Goal: Communication & Community: Share content

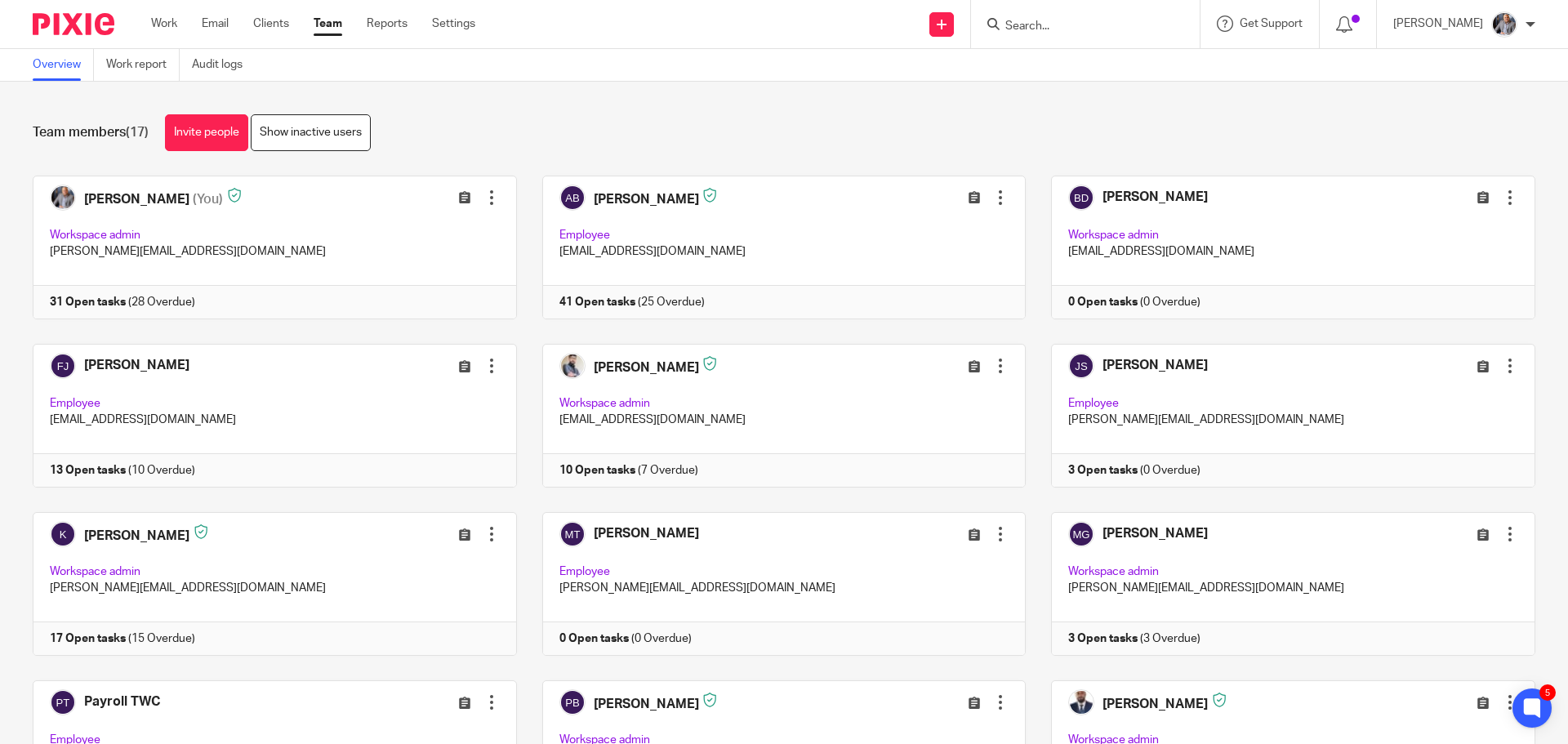
click at [1119, 20] on input "Search" at bounding box center [1077, 26] width 147 height 14
type input "Buena Vida Capital Ltd"
click button "submit" at bounding box center [0, 0] width 0 height 0
click at [1141, 73] on link at bounding box center [1138, 70] width 276 height 37
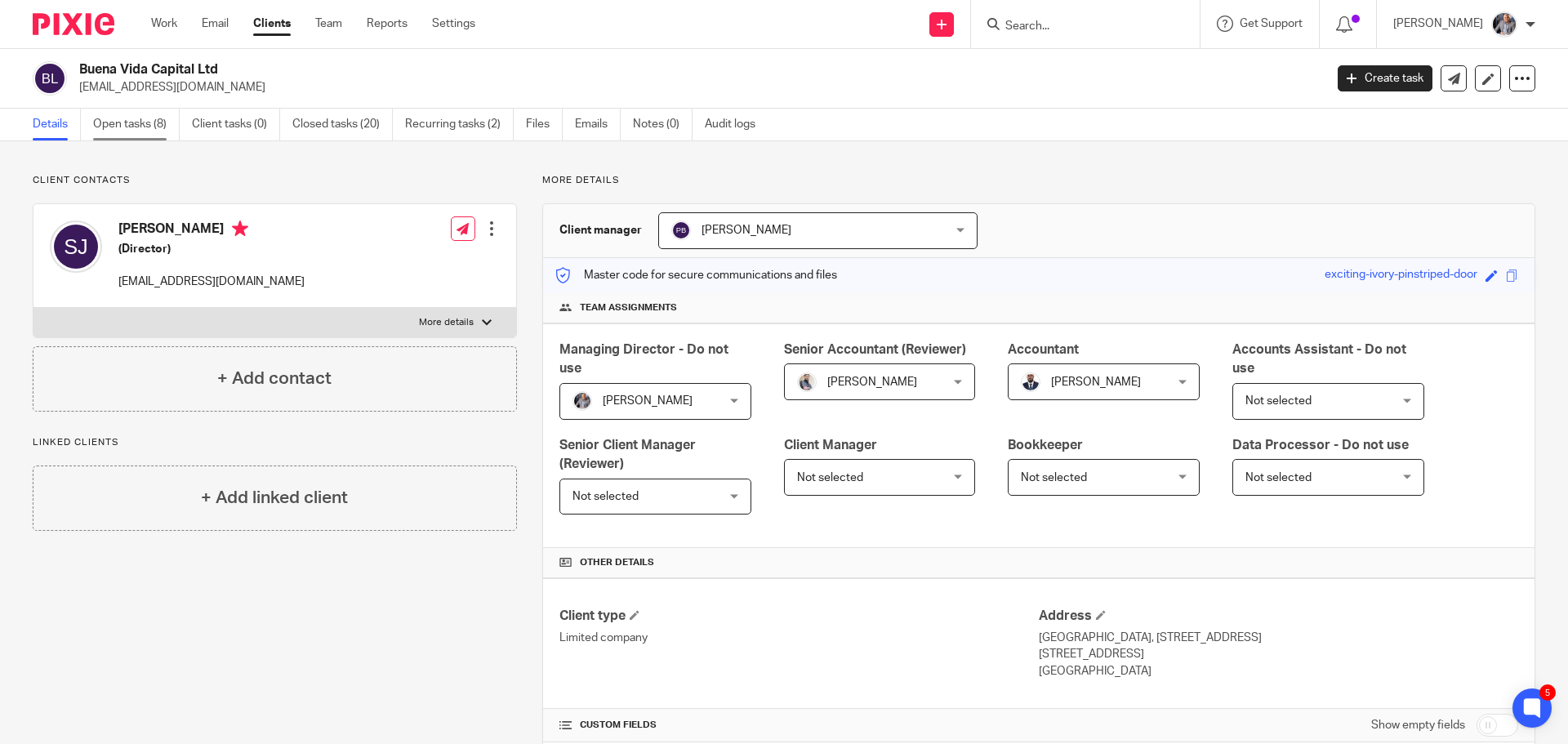
click at [133, 120] on link "Open tasks (8)" at bounding box center [136, 125] width 86 height 32
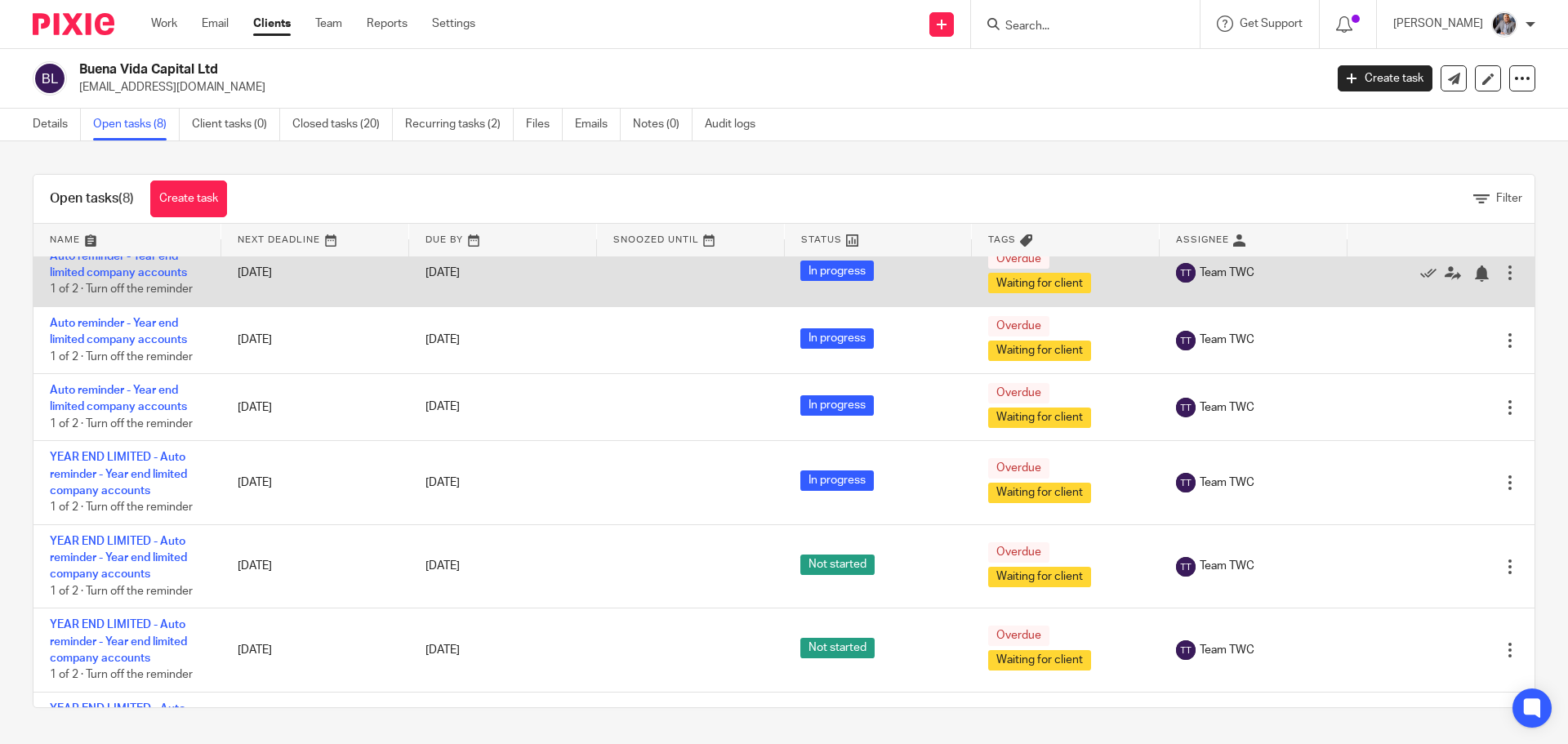
scroll to position [152, 0]
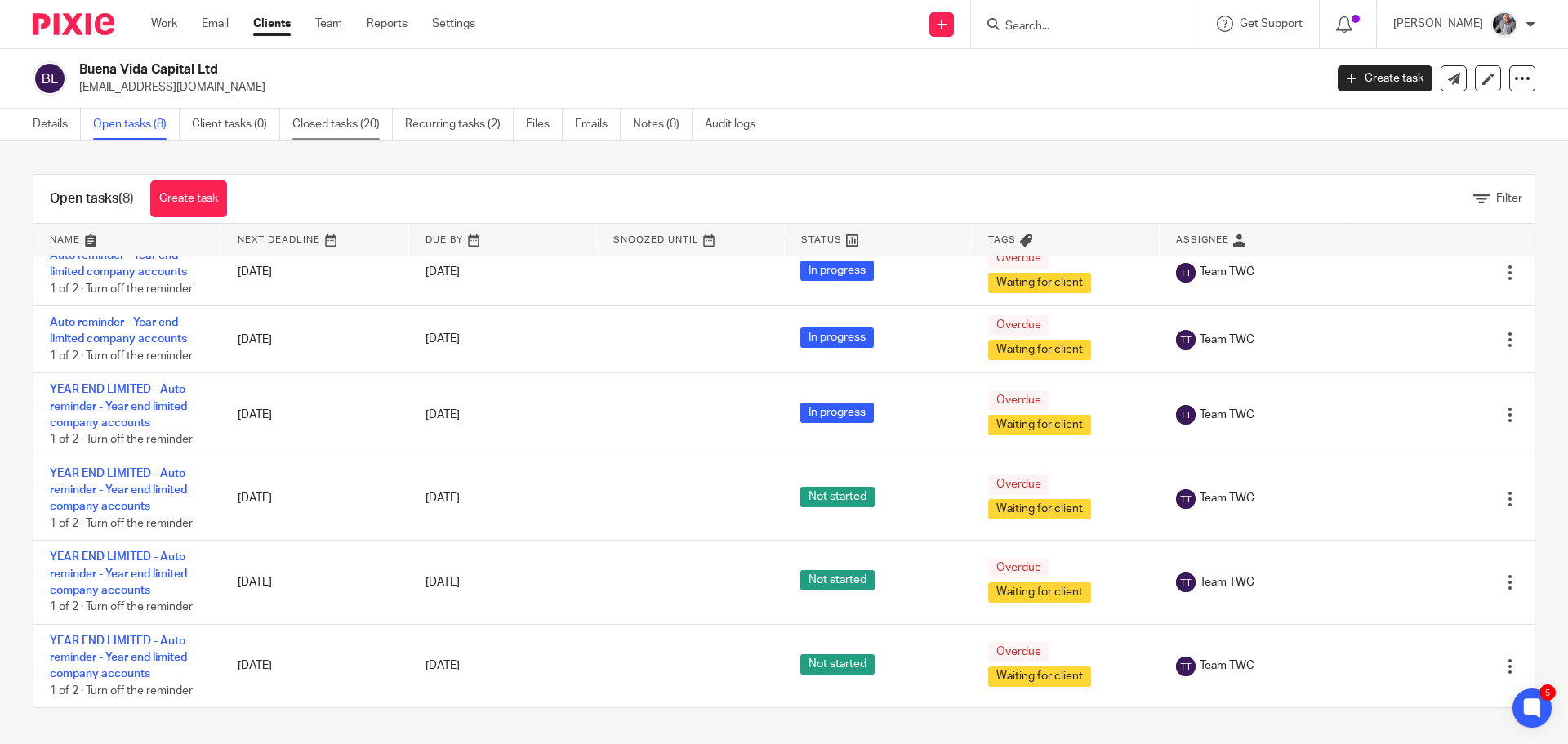
click at [327, 122] on link "Closed tasks (20)" at bounding box center [342, 125] width 101 height 32
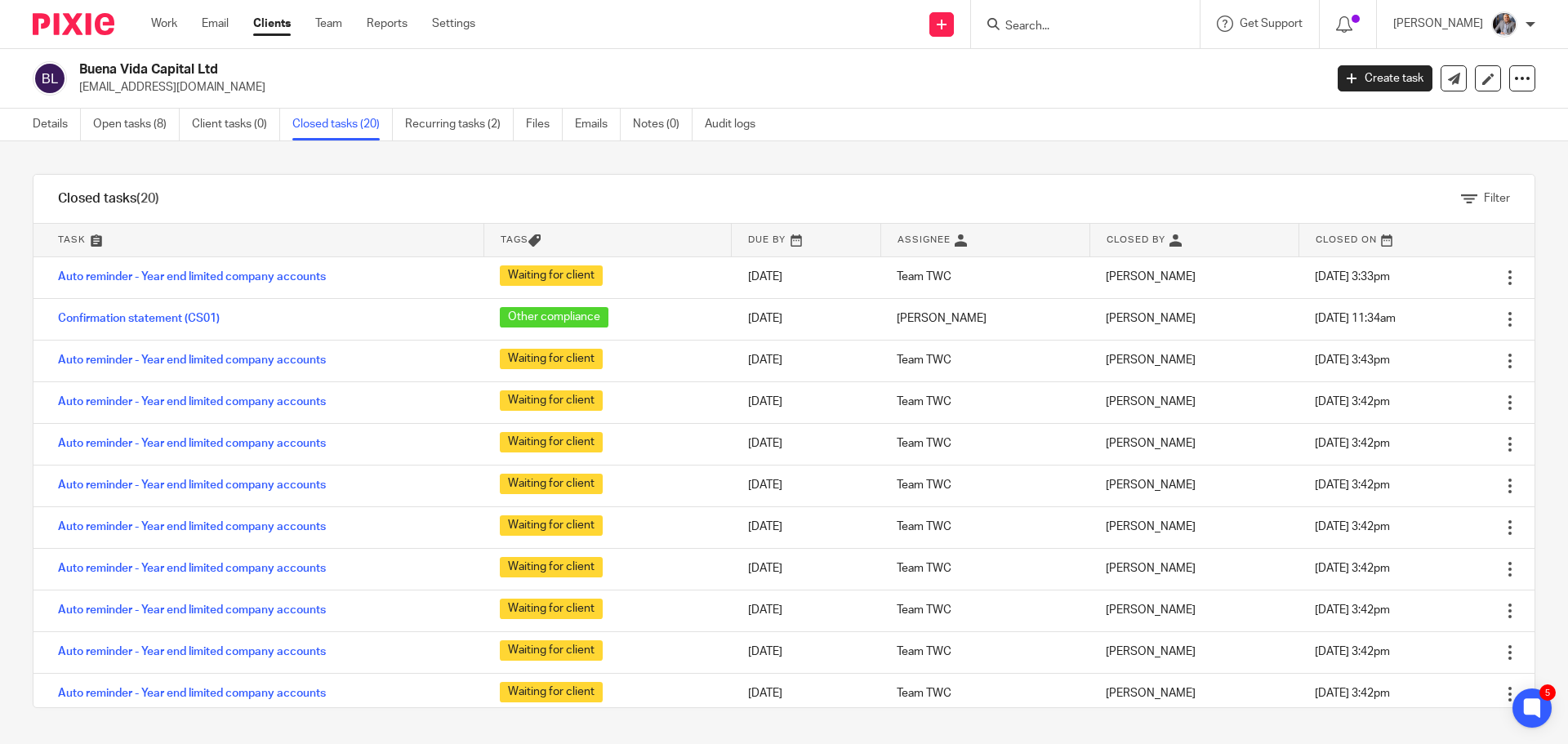
click at [1074, 40] on div at bounding box center [1085, 24] width 229 height 48
click at [1075, 27] on input "Search" at bounding box center [1077, 26] width 147 height 14
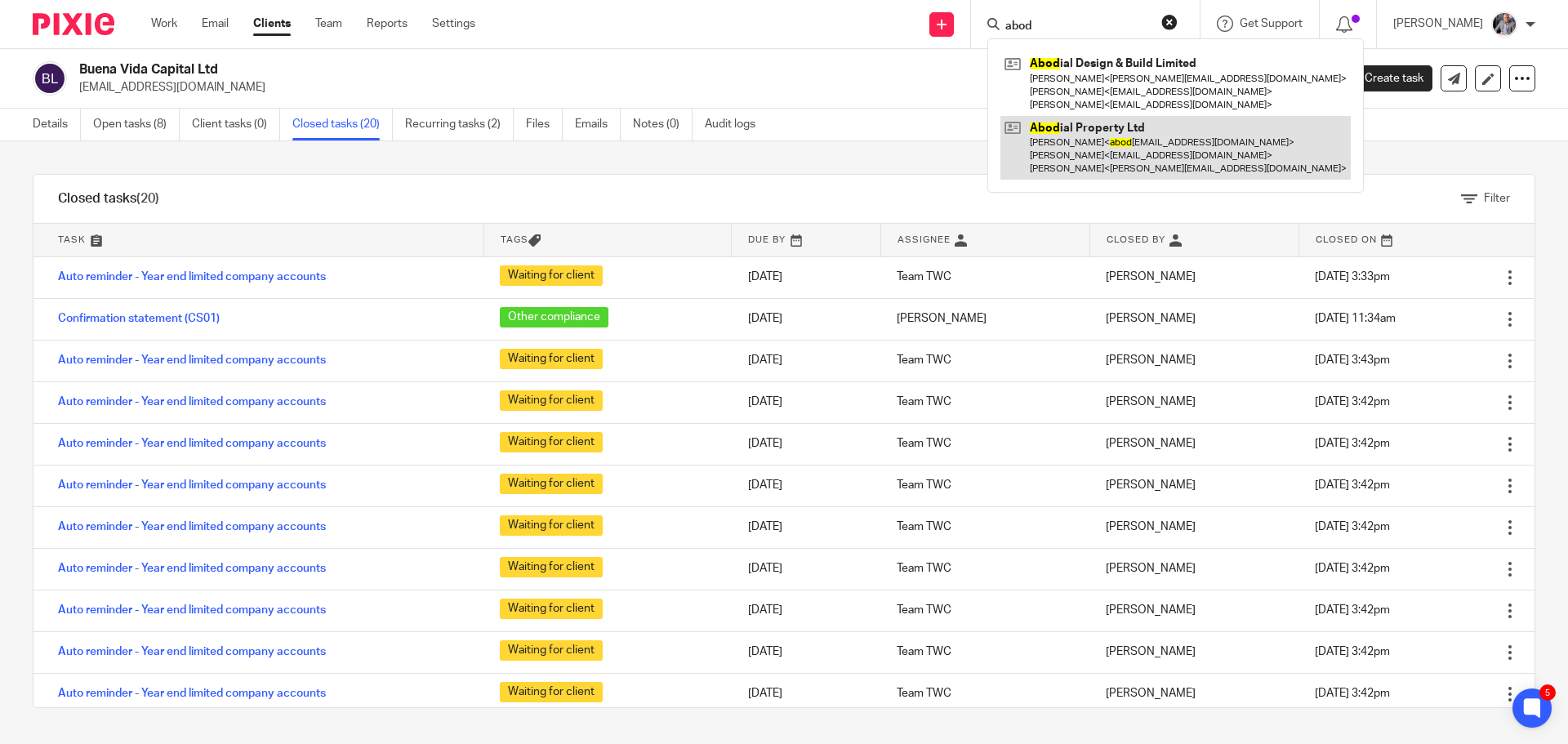
type input "abod"
click at [1107, 159] on link at bounding box center [1175, 148] width 351 height 64
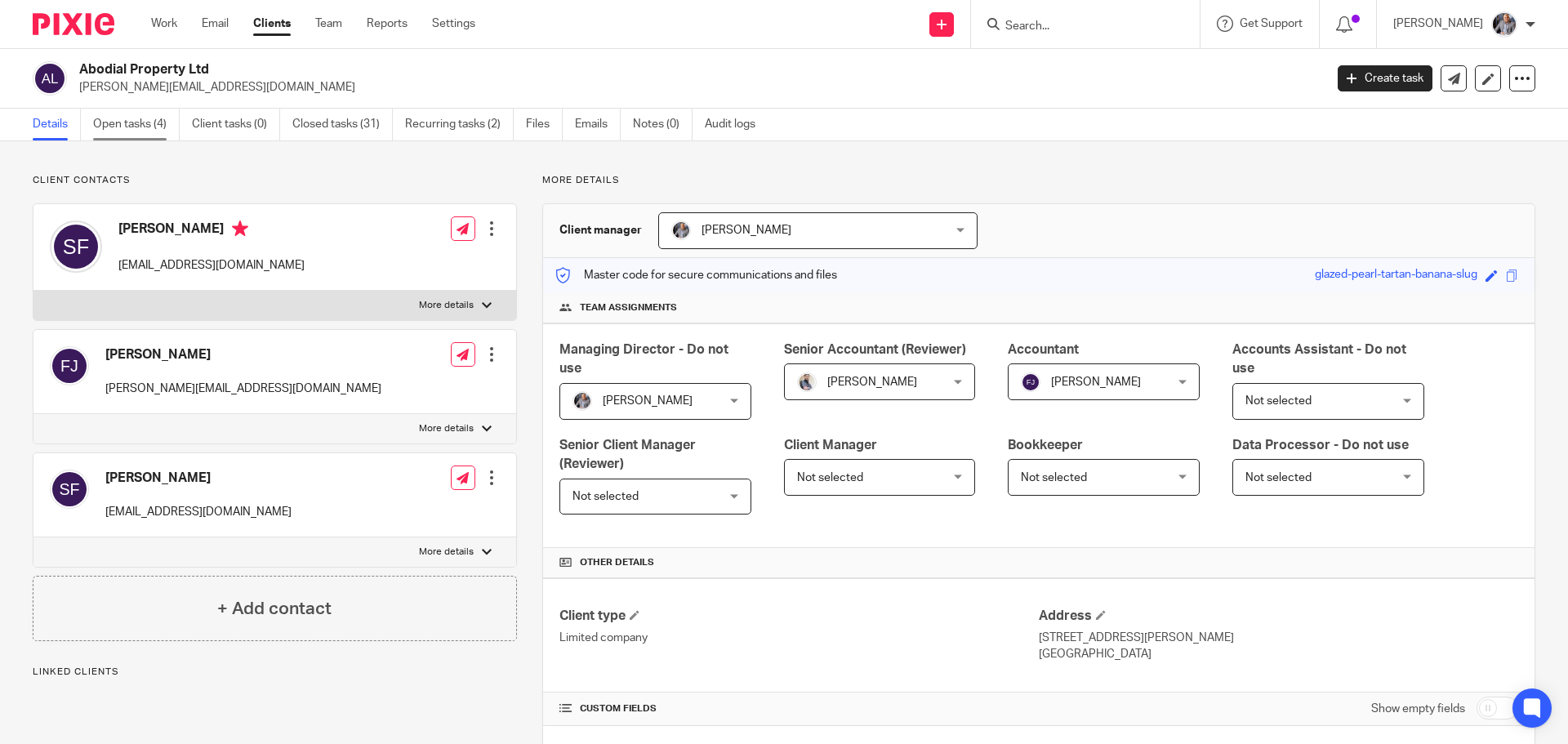
click at [116, 132] on link "Open tasks (4)" at bounding box center [136, 125] width 86 height 32
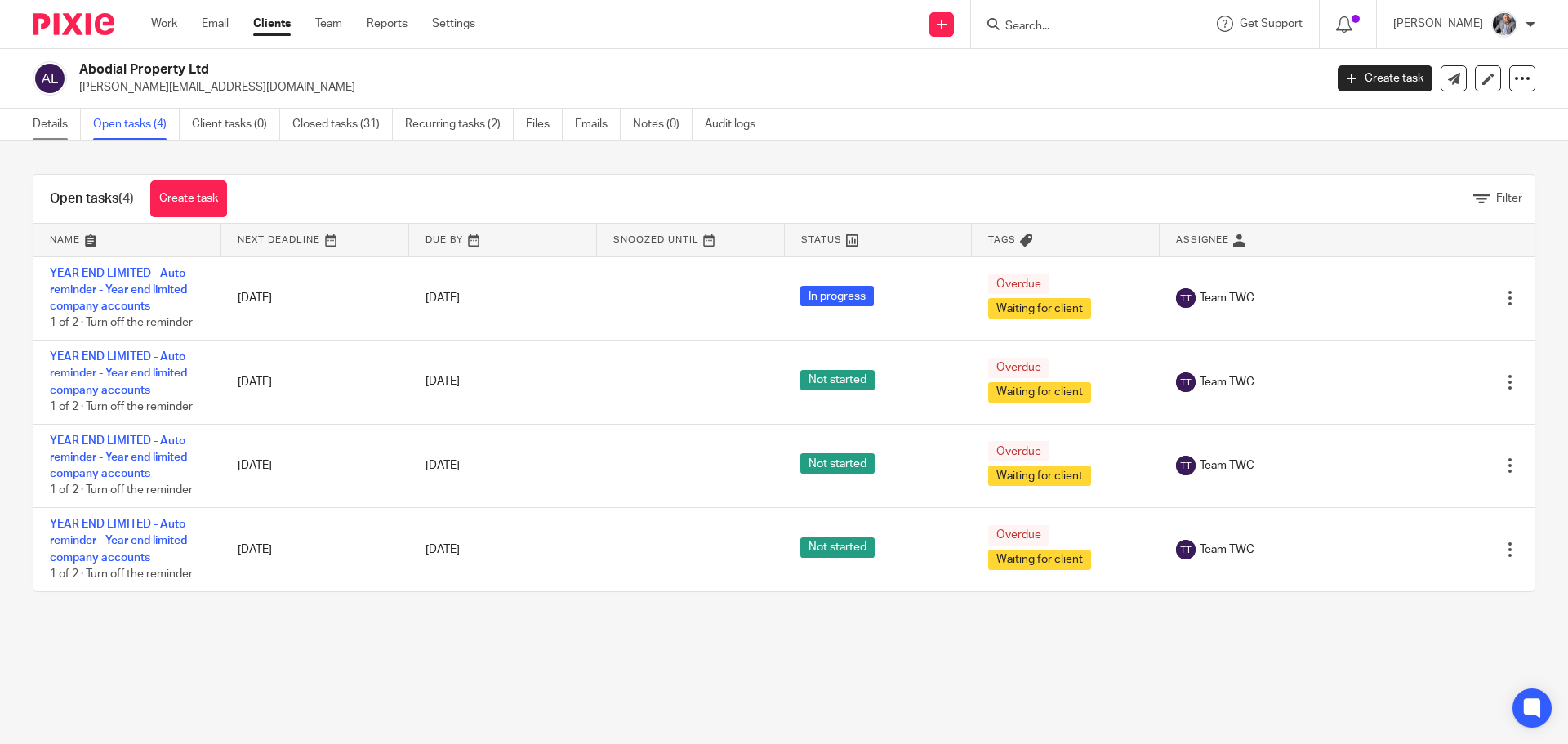
click at [40, 122] on link "Details" at bounding box center [57, 125] width 48 height 32
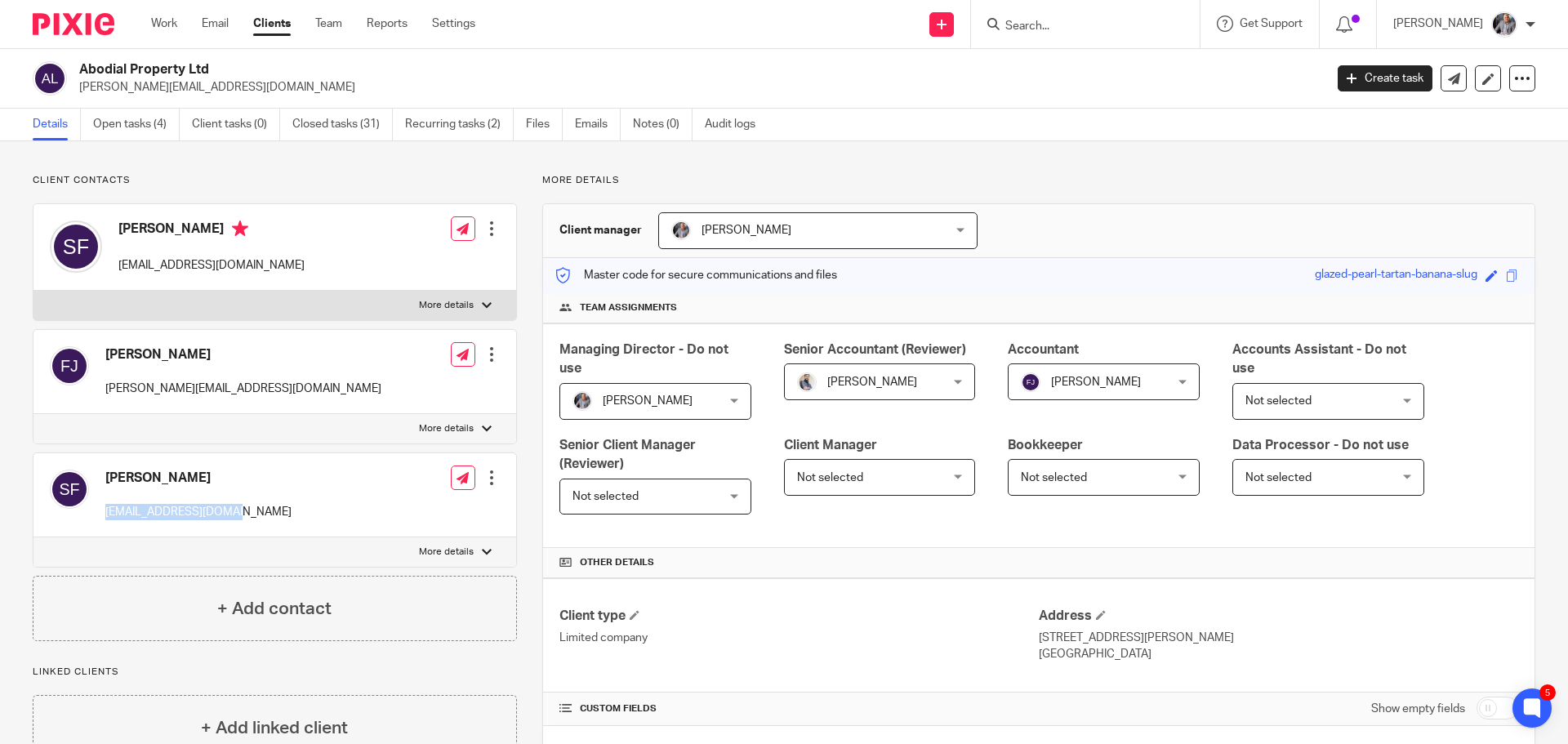
drag, startPoint x: 267, startPoint y: 516, endPoint x: 118, endPoint y: 516, distance: 149.0
click at [115, 516] on div "[PERSON_NAME] [EMAIL_ADDRESS][DOMAIN_NAME] Edit contact Create client from cont…" at bounding box center [275, 495] width 482 height 84
click at [116, 516] on p "[EMAIL_ADDRESS][DOMAIN_NAME]" at bounding box center [199, 511] width 186 height 16
click at [101, 513] on div "[PERSON_NAME] [EMAIL_ADDRESS][DOMAIN_NAME]" at bounding box center [171, 494] width 242 height 67
drag, startPoint x: 104, startPoint y: 513, endPoint x: 228, endPoint y: 519, distance: 124.1
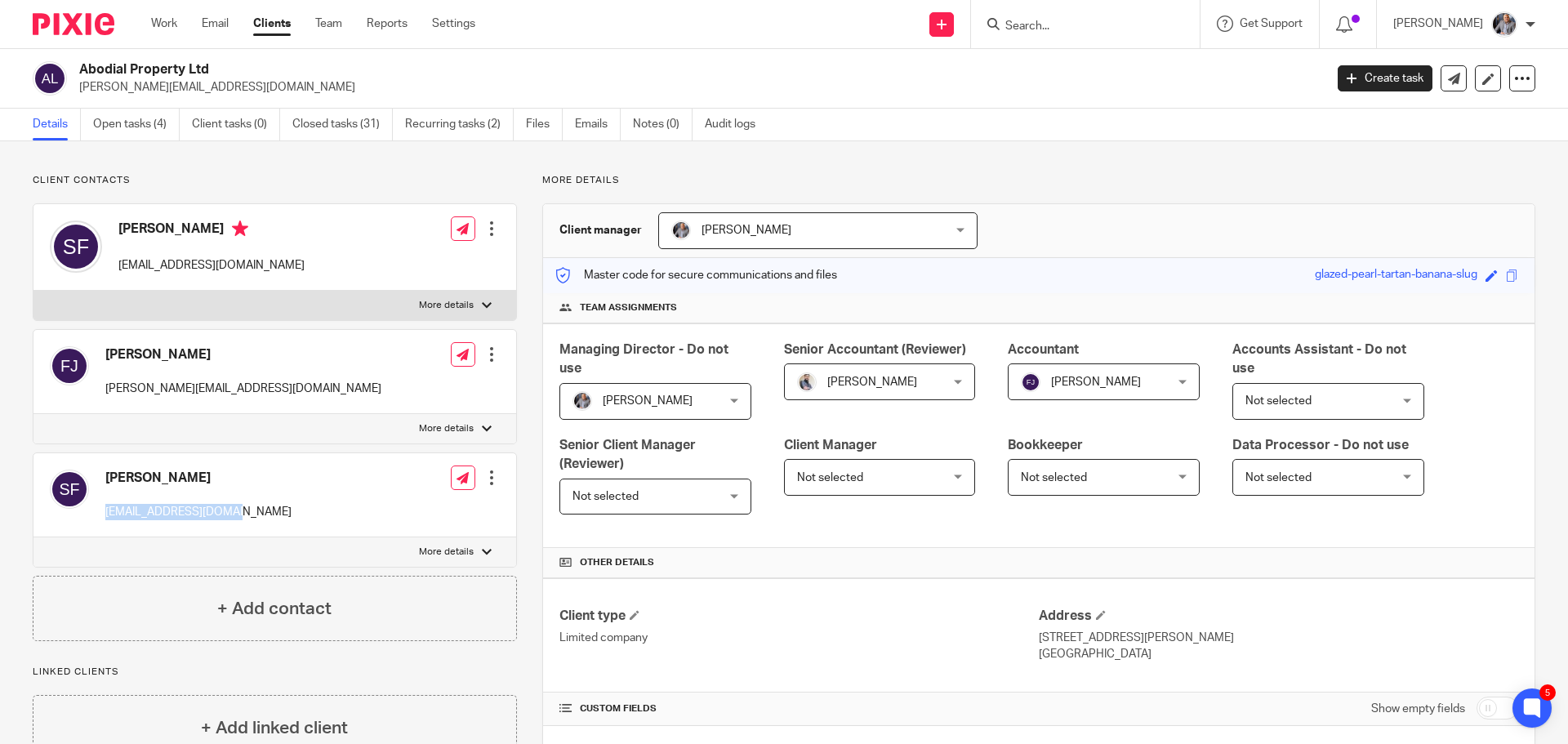
click at [228, 519] on div "Sinead Finn sinead_81@hotmail.com" at bounding box center [171, 494] width 242 height 67
copy p "sinead_81@hotmail.com"
click at [589, 118] on link "Emails" at bounding box center [597, 125] width 46 height 32
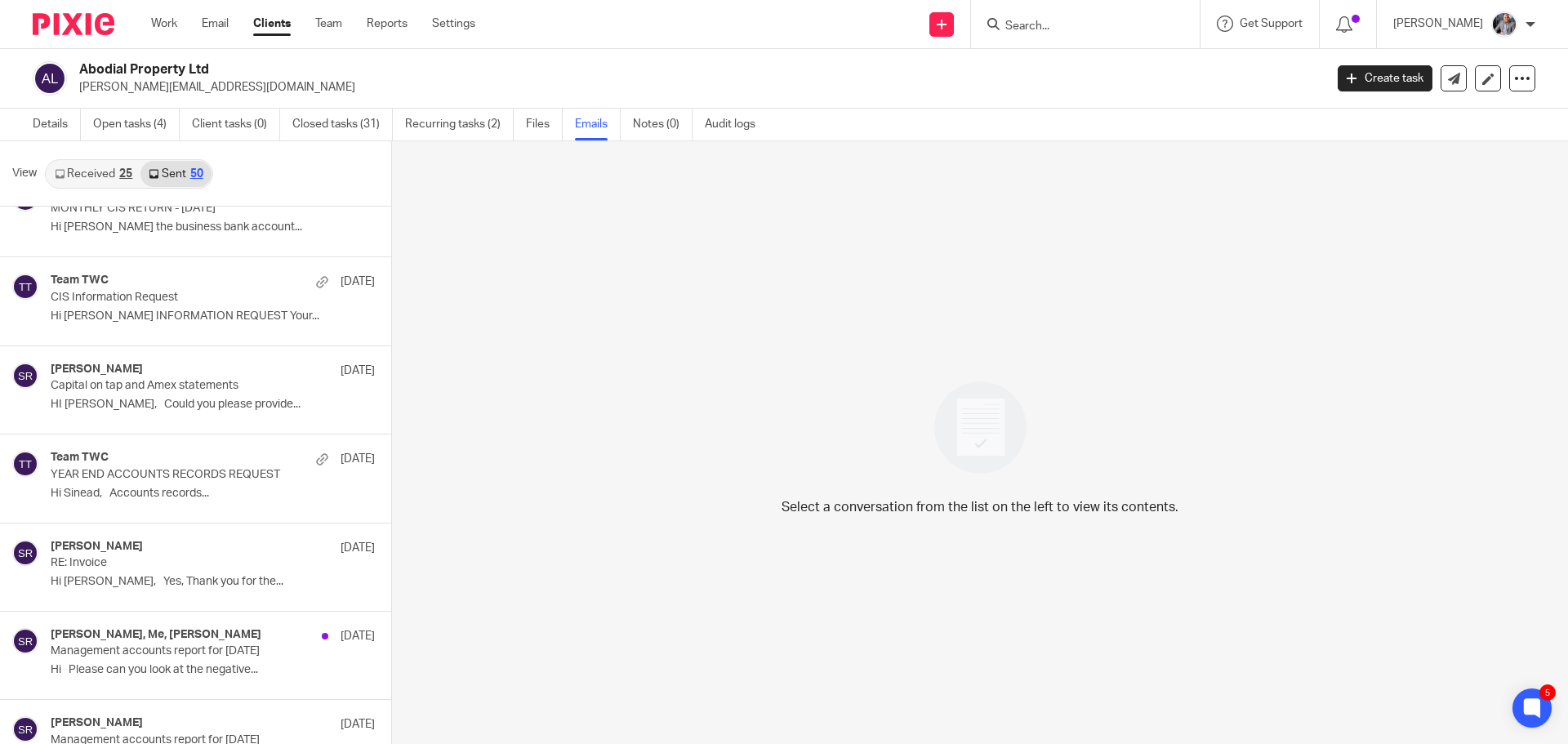
scroll to position [327, 0]
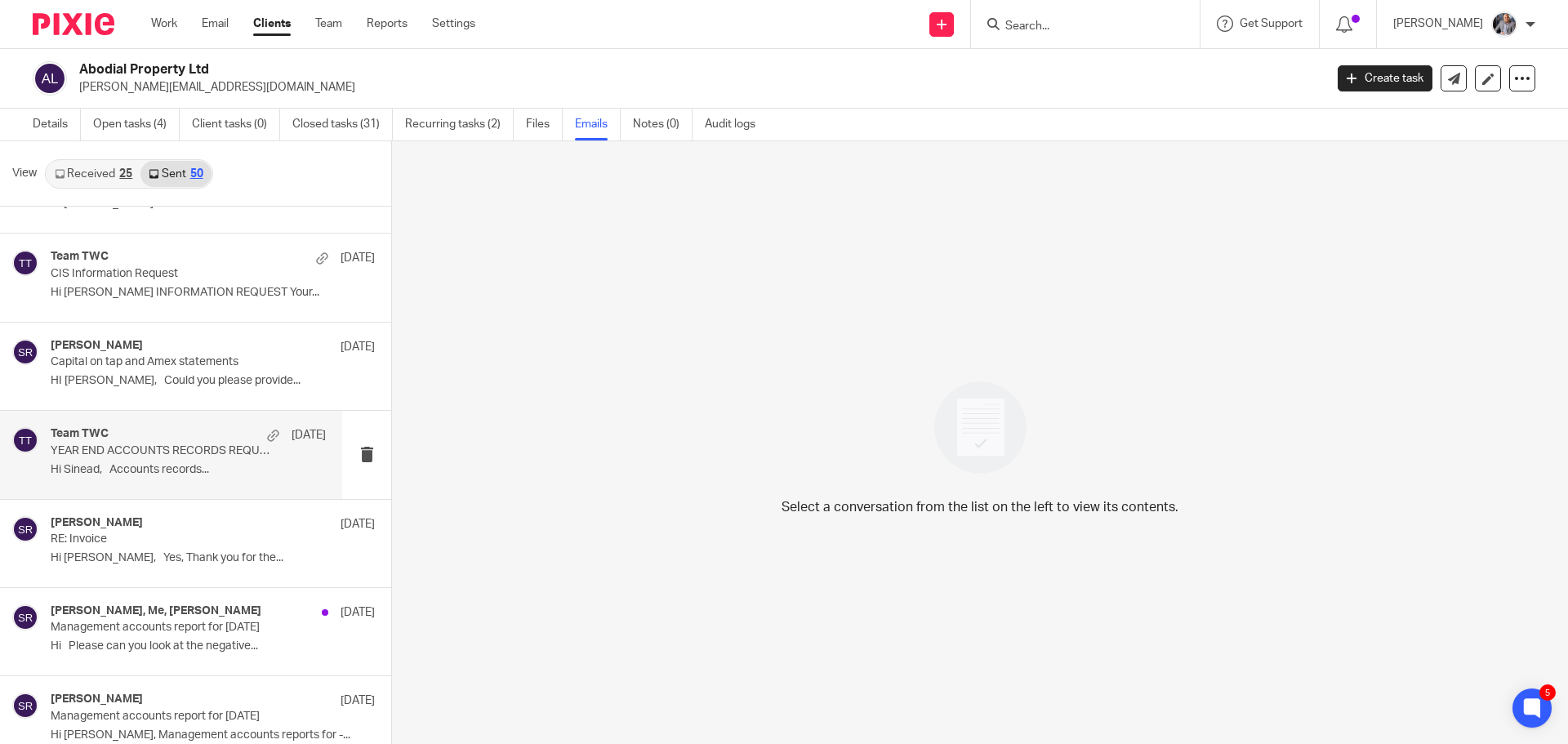
click at [188, 476] on div "Team TWC [DATE] YEAR END ACCOUNTS RECORDS REQUEST Hi [PERSON_NAME], Accounts re…" at bounding box center [188, 454] width 275 height 55
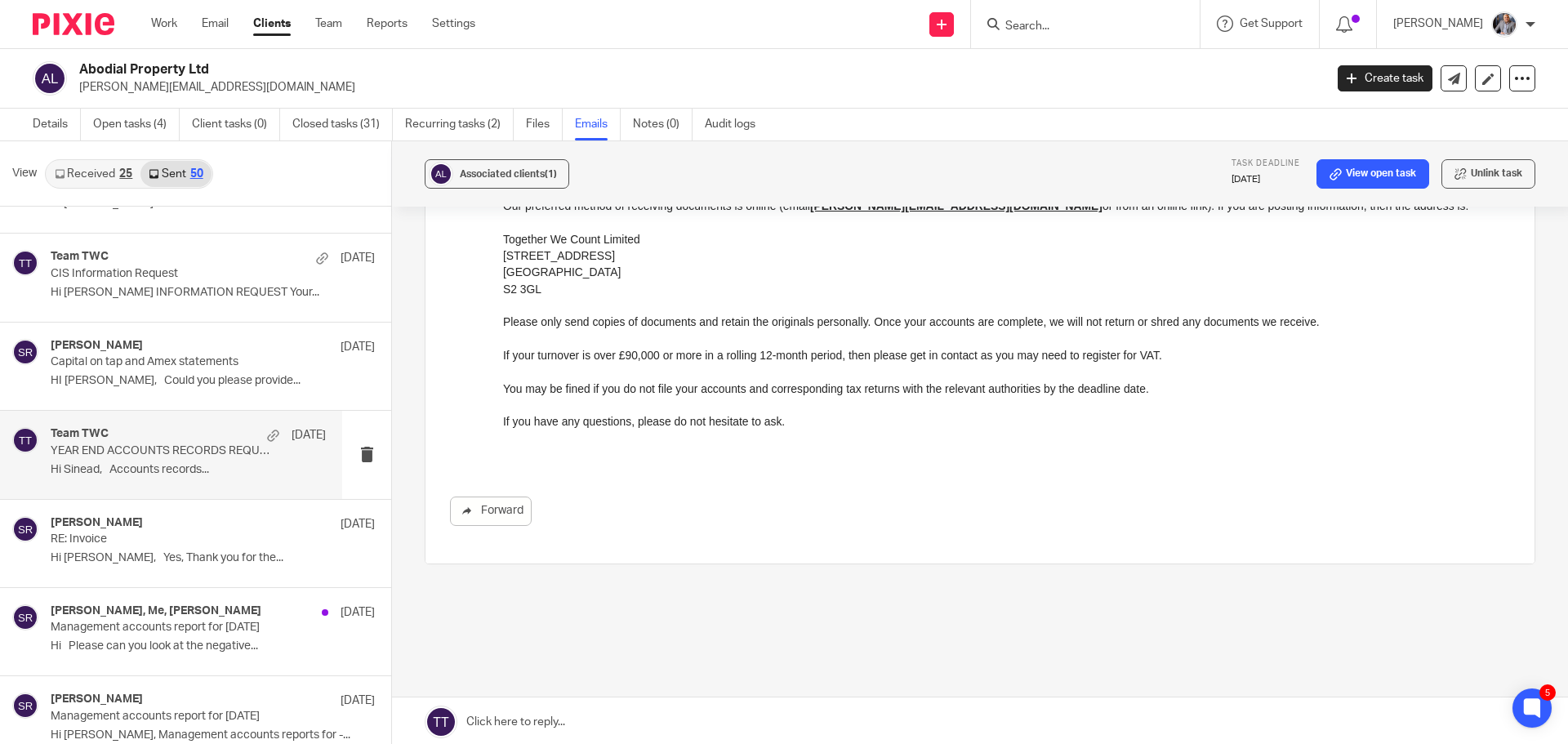
scroll to position [698, 0]
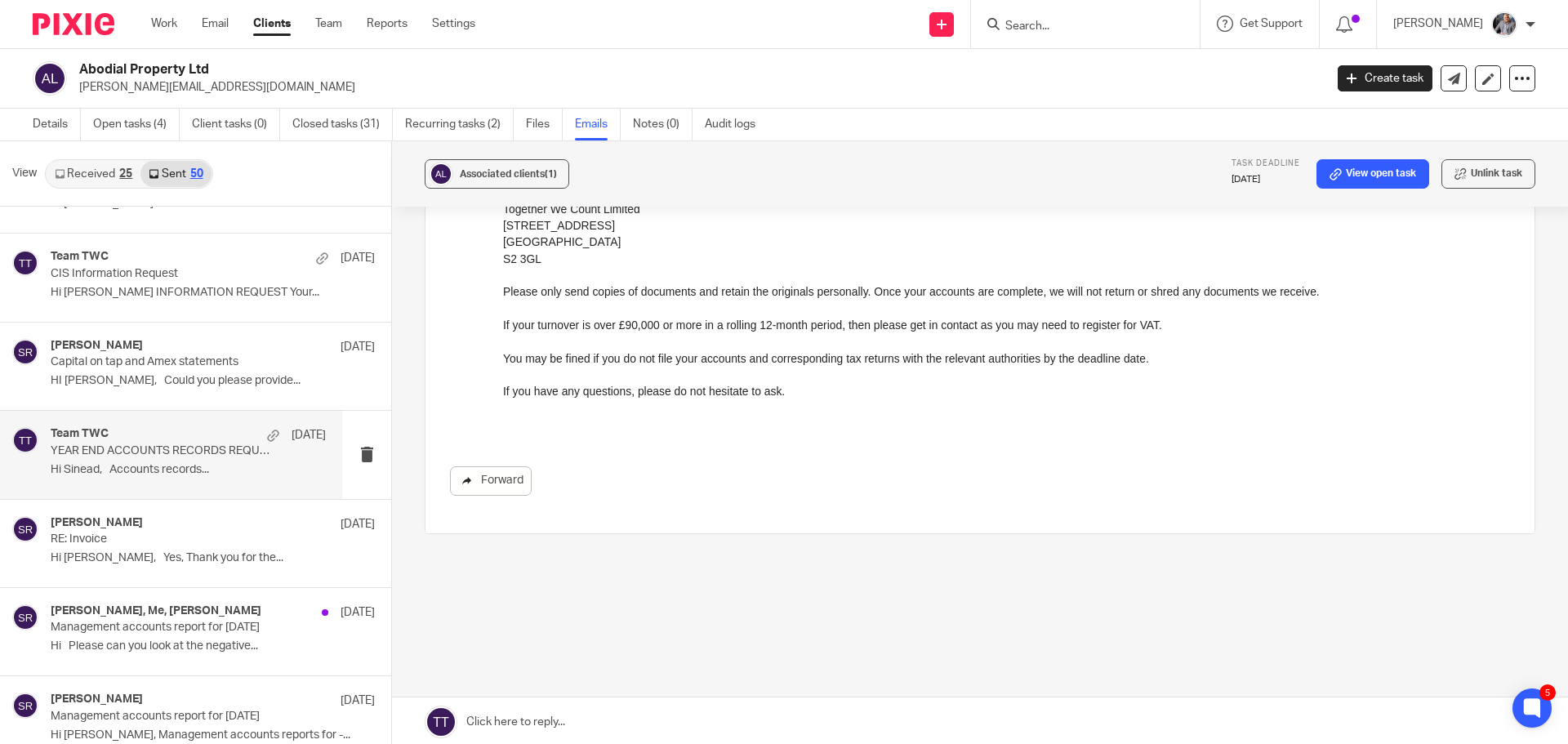
click at [508, 476] on link "Forward" at bounding box center [491, 481] width 82 height 30
click at [1042, 20] on input "Search" at bounding box center [1077, 26] width 147 height 14
paste input "Eco Energy Services (Scot) Ltd"
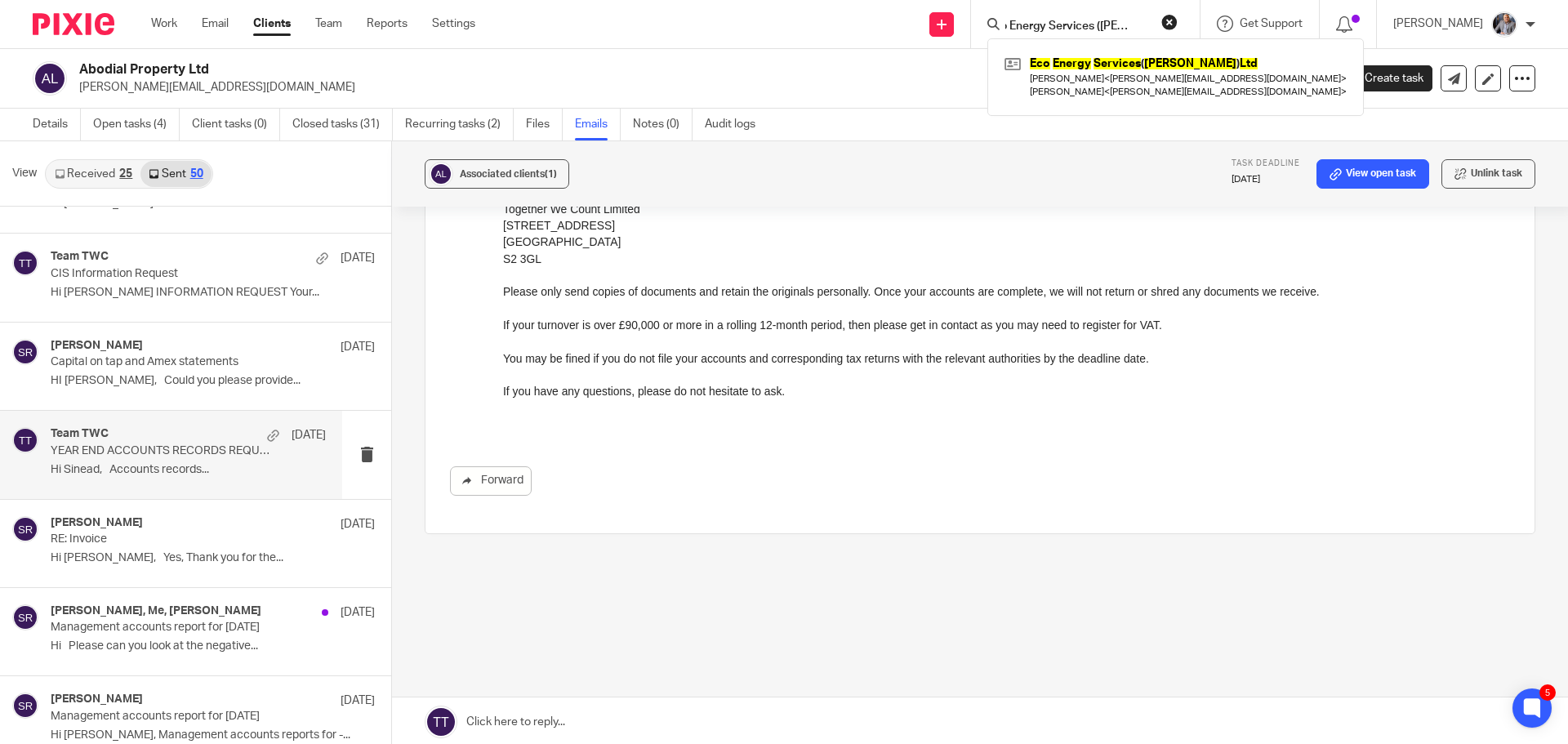
type input "Eco Energy Services (Scot) Ltd"
click button "submit" at bounding box center [0, 0] width 0 height 0
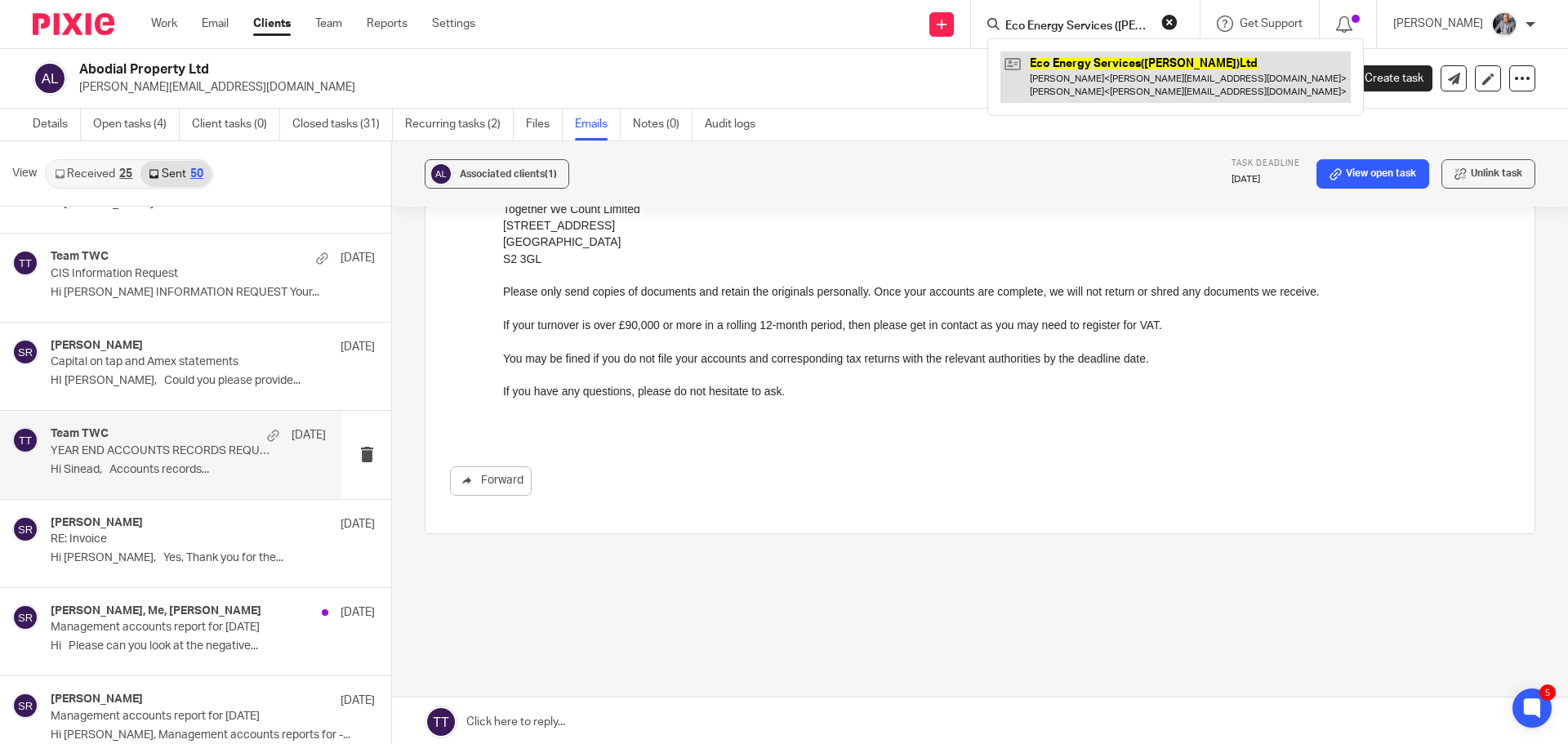
drag, startPoint x: 1120, startPoint y: 68, endPoint x: 1109, endPoint y: 79, distance: 15.6
click at [1120, 68] on link at bounding box center [1175, 77] width 351 height 51
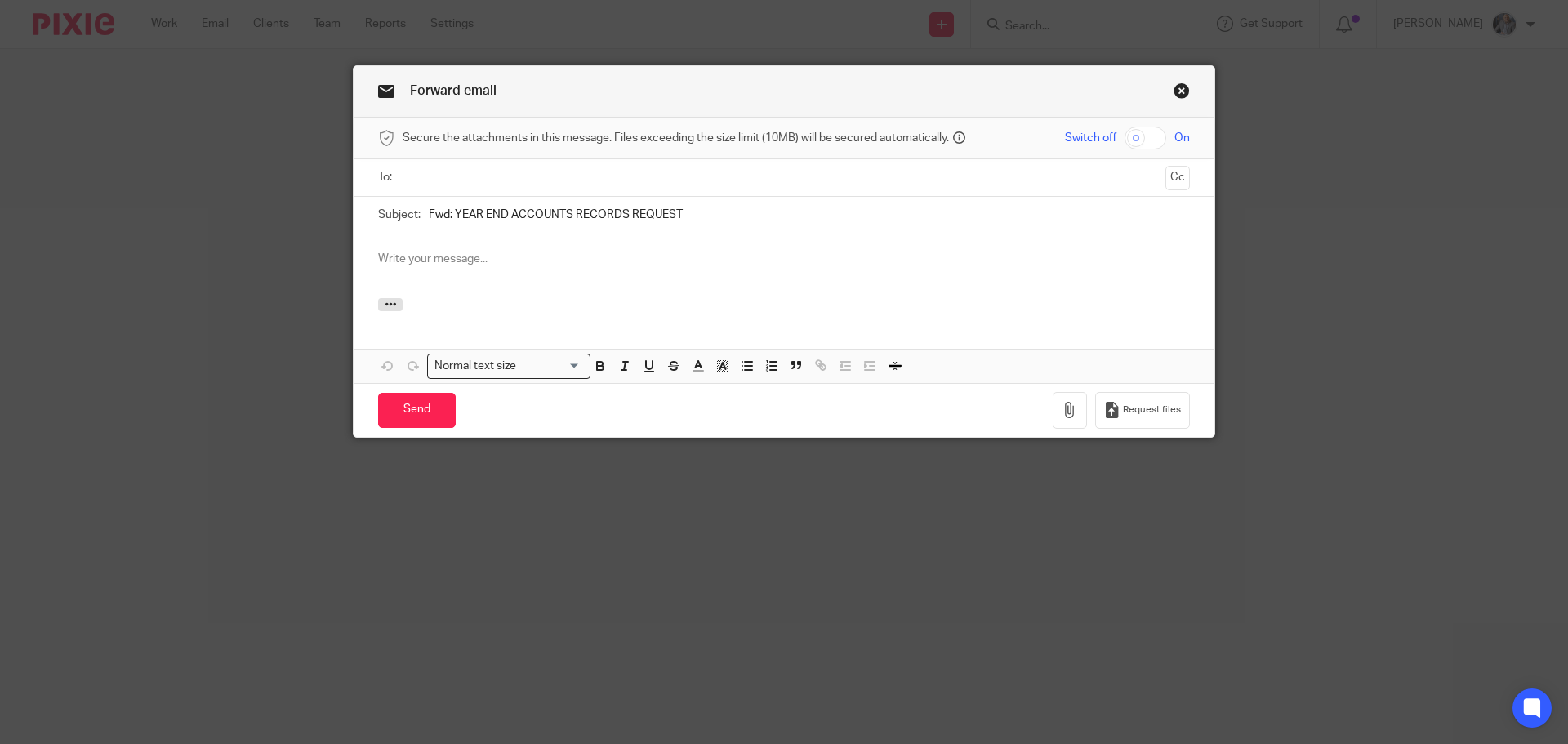
click at [466, 183] on input "text" at bounding box center [783, 177] width 750 height 19
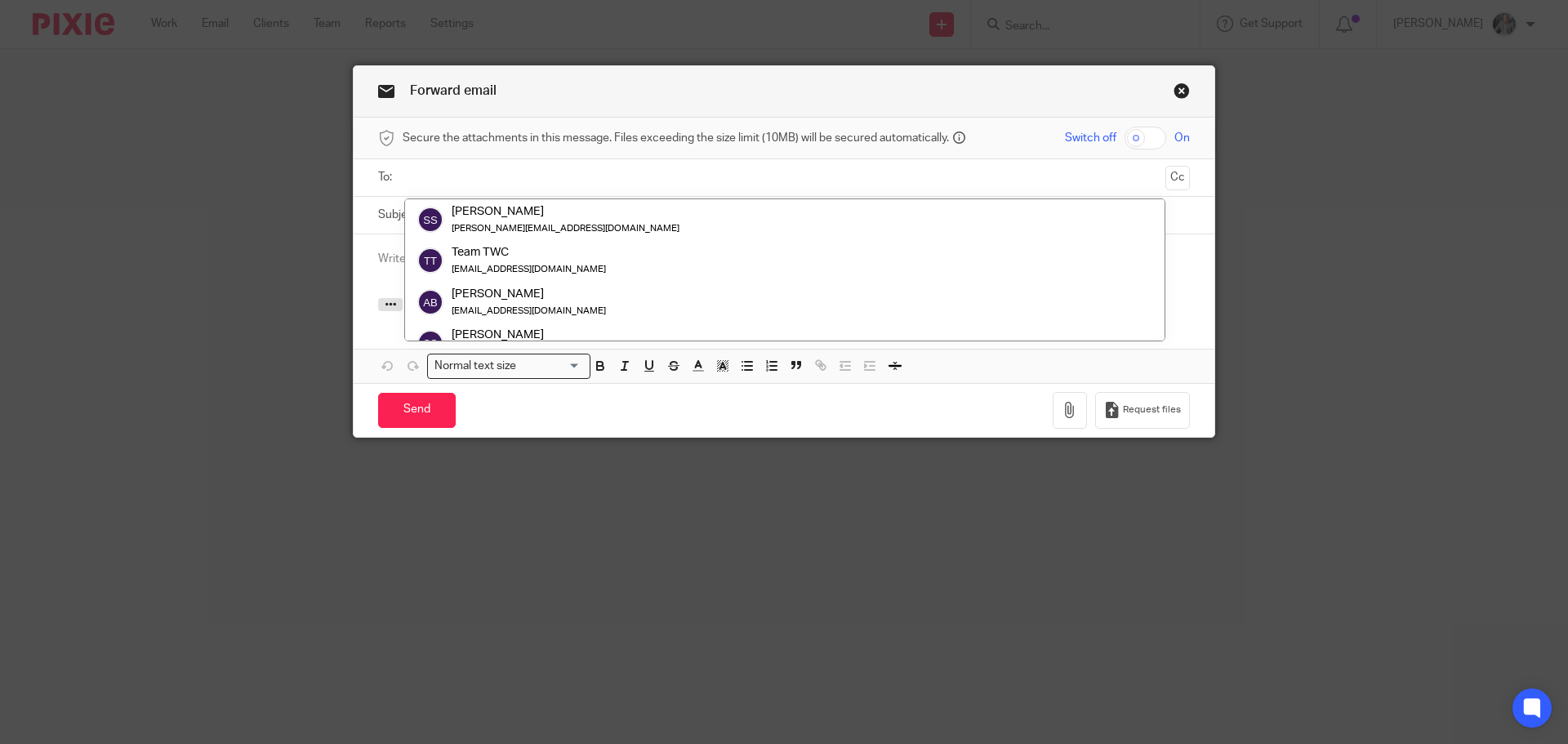
paste input "[EMAIL_ADDRESS][DOMAIN_NAME]"
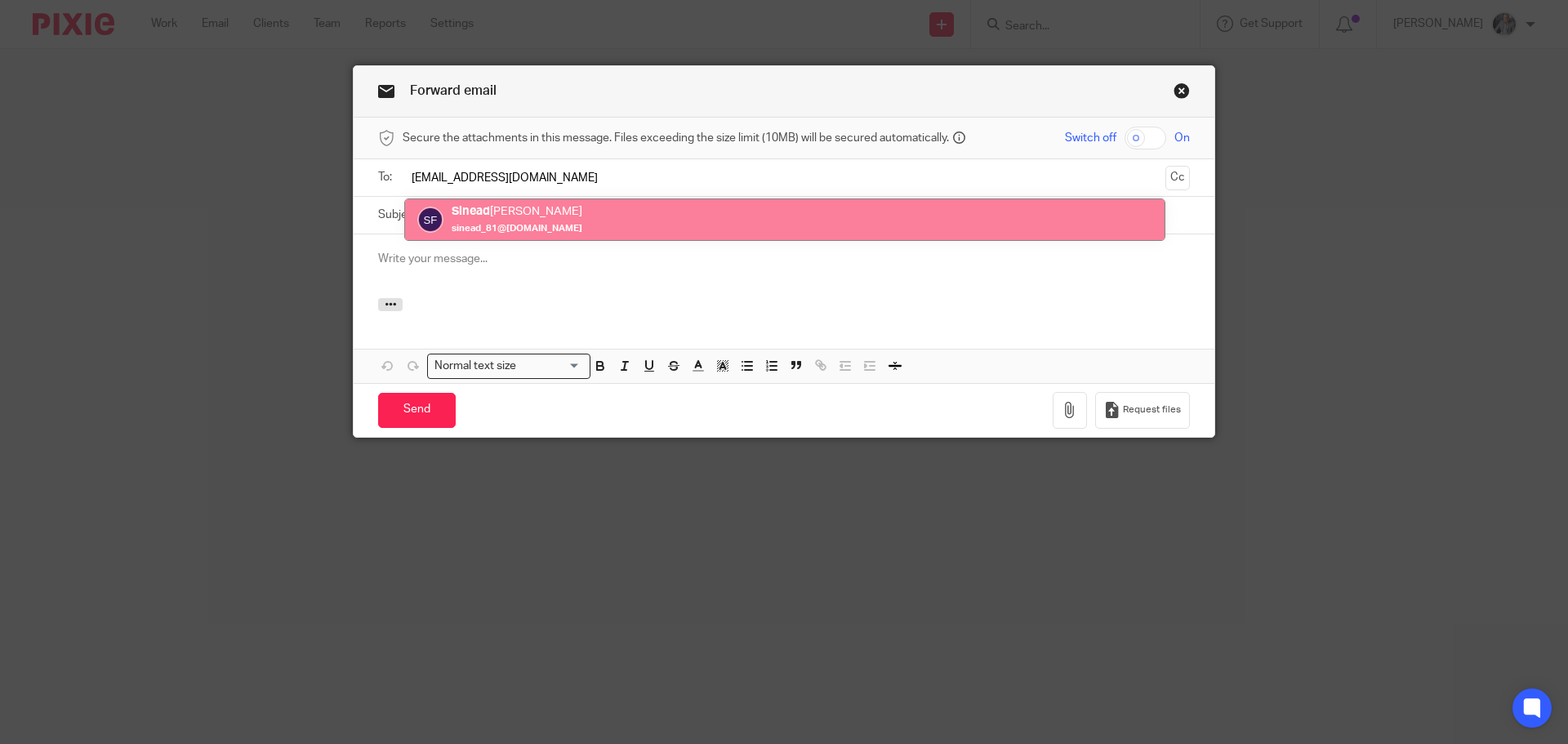
type input "[EMAIL_ADDRESS][DOMAIN_NAME]"
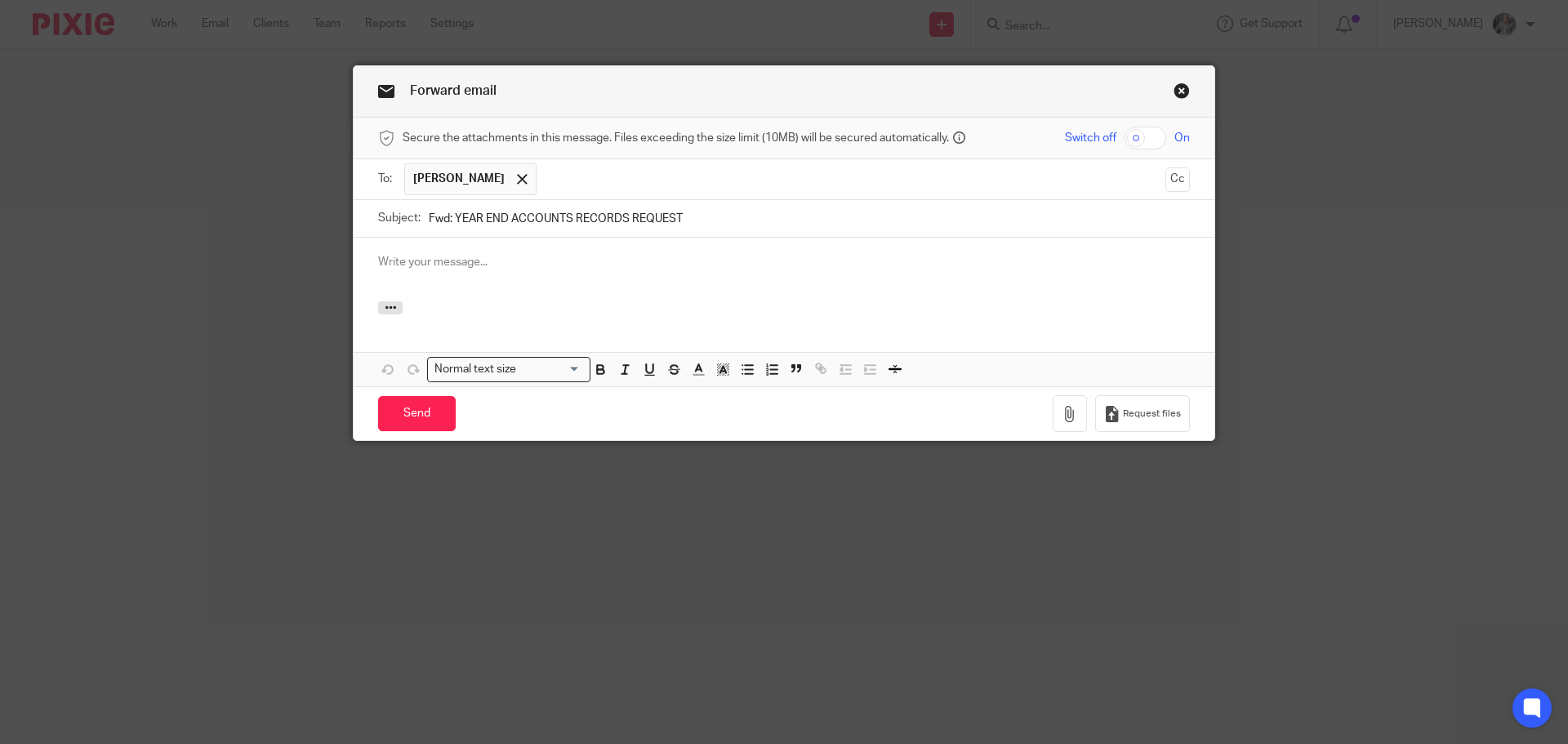
drag, startPoint x: 612, startPoint y: 224, endPoint x: 534, endPoint y: 236, distance: 78.9
click at [434, 250] on div at bounding box center [784, 269] width 861 height 63
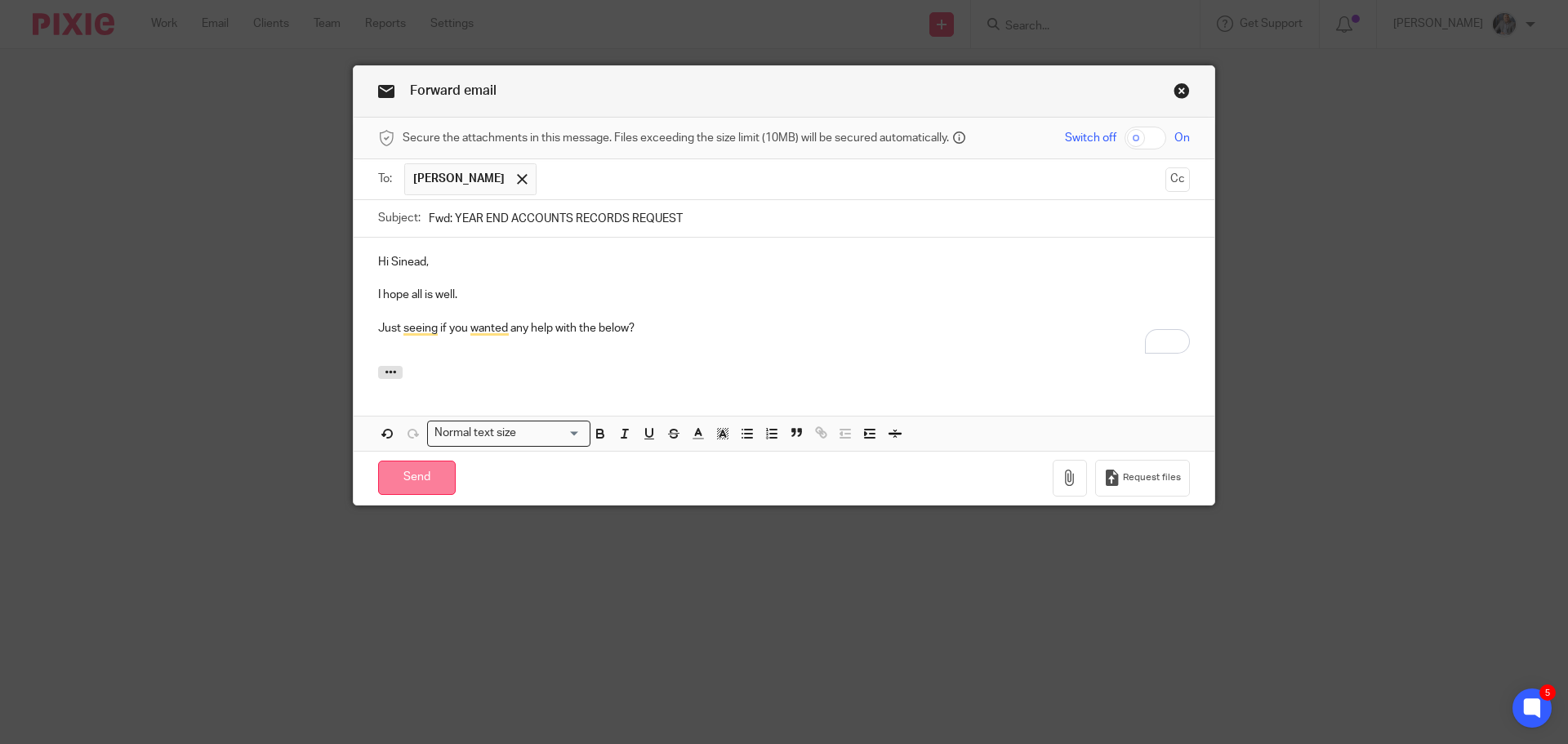
click at [433, 481] on input "Send" at bounding box center [417, 478] width 78 height 35
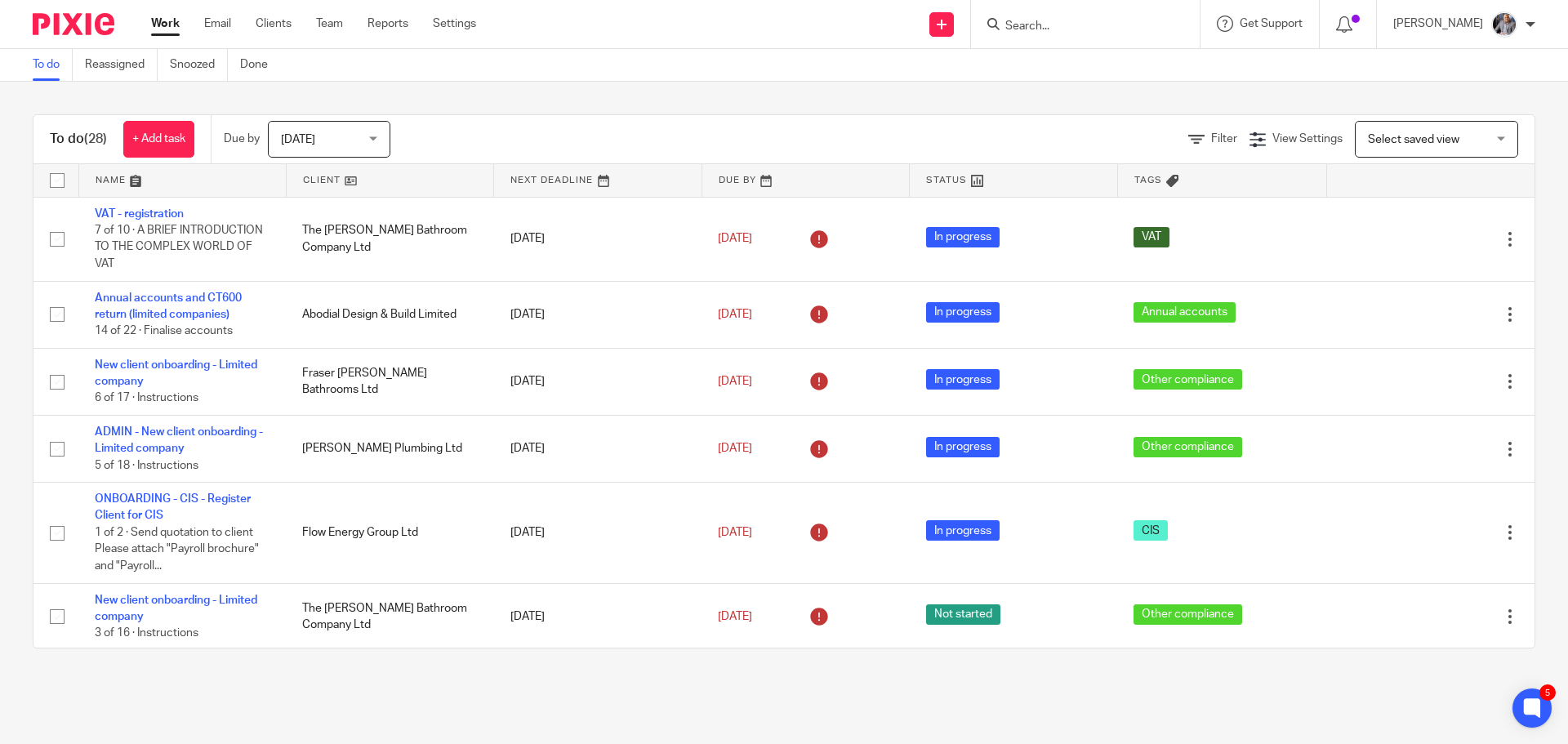
click at [1104, 28] on input "Search" at bounding box center [1077, 26] width 147 height 14
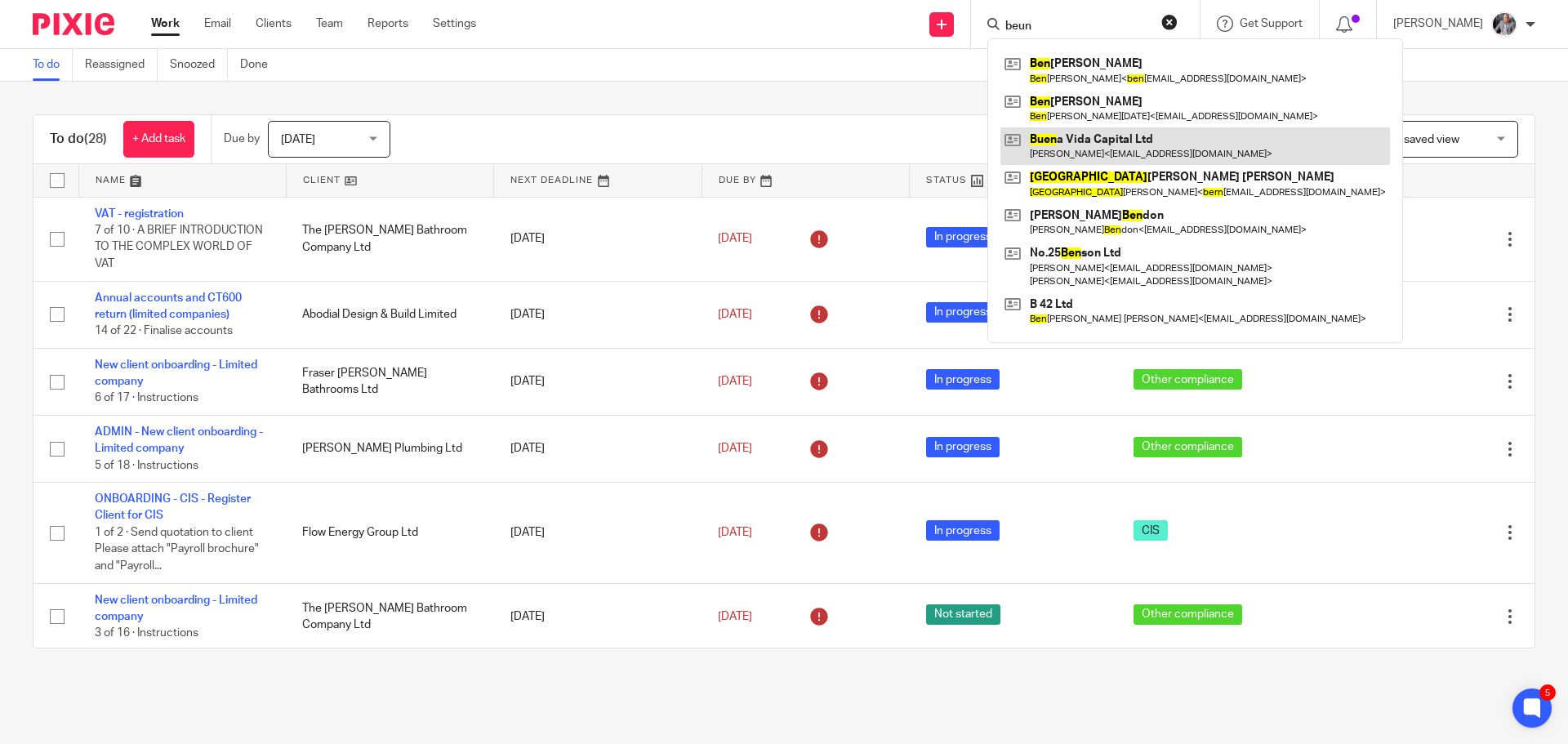
type input "beun"
click at [1123, 159] on link at bounding box center [1195, 146] width 389 height 37
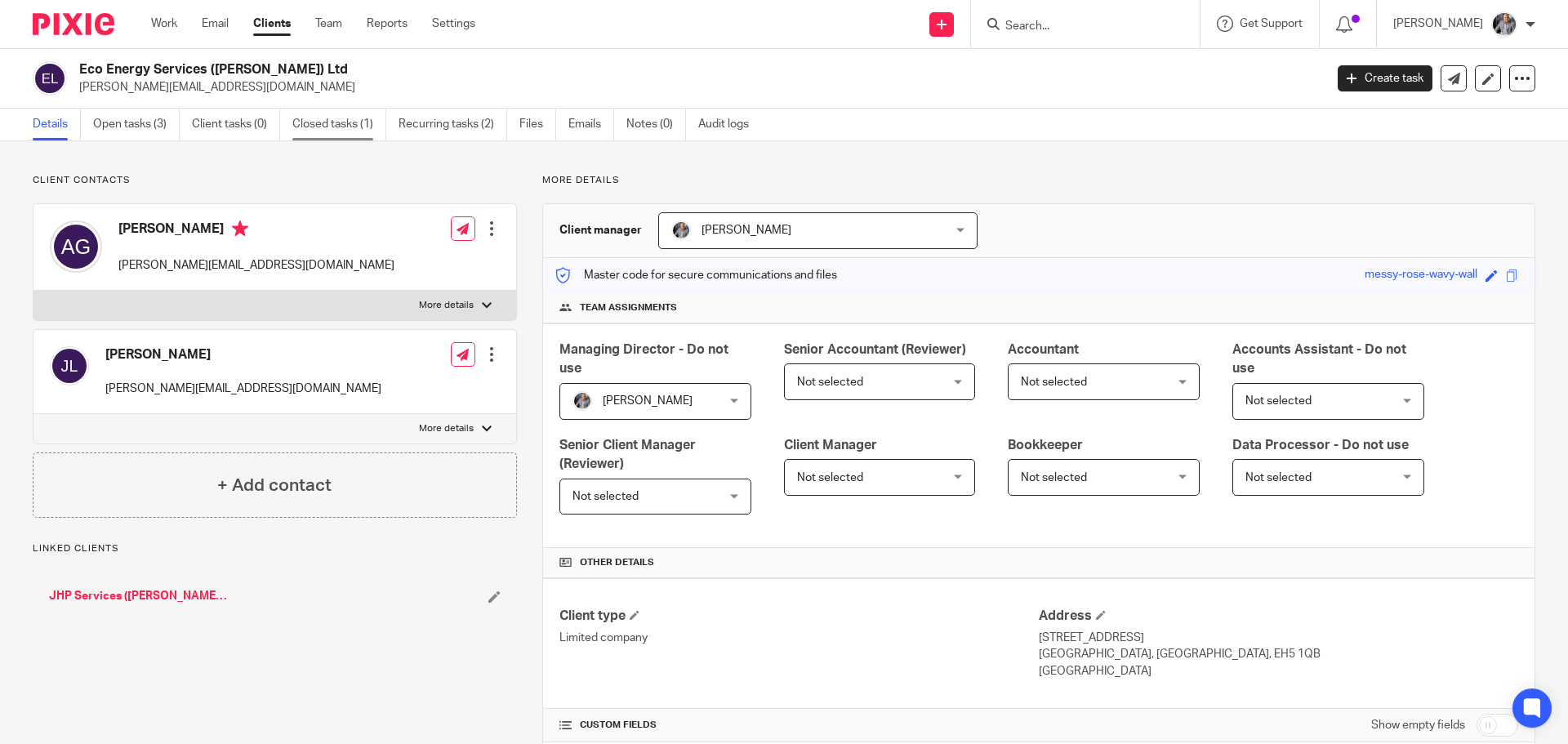
click at [320, 127] on link "Closed tasks (1)" at bounding box center [339, 125] width 94 height 32
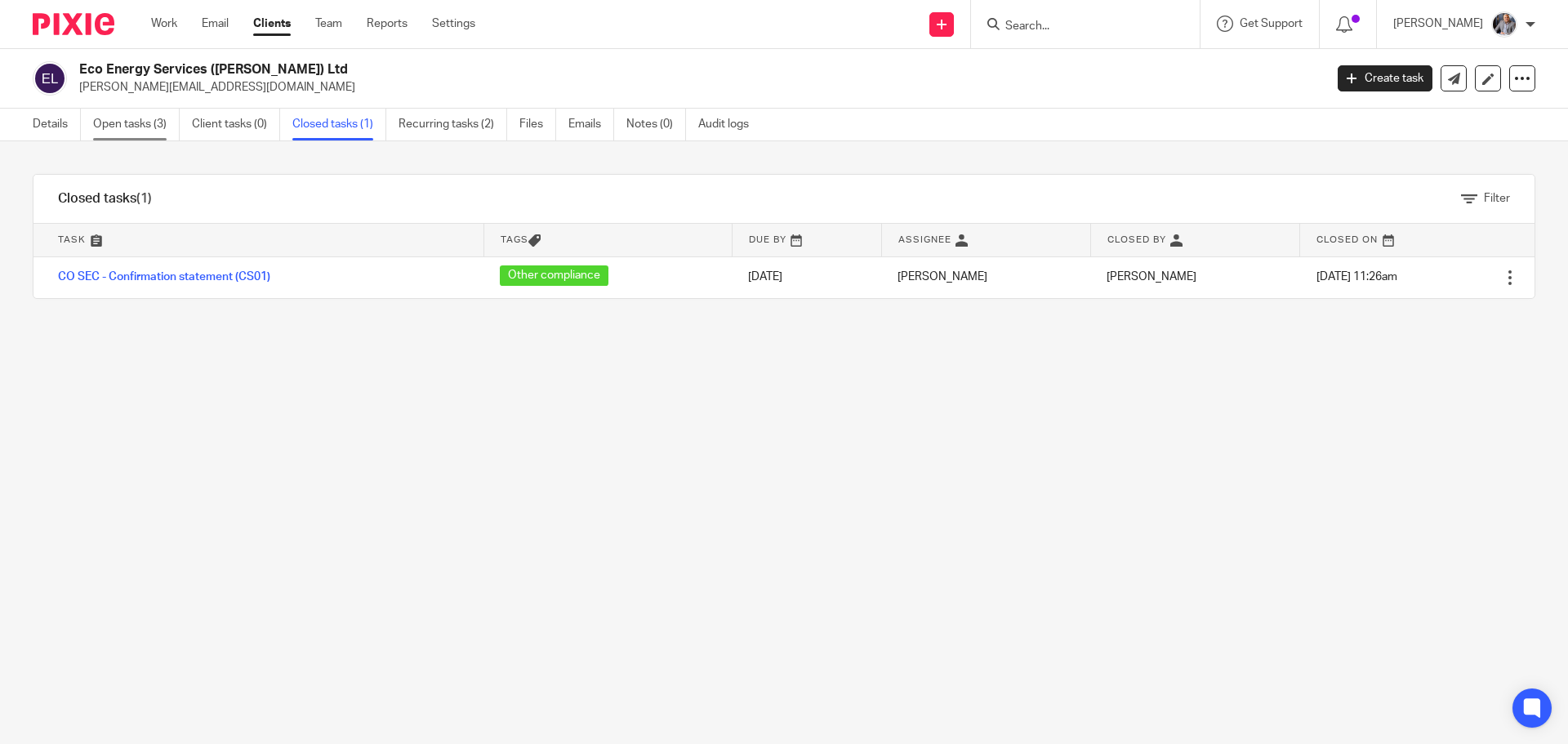
click at [135, 120] on link "Open tasks (3)" at bounding box center [136, 125] width 86 height 32
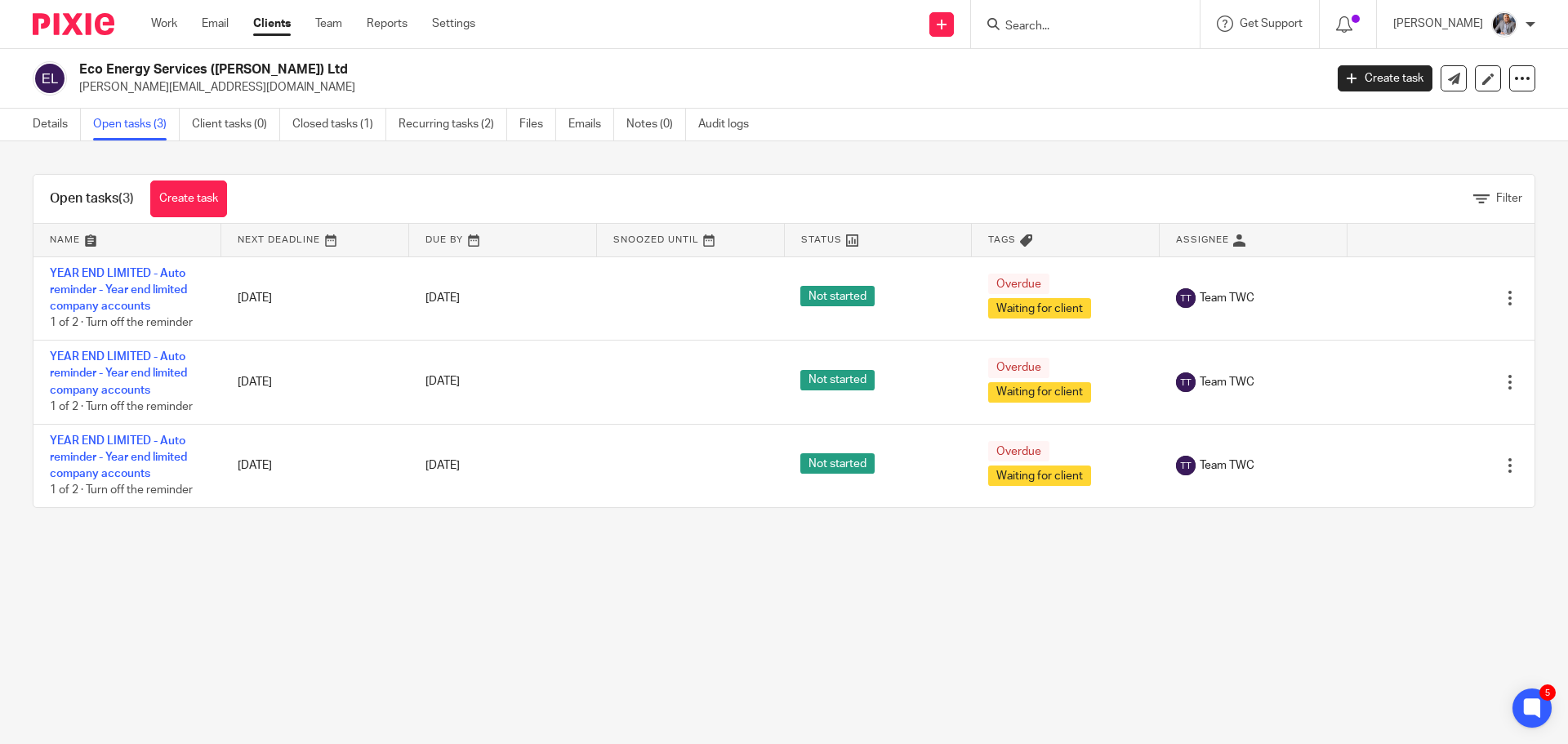
click at [1076, 25] on input "Search" at bounding box center [1077, 26] width 147 height 14
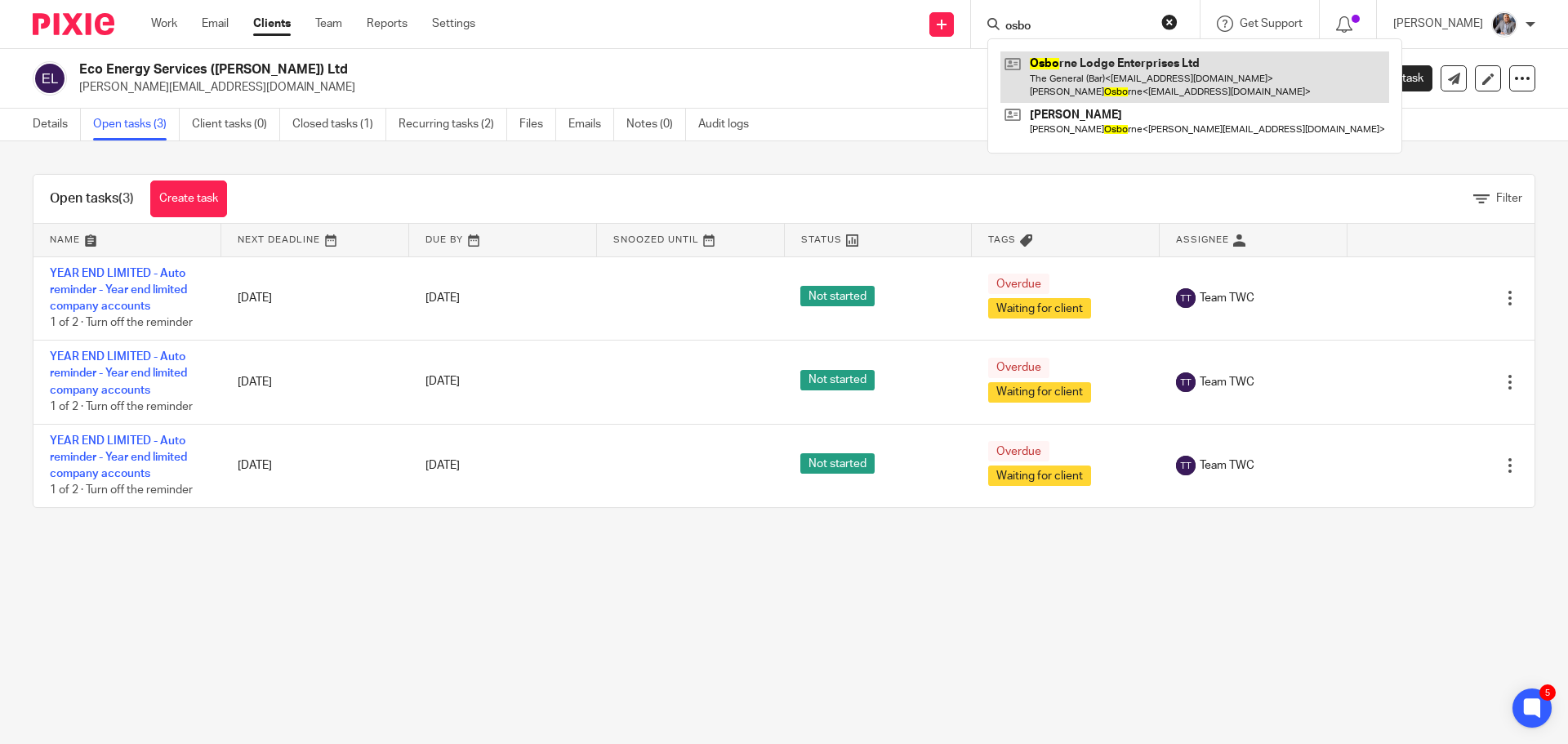
type input "osbo"
click at [1107, 81] on link at bounding box center [1195, 77] width 389 height 51
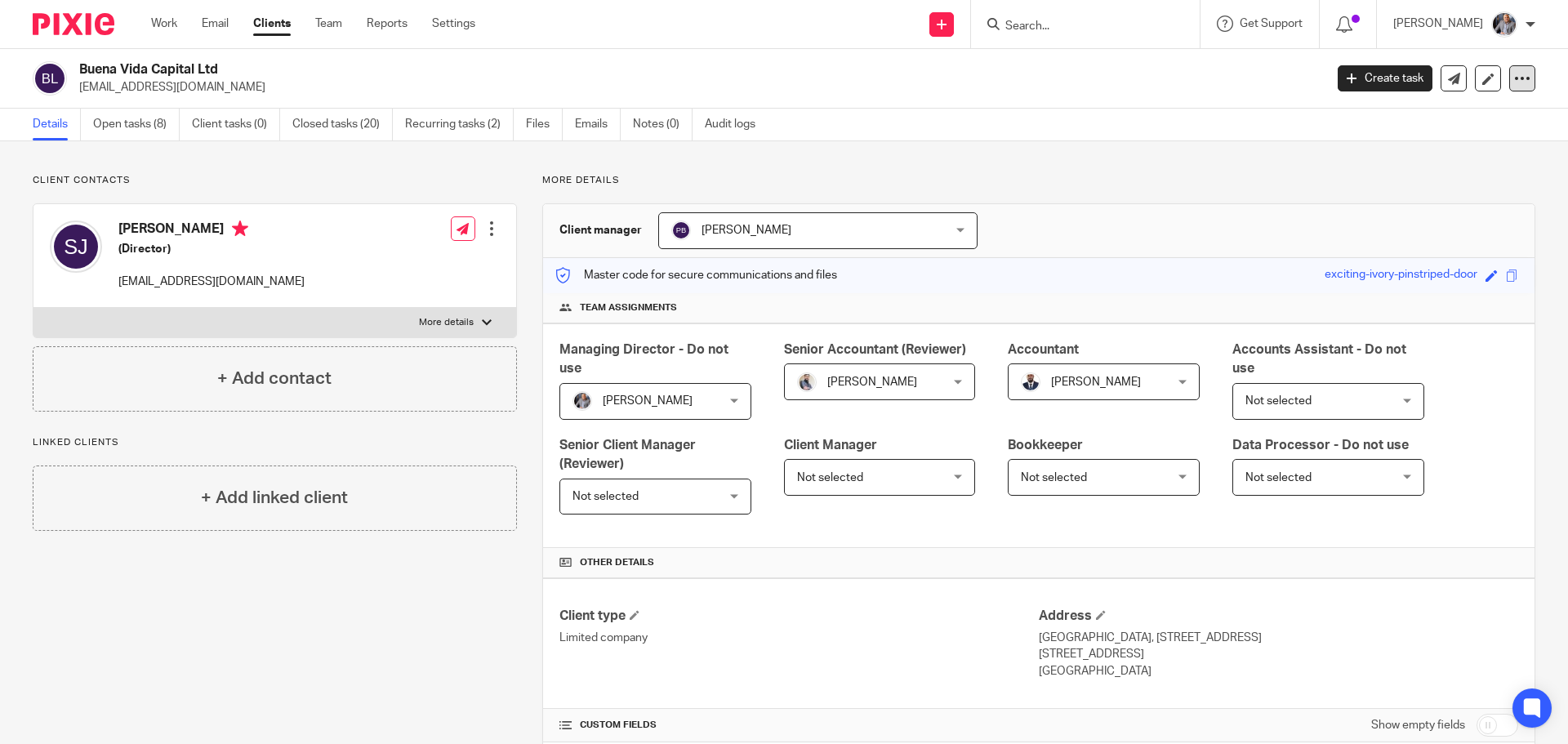
click at [1514, 80] on icon at bounding box center [1522, 78] width 16 height 16
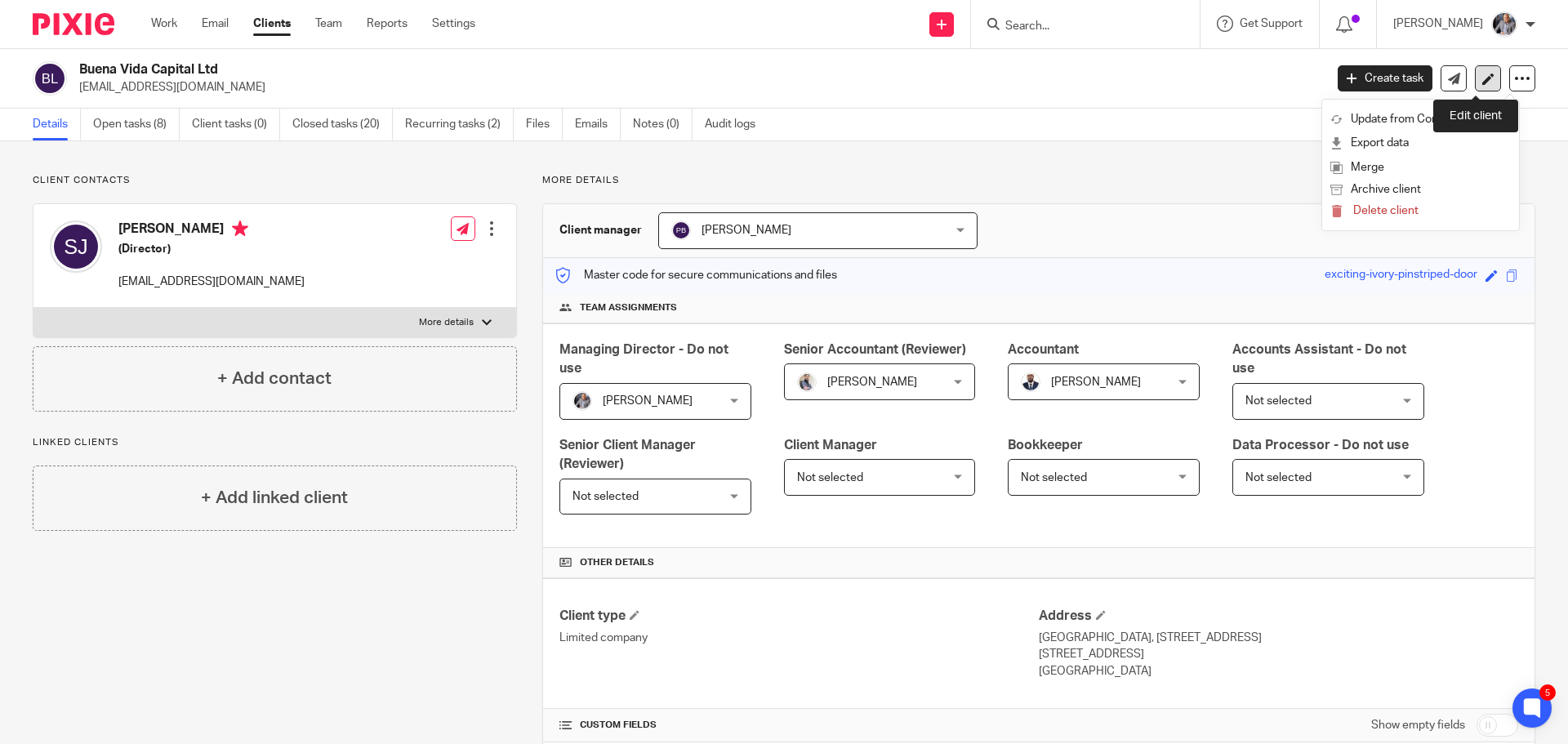
click at [1482, 75] on icon at bounding box center [1488, 79] width 12 height 12
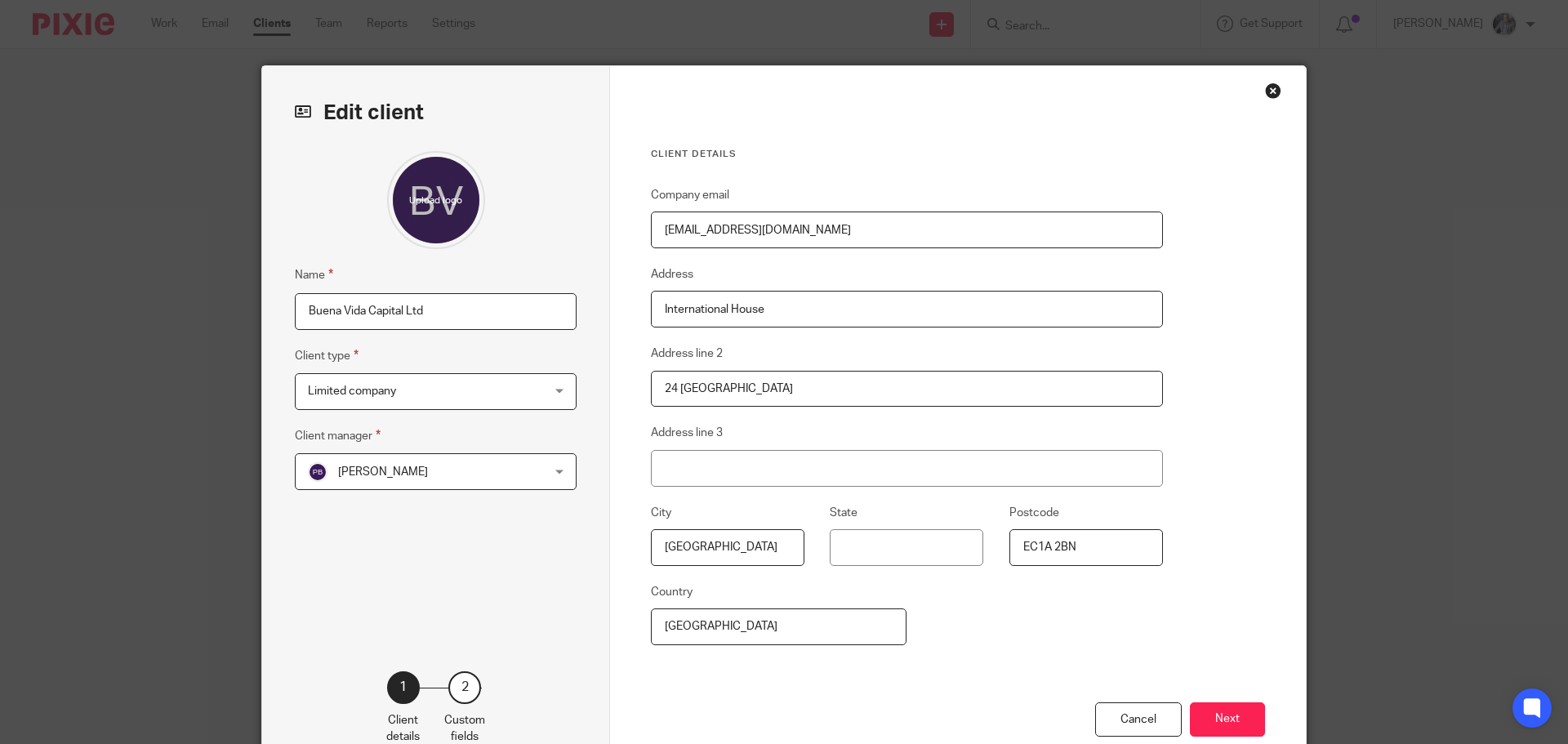
click at [522, 311] on input "Buena Vida Capital Ltd" at bounding box center [435, 311] width 281 height 36
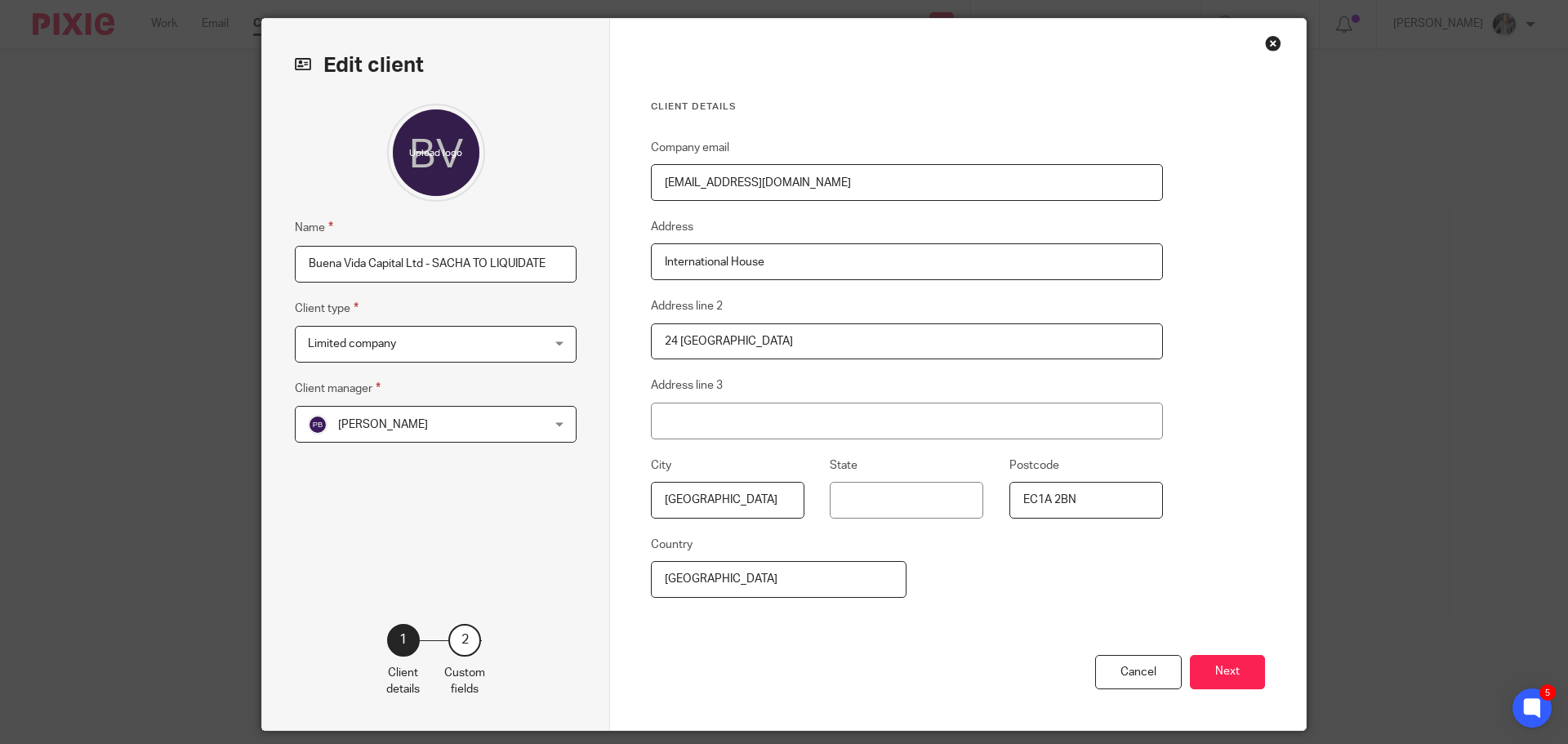
scroll to position [100, 0]
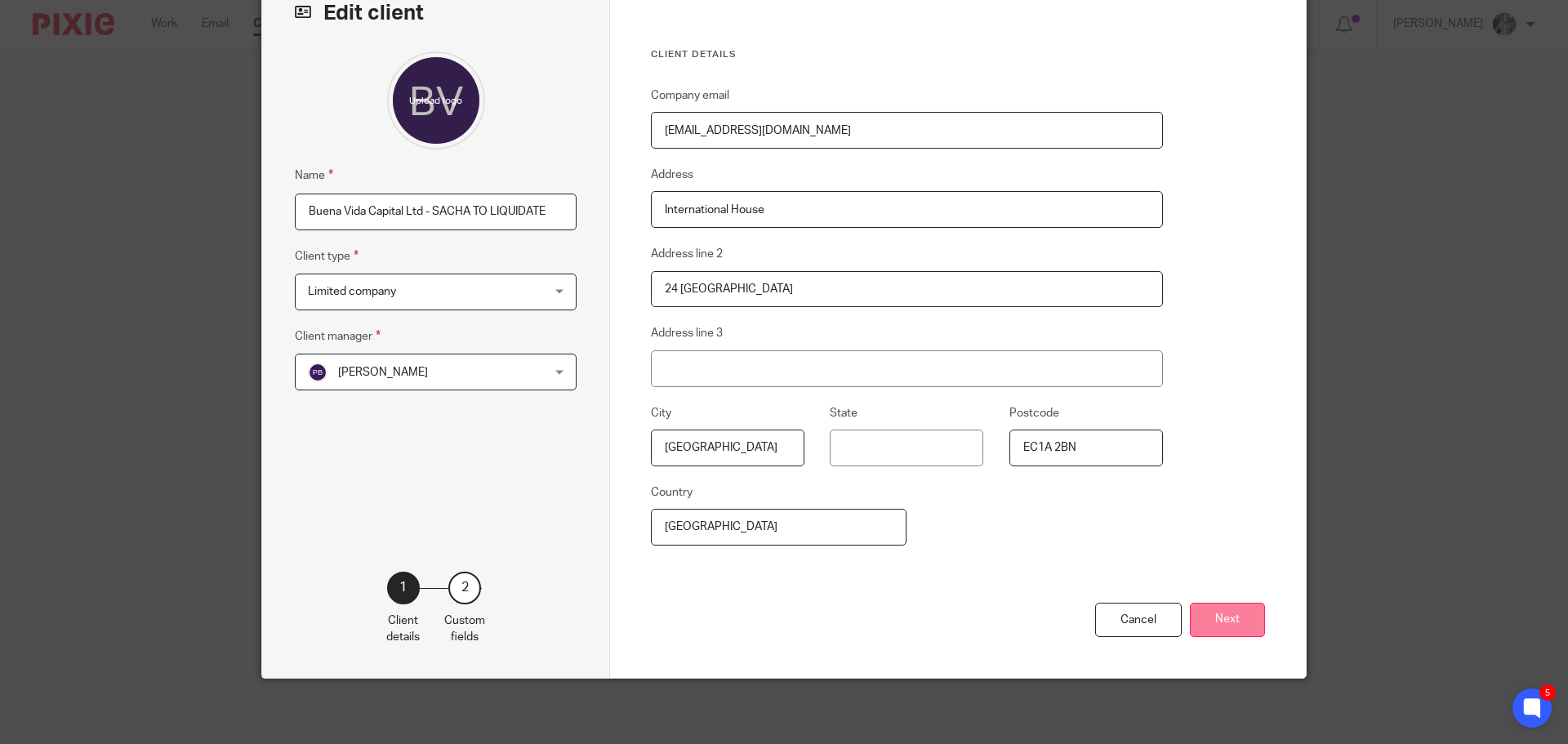
type input "Buena Vida Capital Ltd - SACHA TO LIQUIDATE"
click at [1215, 612] on button "Next" at bounding box center [1227, 620] width 75 height 35
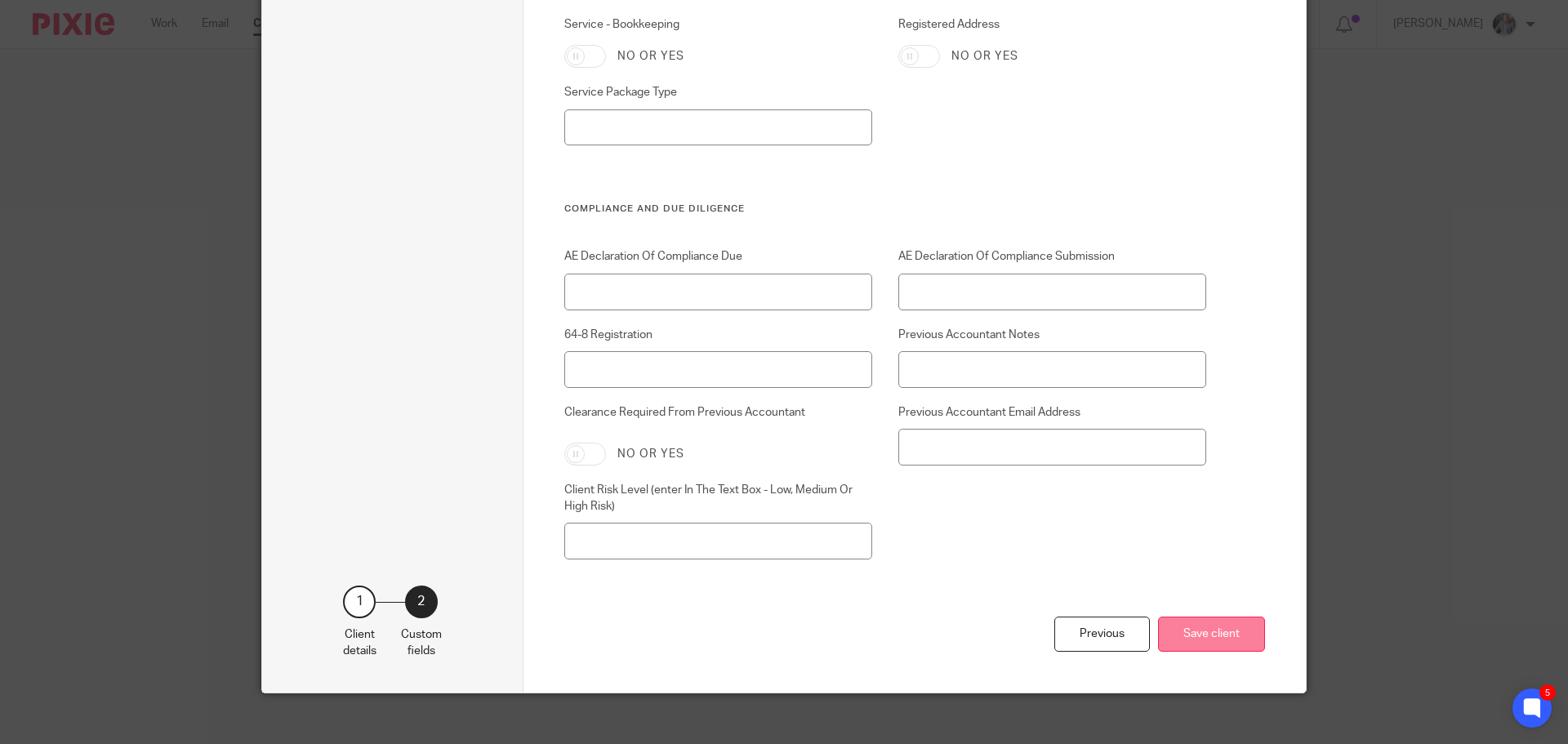
click at [1196, 637] on button "Save client" at bounding box center [1211, 634] width 107 height 35
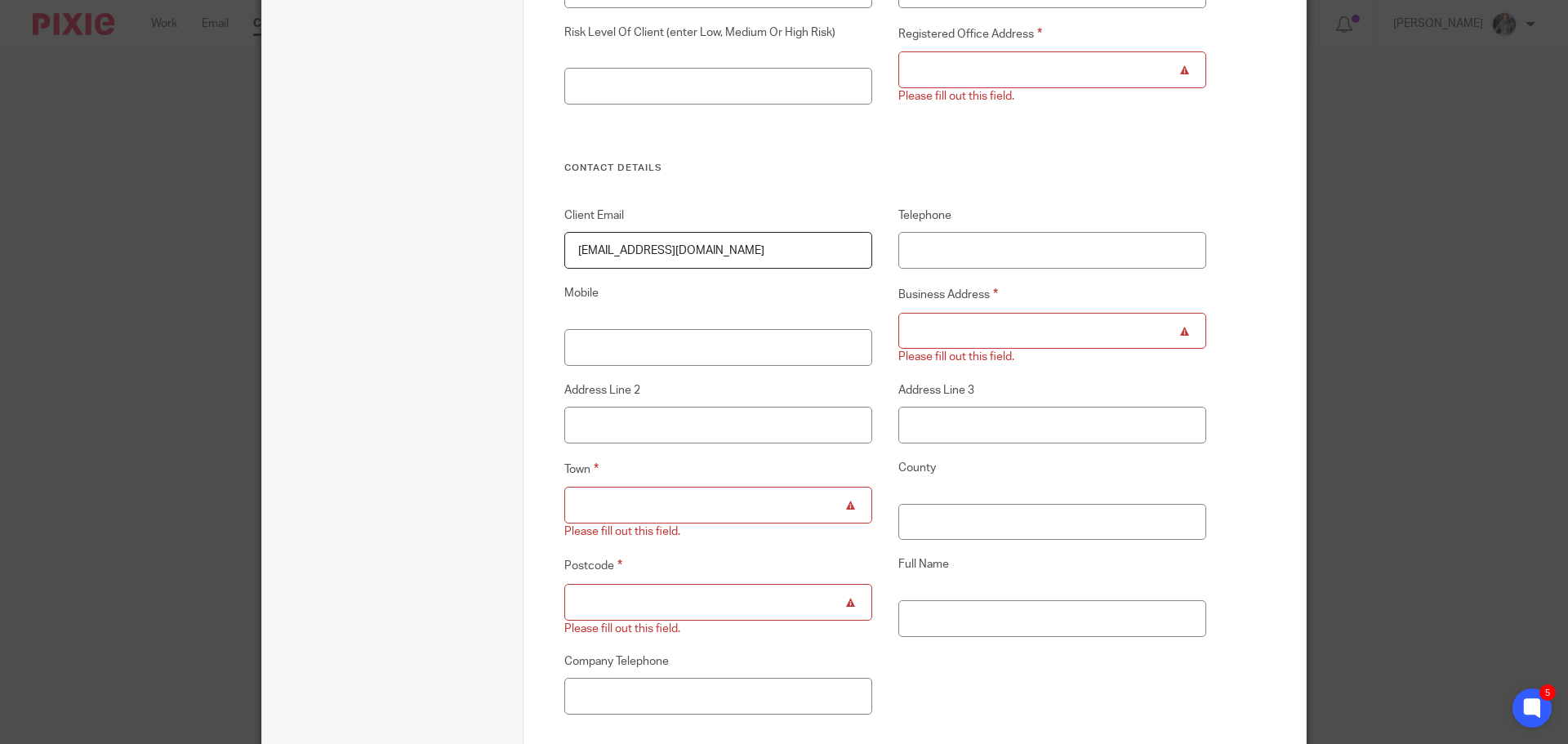
scroll to position [455, 0]
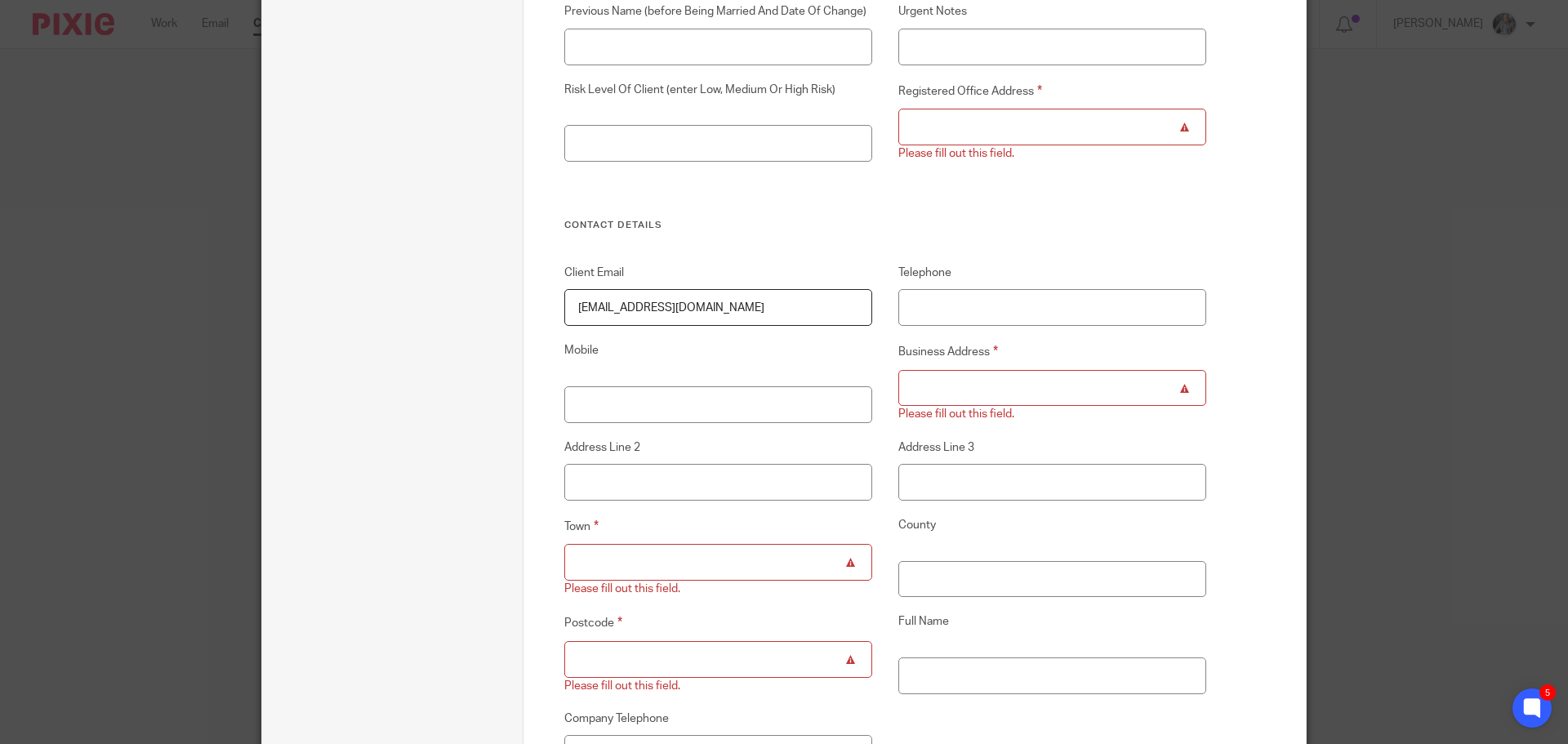
click at [1037, 135] on input "Registered Office Address" at bounding box center [1052, 127] width 308 height 36
paste input "[STREET_ADDRESS]"
type input "[STREET_ADDRESS]"
click at [944, 388] on input "Business Address" at bounding box center [1052, 388] width 308 height 36
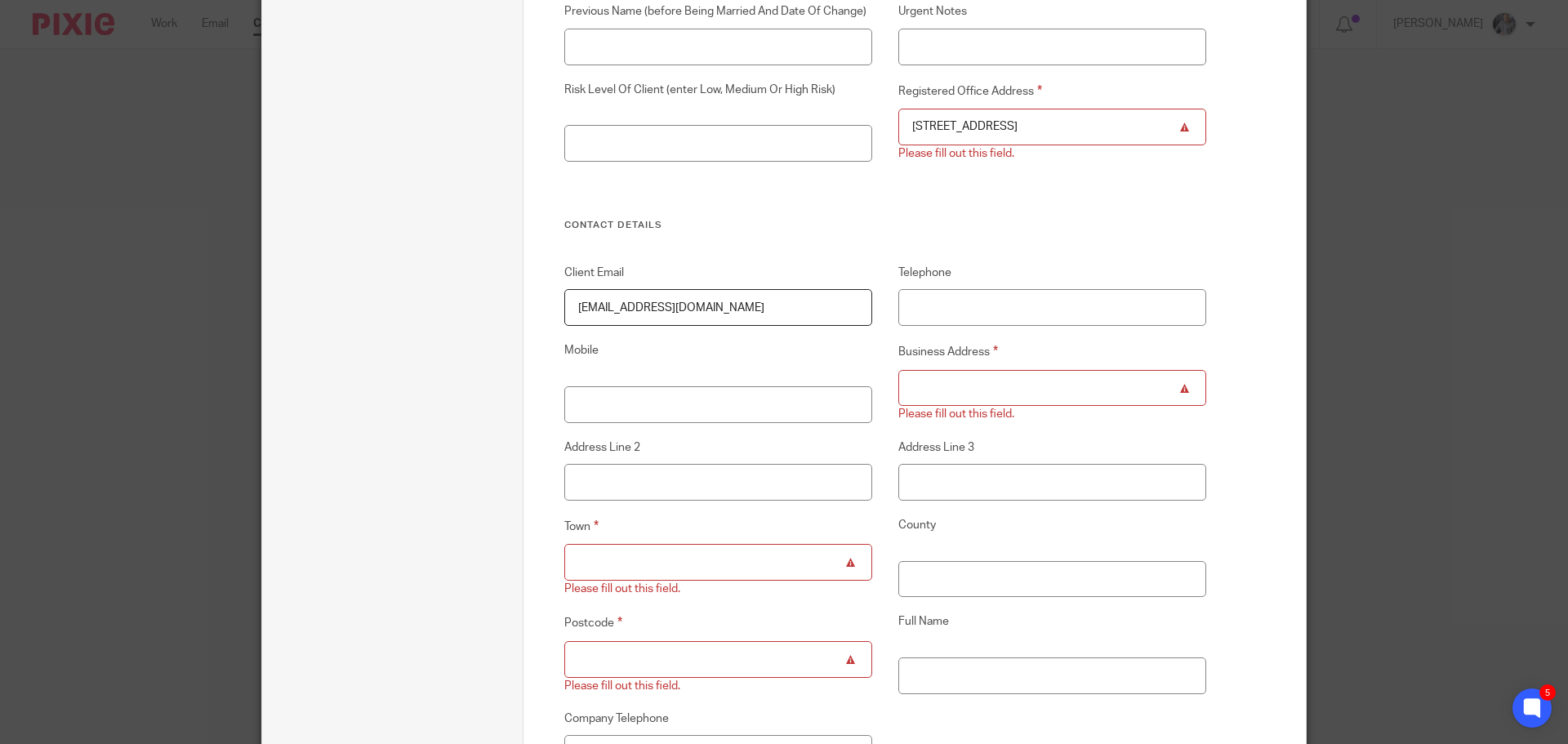
scroll to position [0, 0]
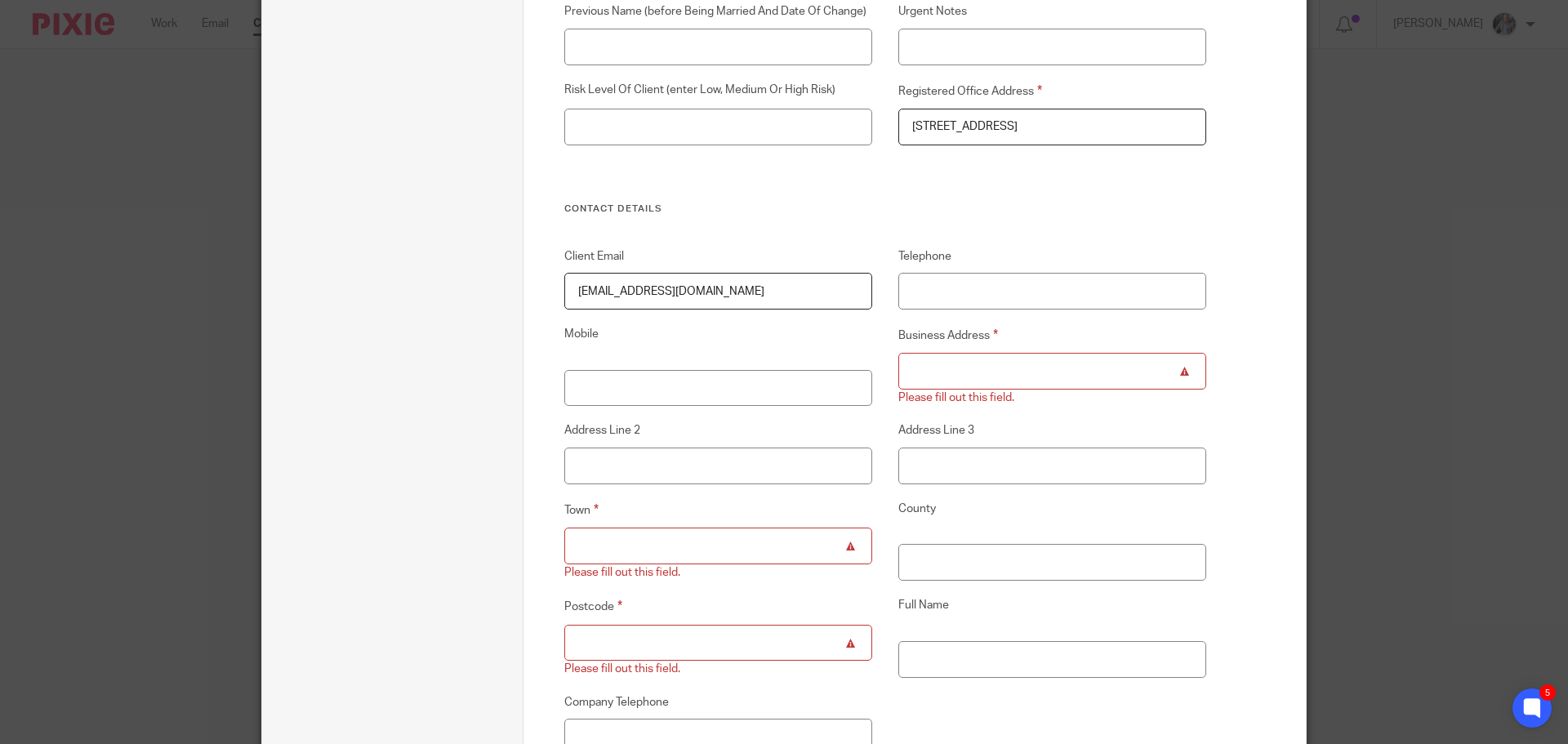
paste input "[STREET_ADDRESS]"
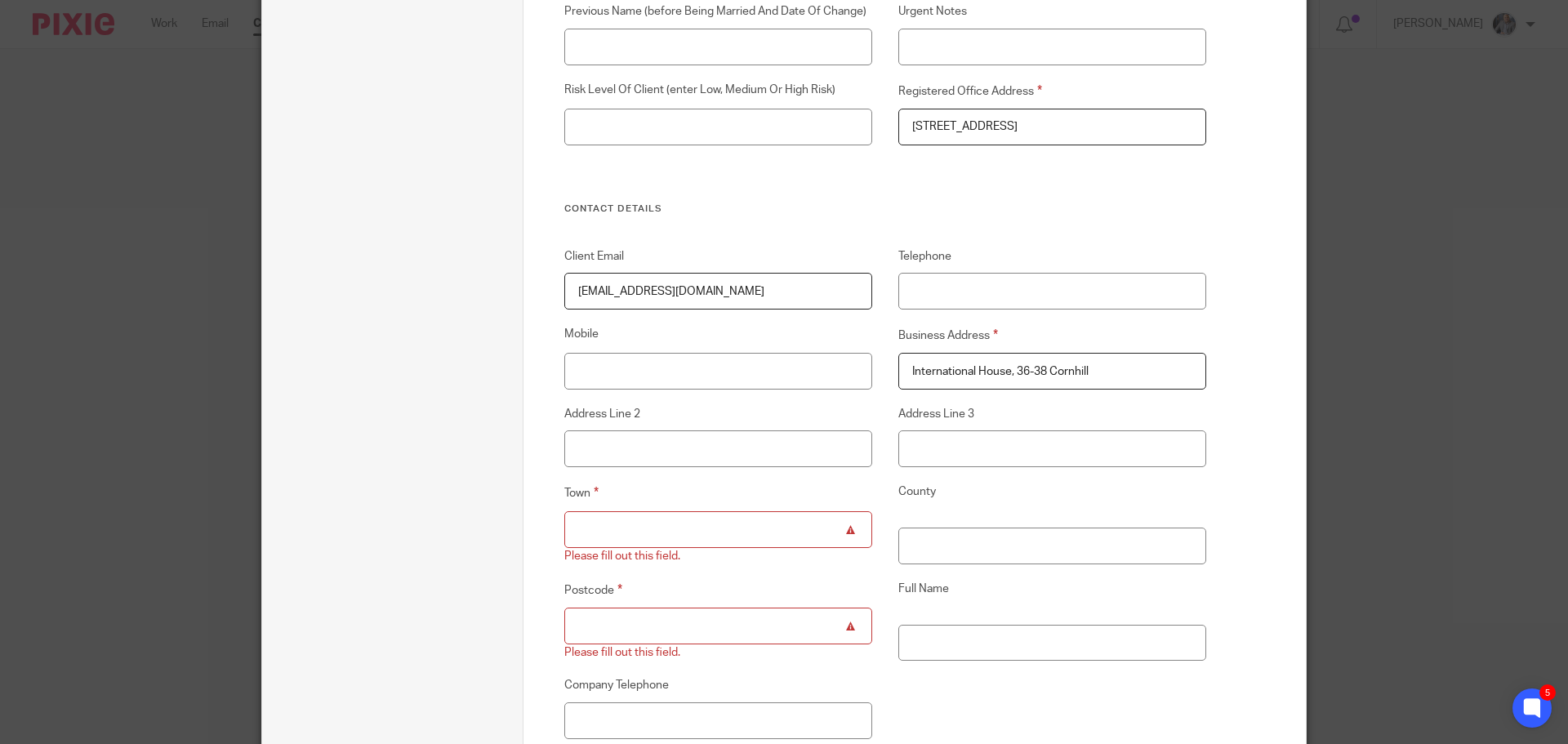
type input "International House, 36-38 Cornhill"
click at [672, 522] on input "Town" at bounding box center [718, 529] width 308 height 36
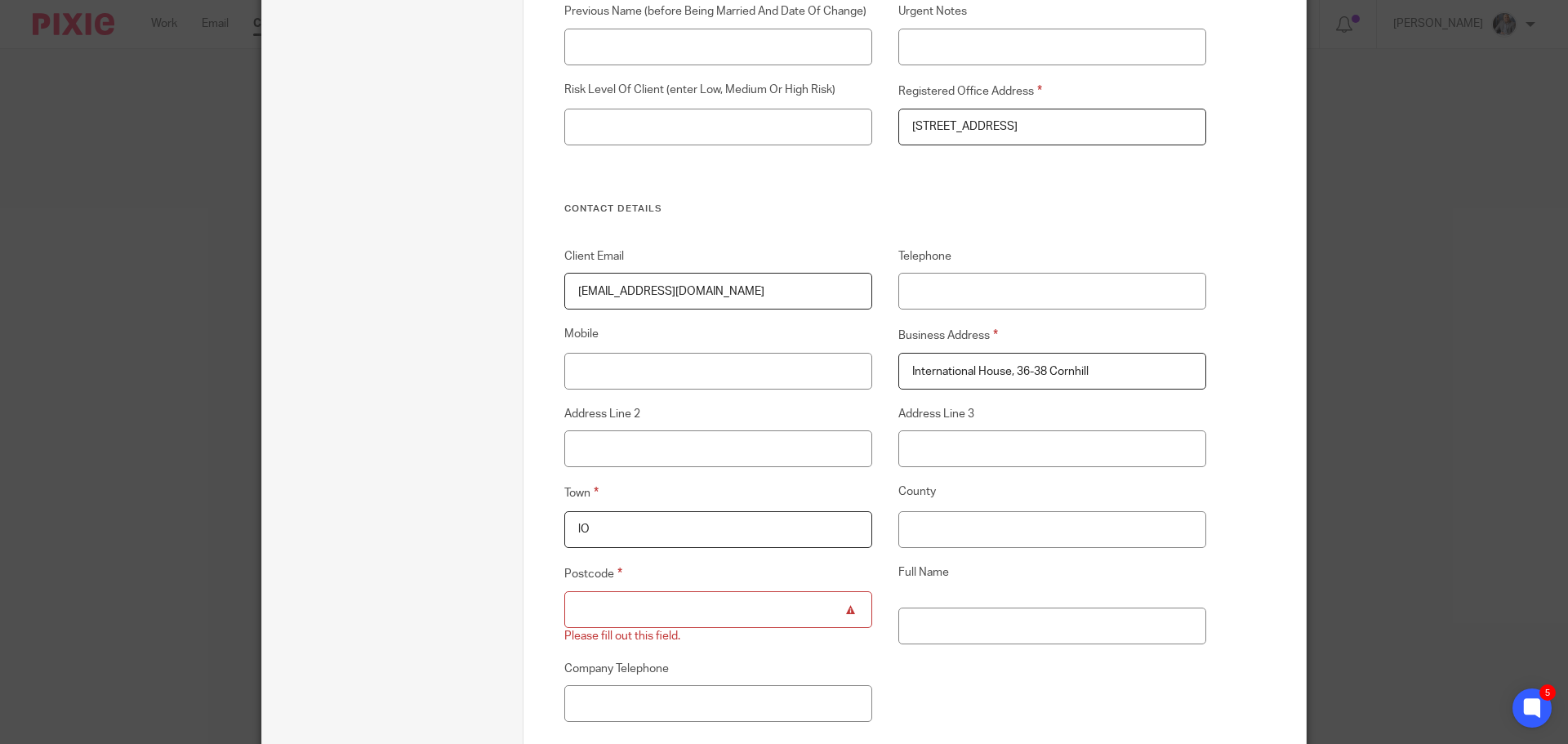
type input "l"
type input "[GEOGRAPHIC_DATA]"
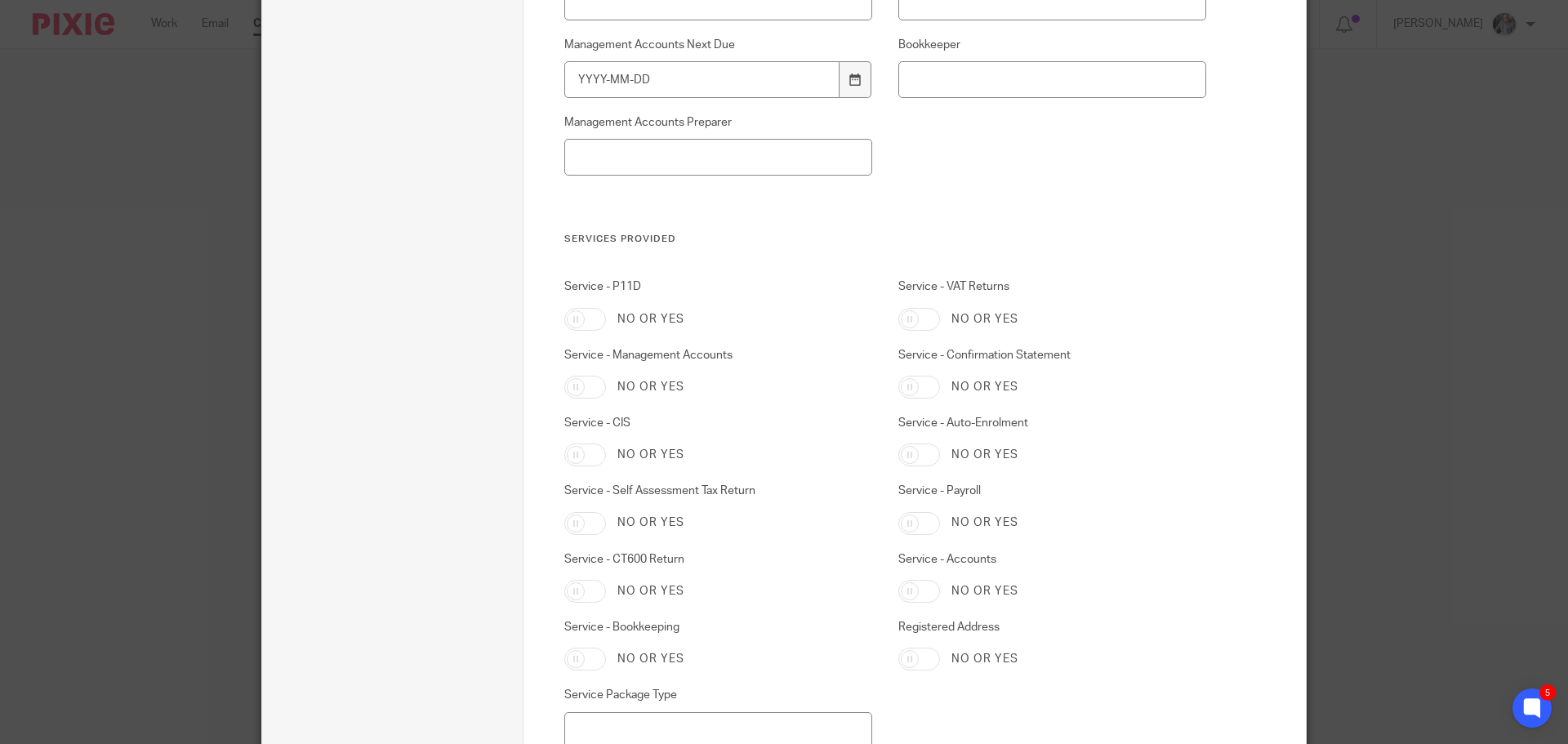
scroll to position [4664, 0]
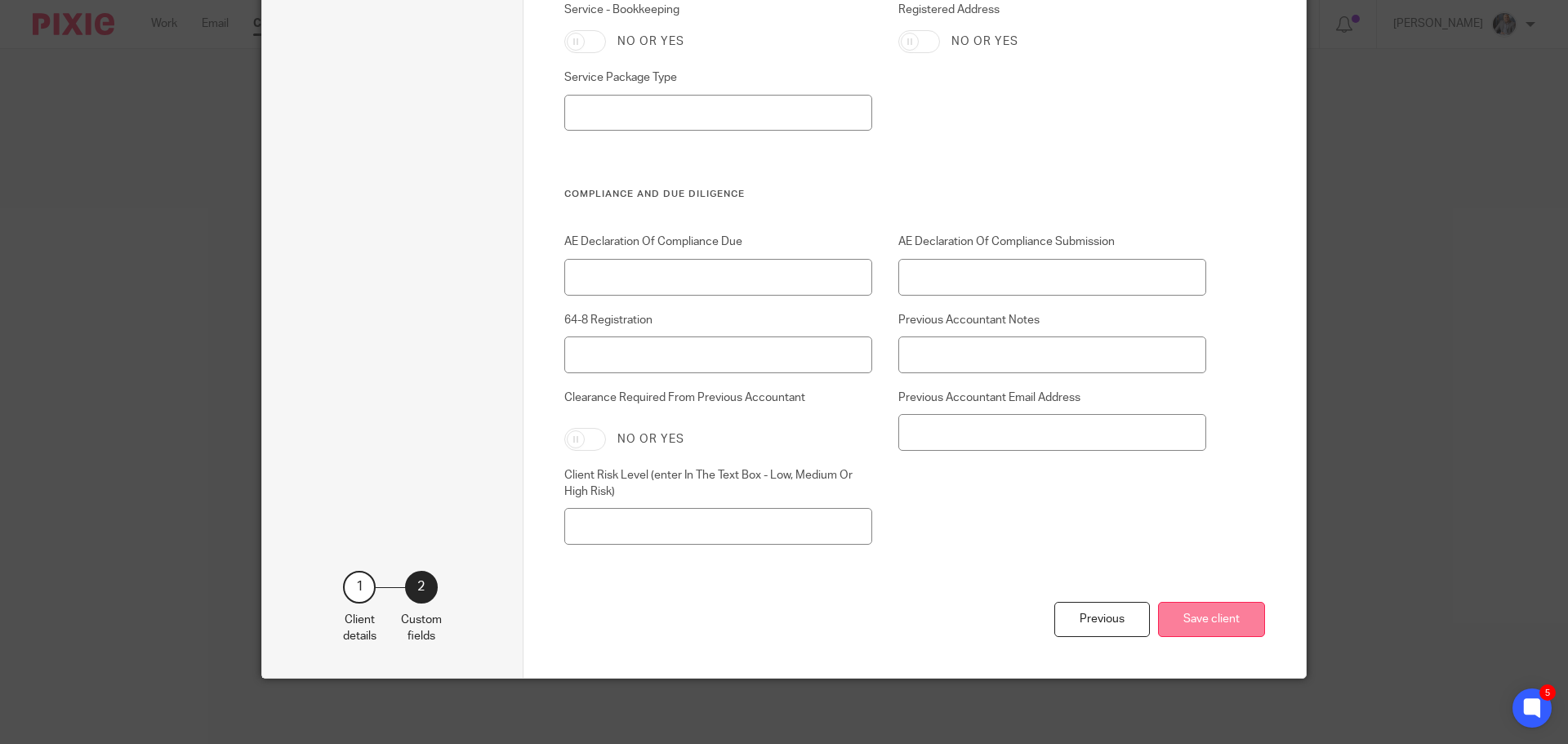
type input "EC3V 3NG"
click at [1184, 611] on button "Save client" at bounding box center [1211, 619] width 107 height 35
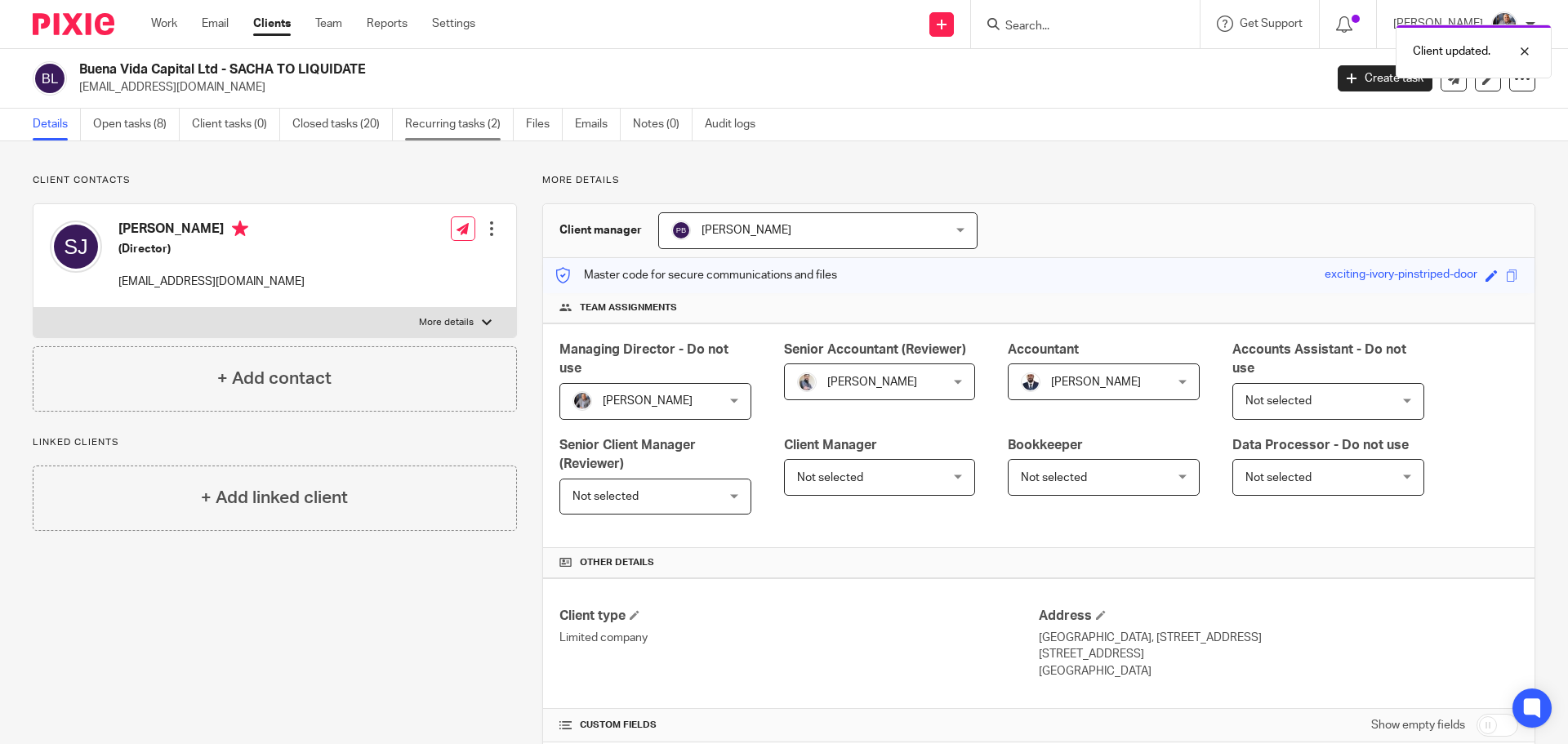
click at [473, 130] on link "Recurring tasks (2)" at bounding box center [459, 125] width 109 height 32
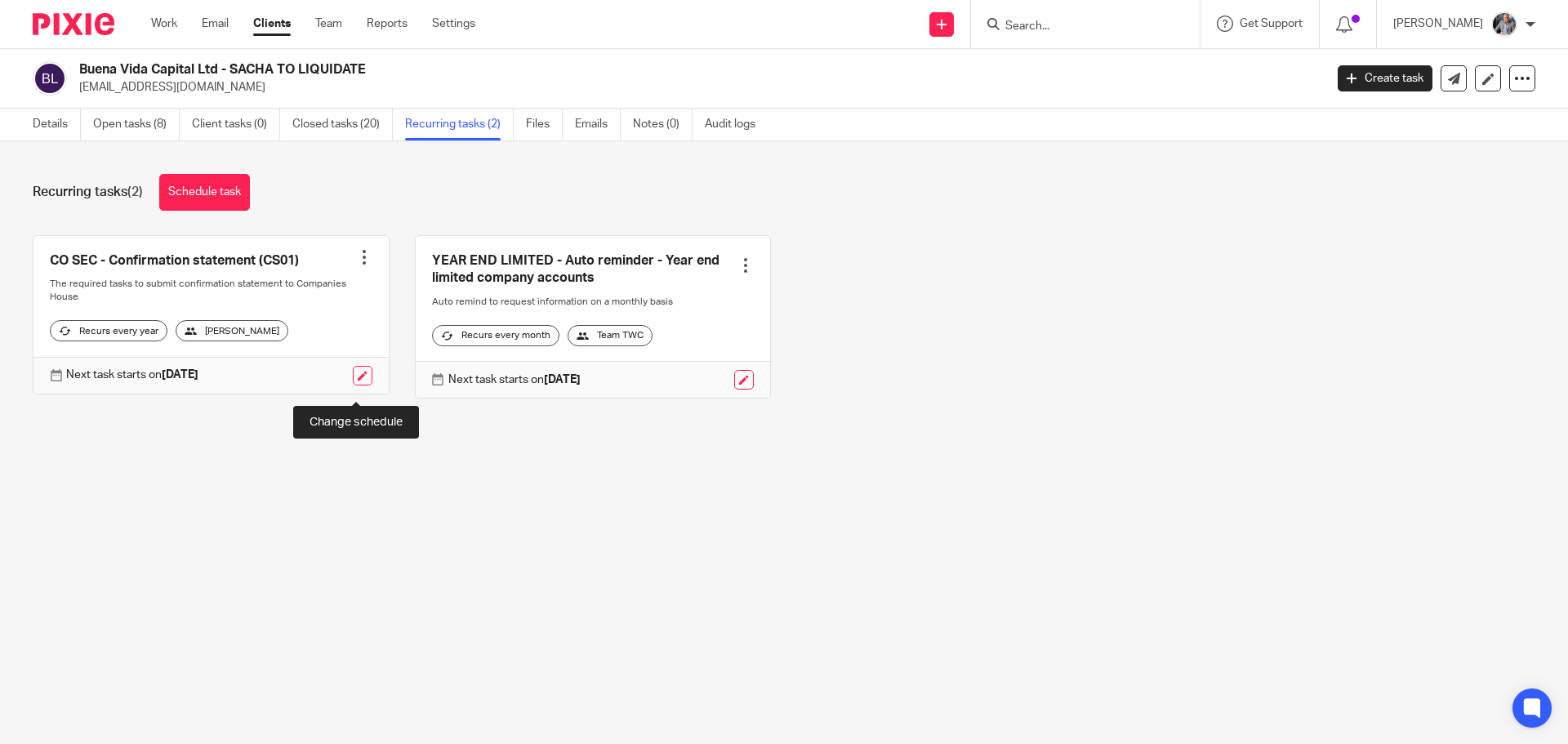
click at [353, 385] on link at bounding box center [362, 375] width 19 height 19
click at [362, 385] on link at bounding box center [362, 375] width 19 height 19
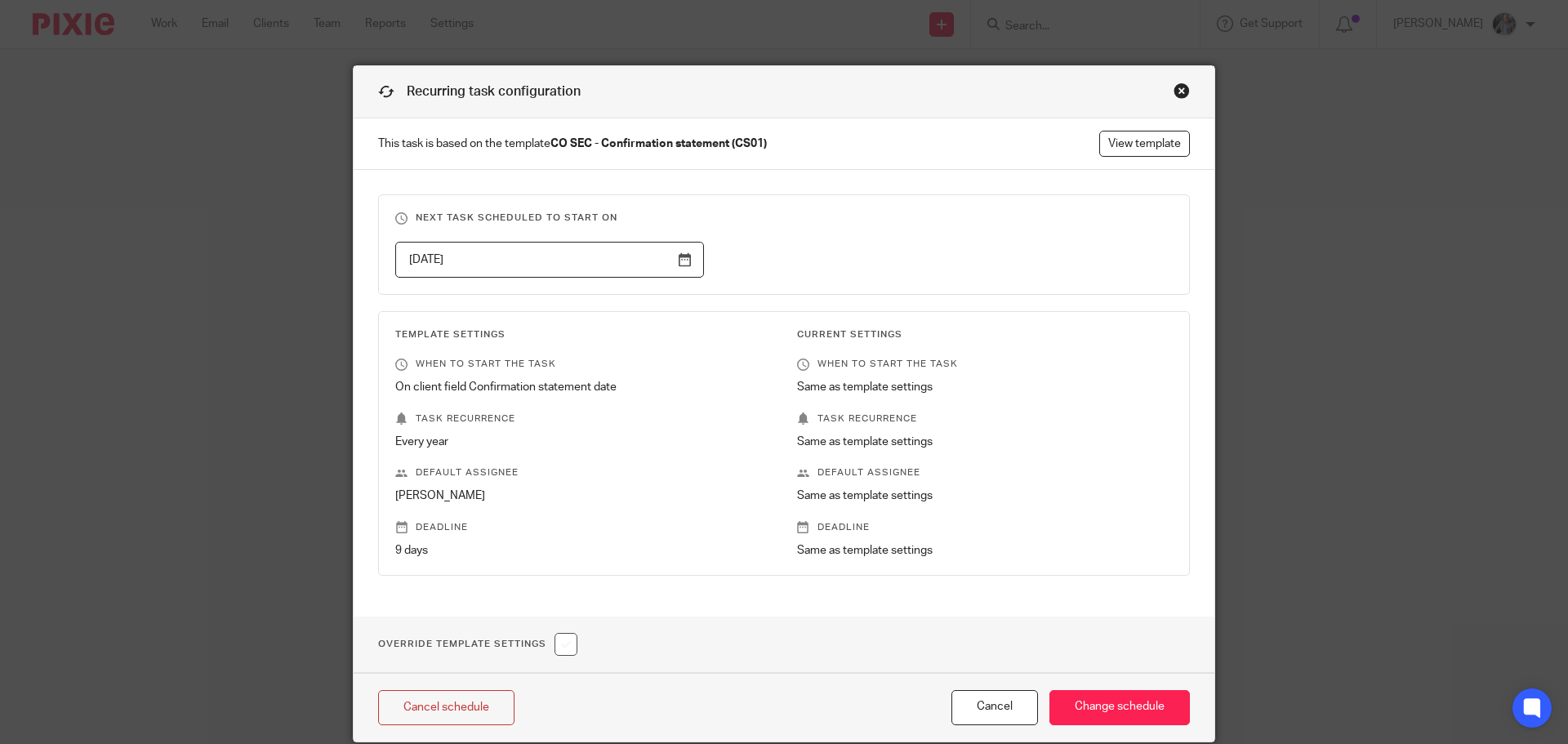
click at [474, 725] on div "Cancel schedule Cancel Change schedule" at bounding box center [784, 706] width 861 height 68
click at [472, 712] on link "Cancel schedule" at bounding box center [446, 708] width 136 height 35
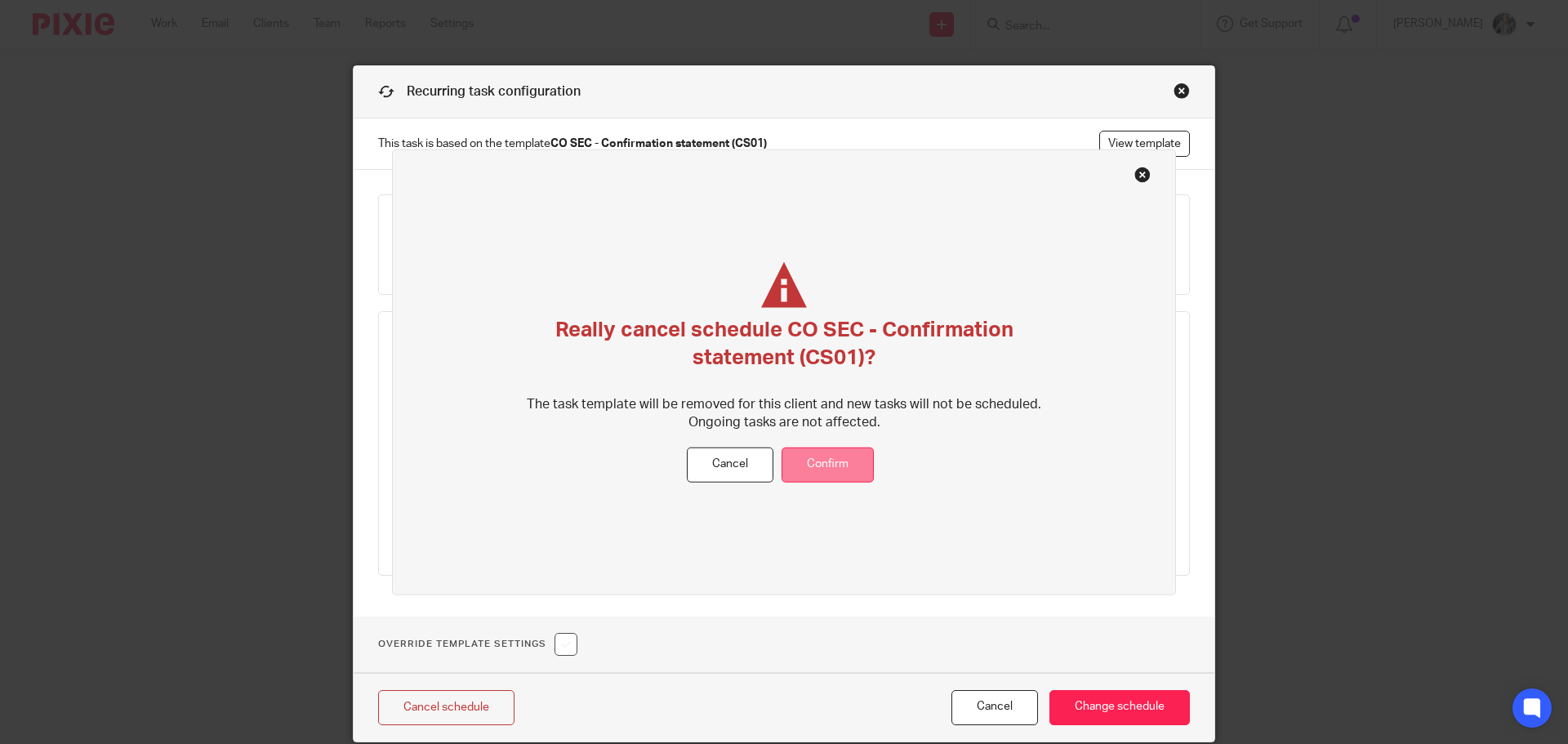
click at [863, 470] on button "Confirm" at bounding box center [827, 465] width 92 height 35
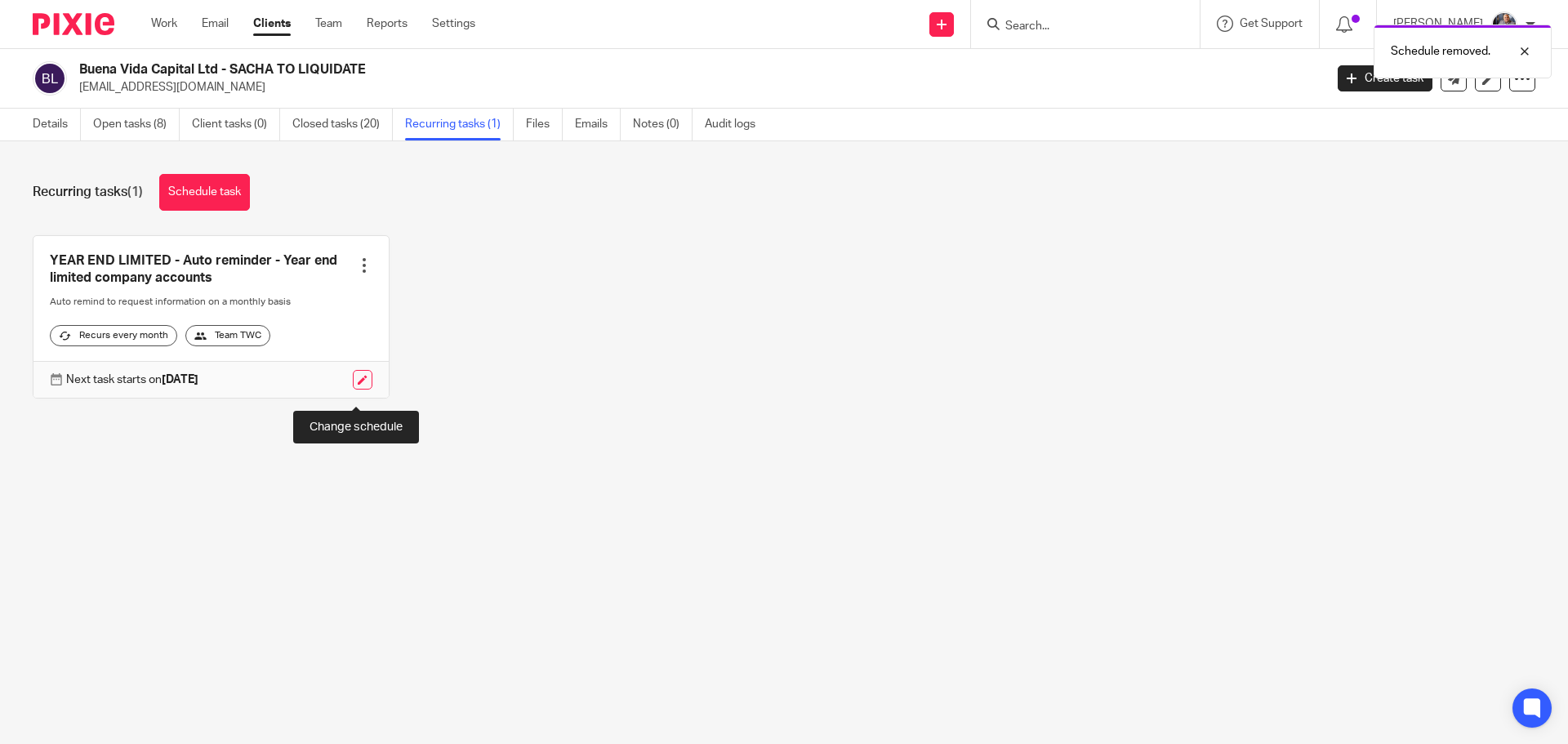
click at [354, 389] on link at bounding box center [362, 379] width 19 height 19
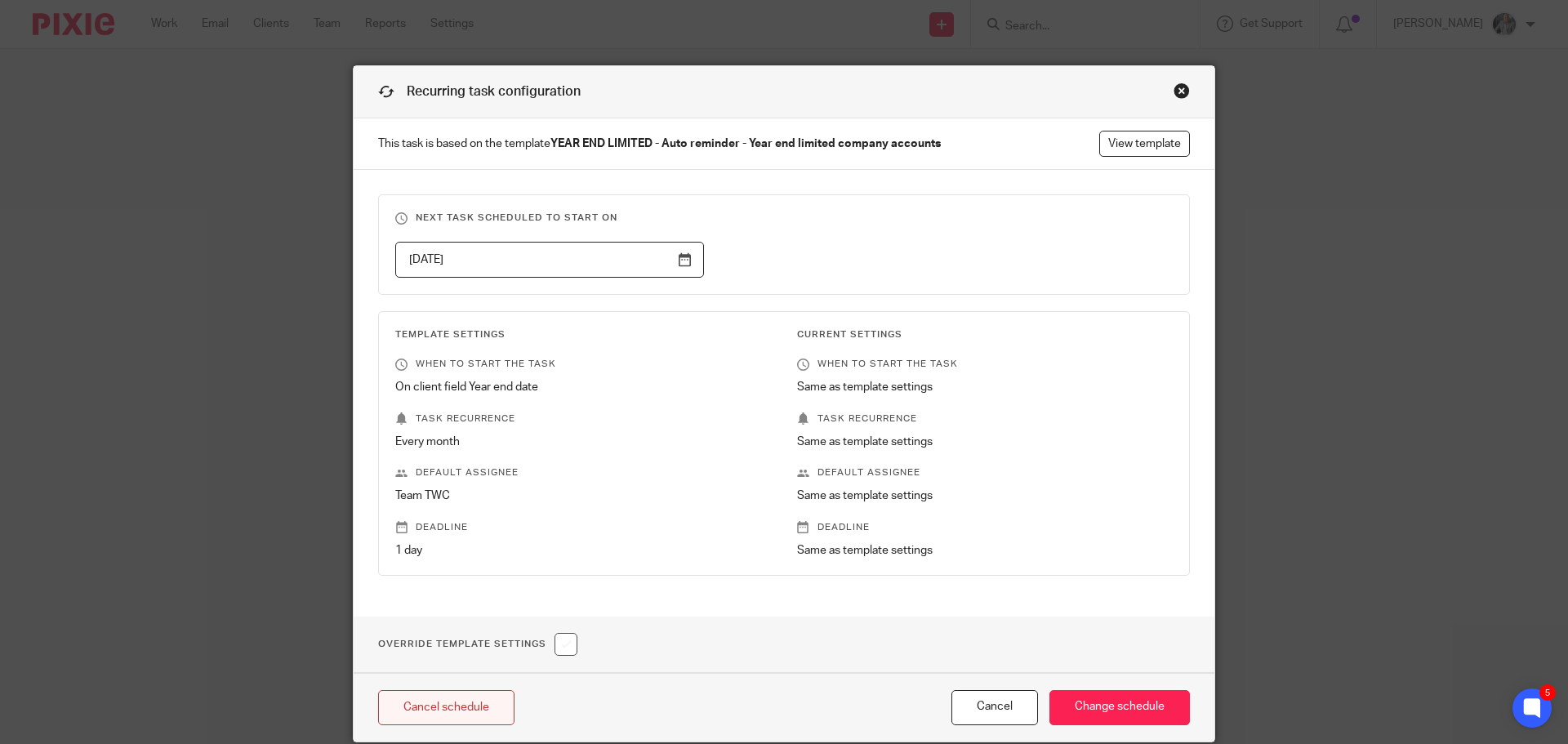
click at [430, 714] on link "Cancel schedule" at bounding box center [446, 708] width 136 height 35
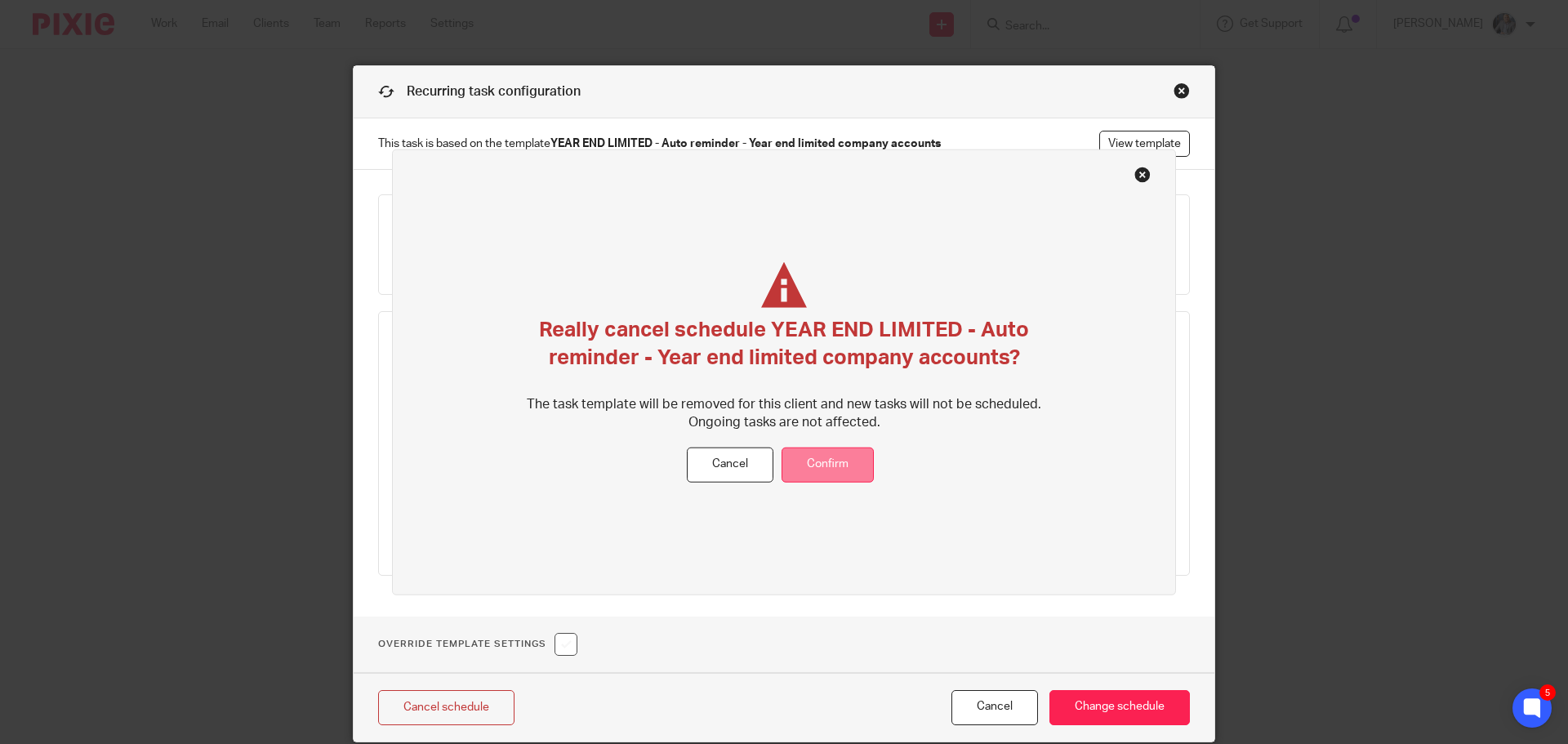
click at [853, 466] on button "Confirm" at bounding box center [827, 465] width 92 height 35
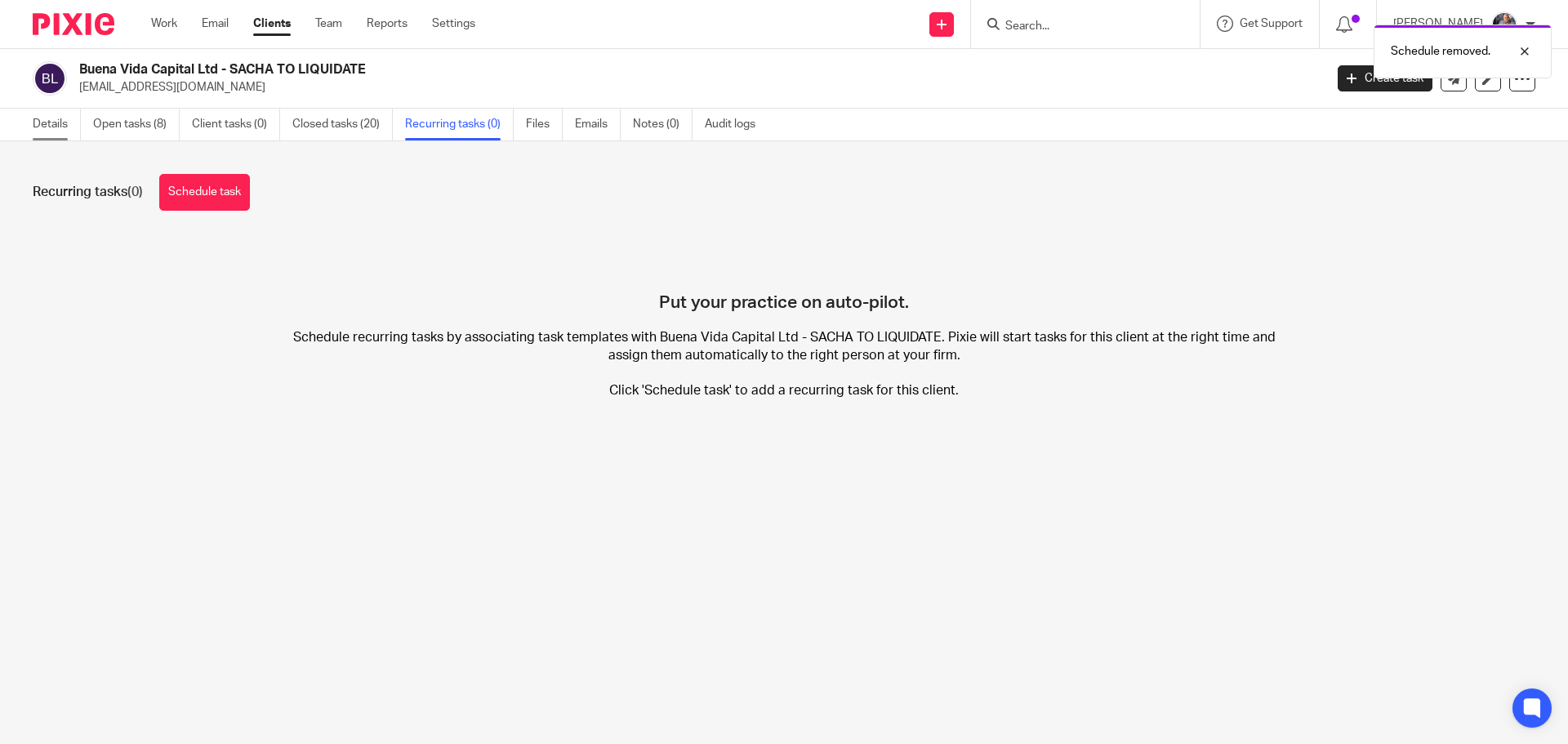
click at [37, 123] on link "Details" at bounding box center [57, 125] width 48 height 32
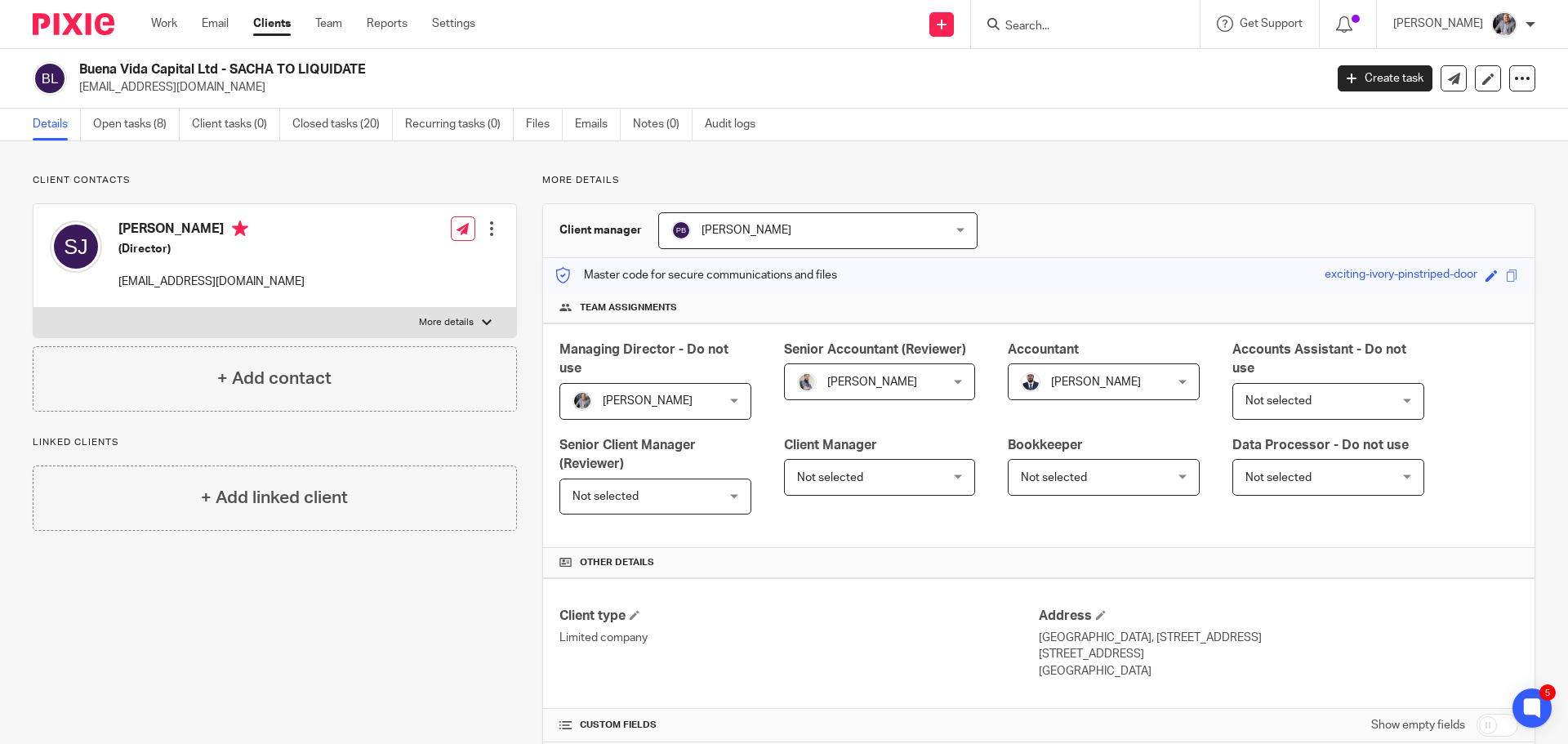
click at [273, 171] on div "Client contacts Sacha Dominic Jakovljevich (Director) uniquetreble@gmail.com Ed…" at bounding box center [784, 722] width 1568 height 1163
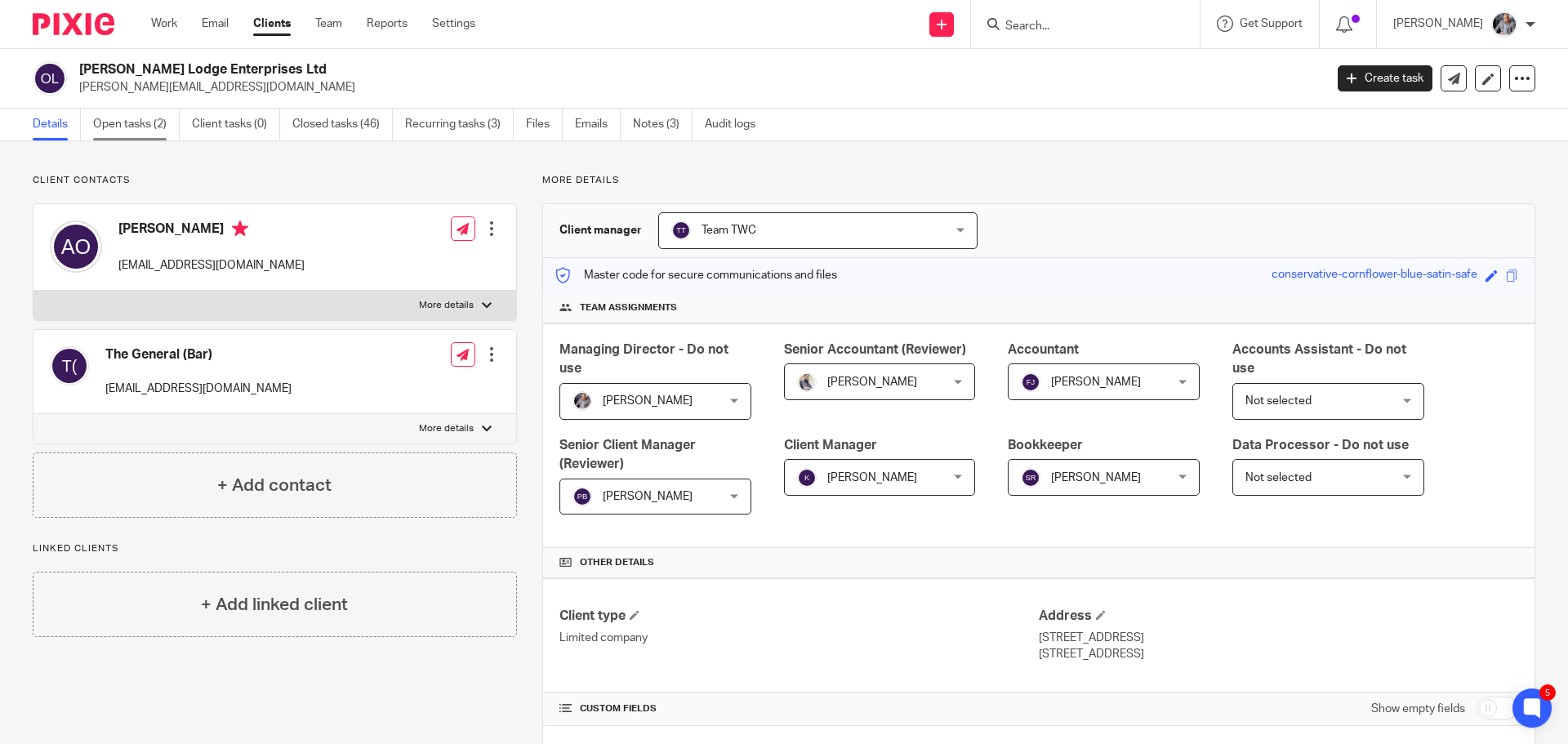
click at [124, 127] on link "Open tasks (2)" at bounding box center [136, 125] width 86 height 32
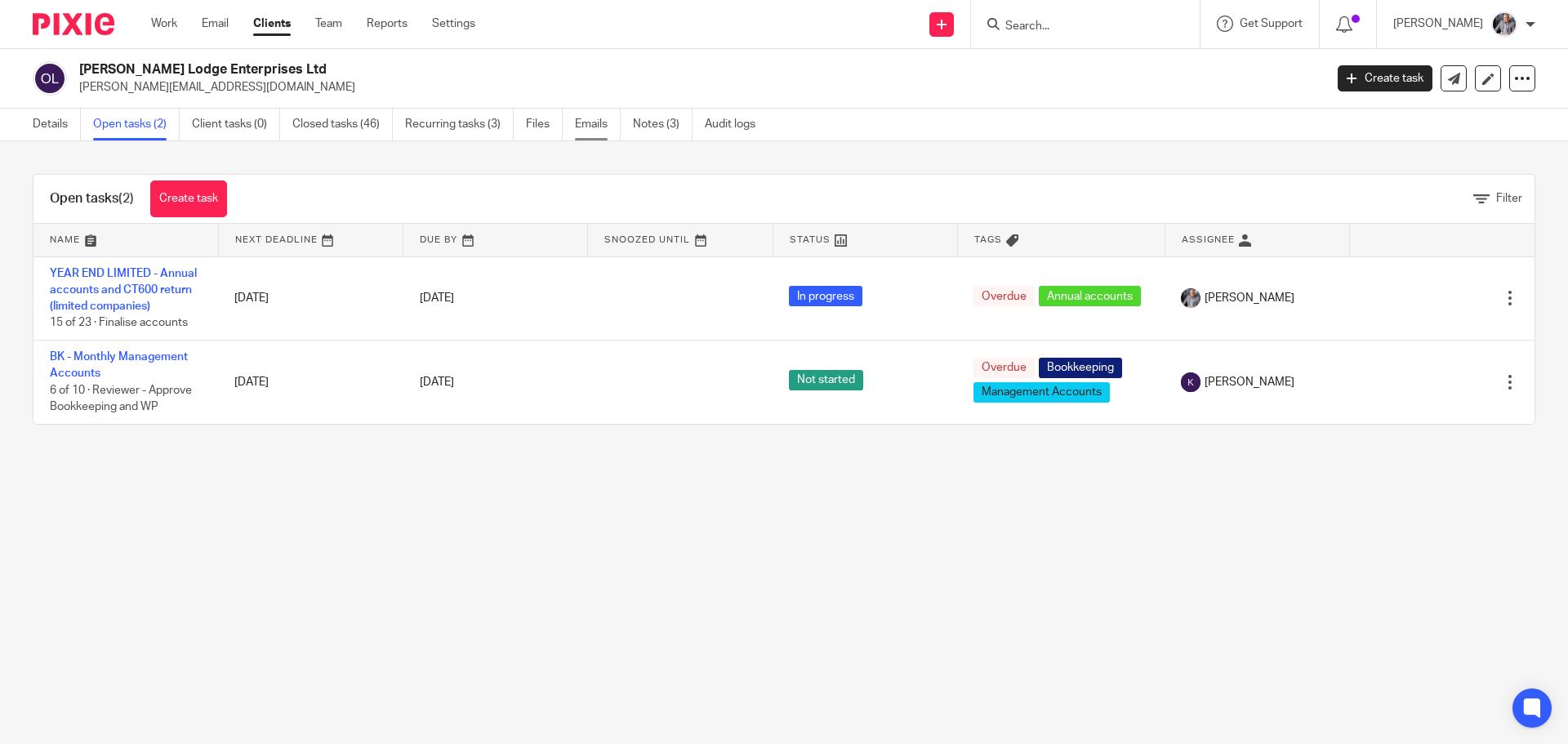
click at [585, 125] on link "Emails" at bounding box center [597, 125] width 46 height 32
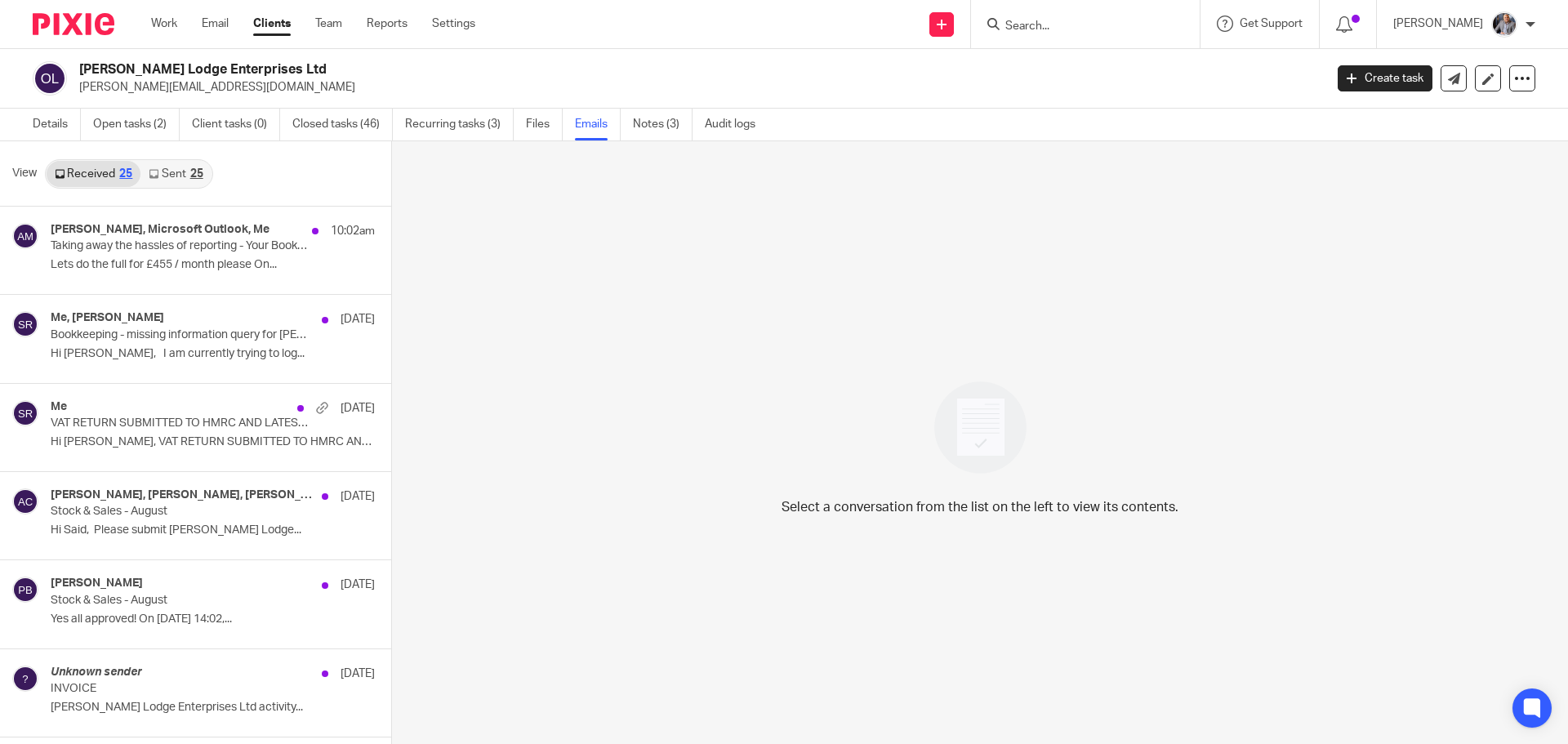
click at [168, 173] on link "Sent 25" at bounding box center [175, 173] width 70 height 26
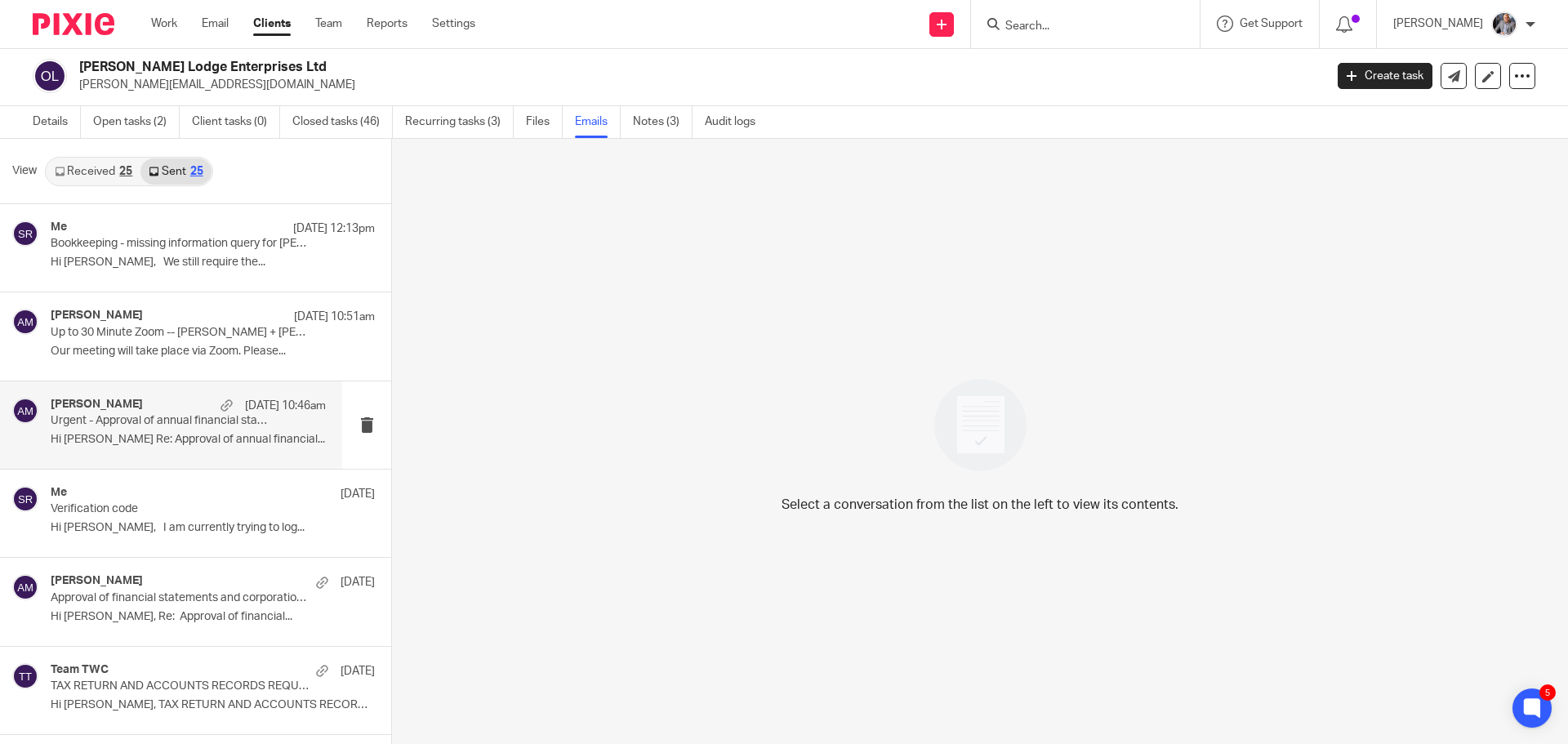
click at [192, 413] on div "Aaron Mcleish 15 Sep 10:46am" at bounding box center [188, 405] width 275 height 16
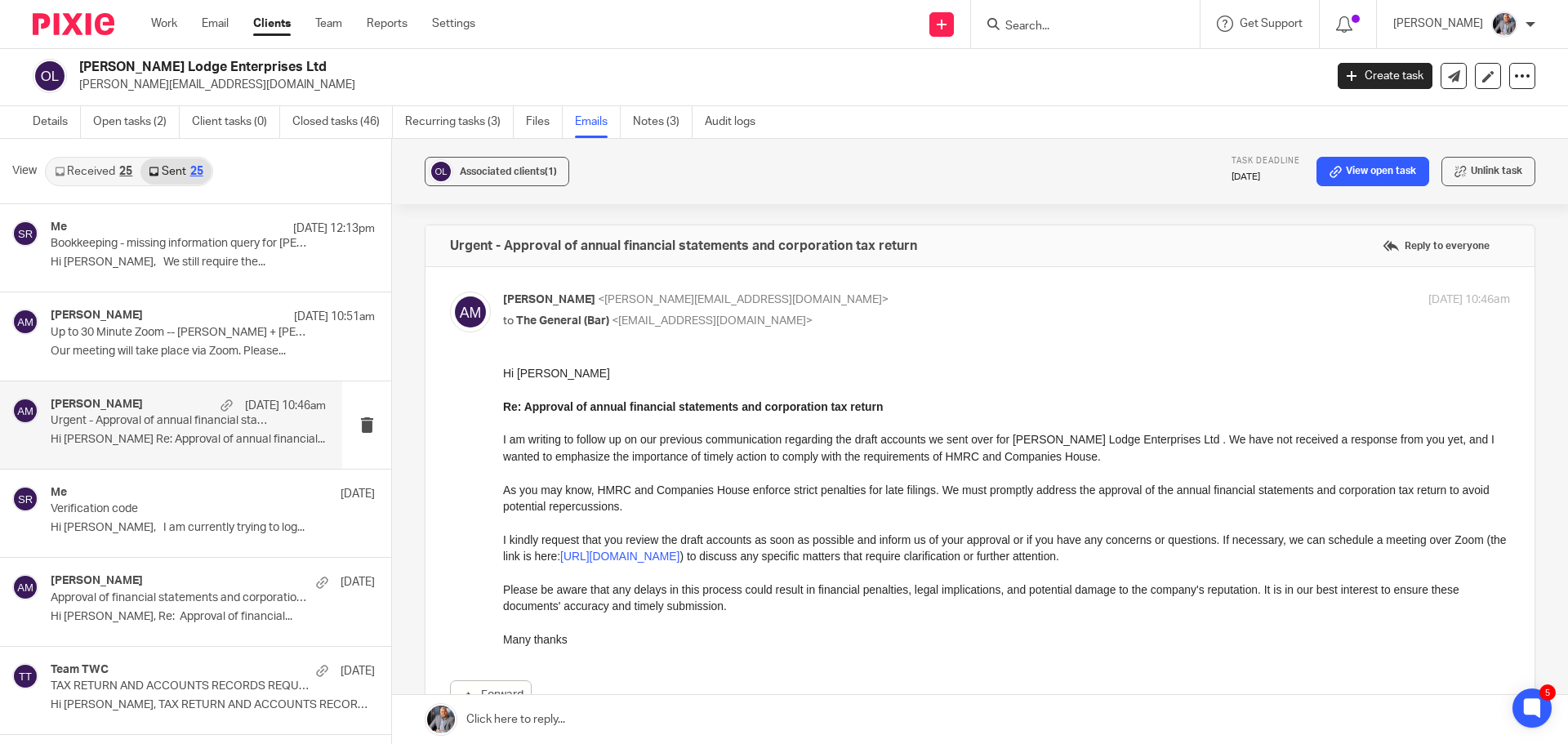
scroll to position [0, 0]
click at [172, 593] on p "Approval of financial statements and corporation tax return" at bounding box center [161, 598] width 220 height 14
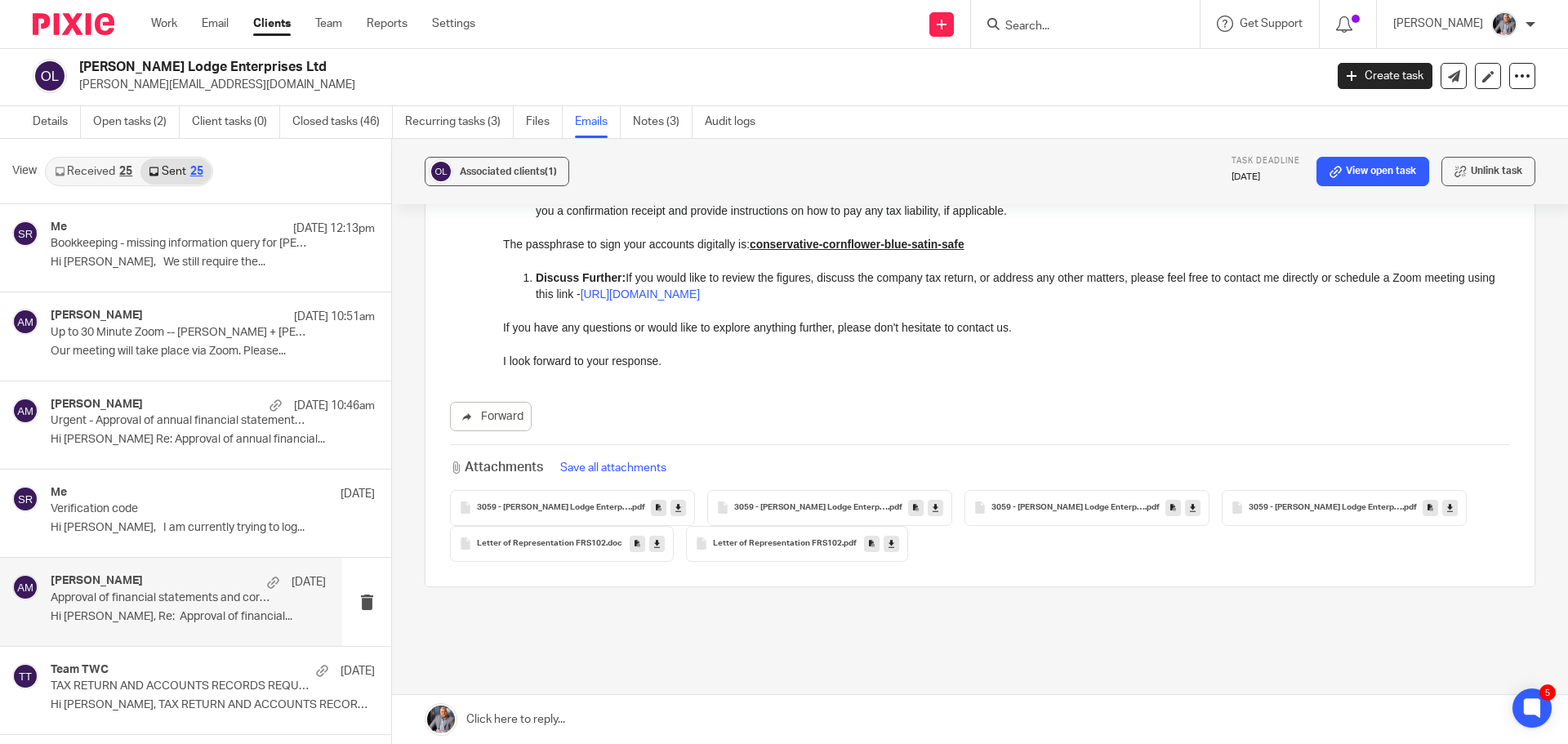
scroll to position [1550, 0]
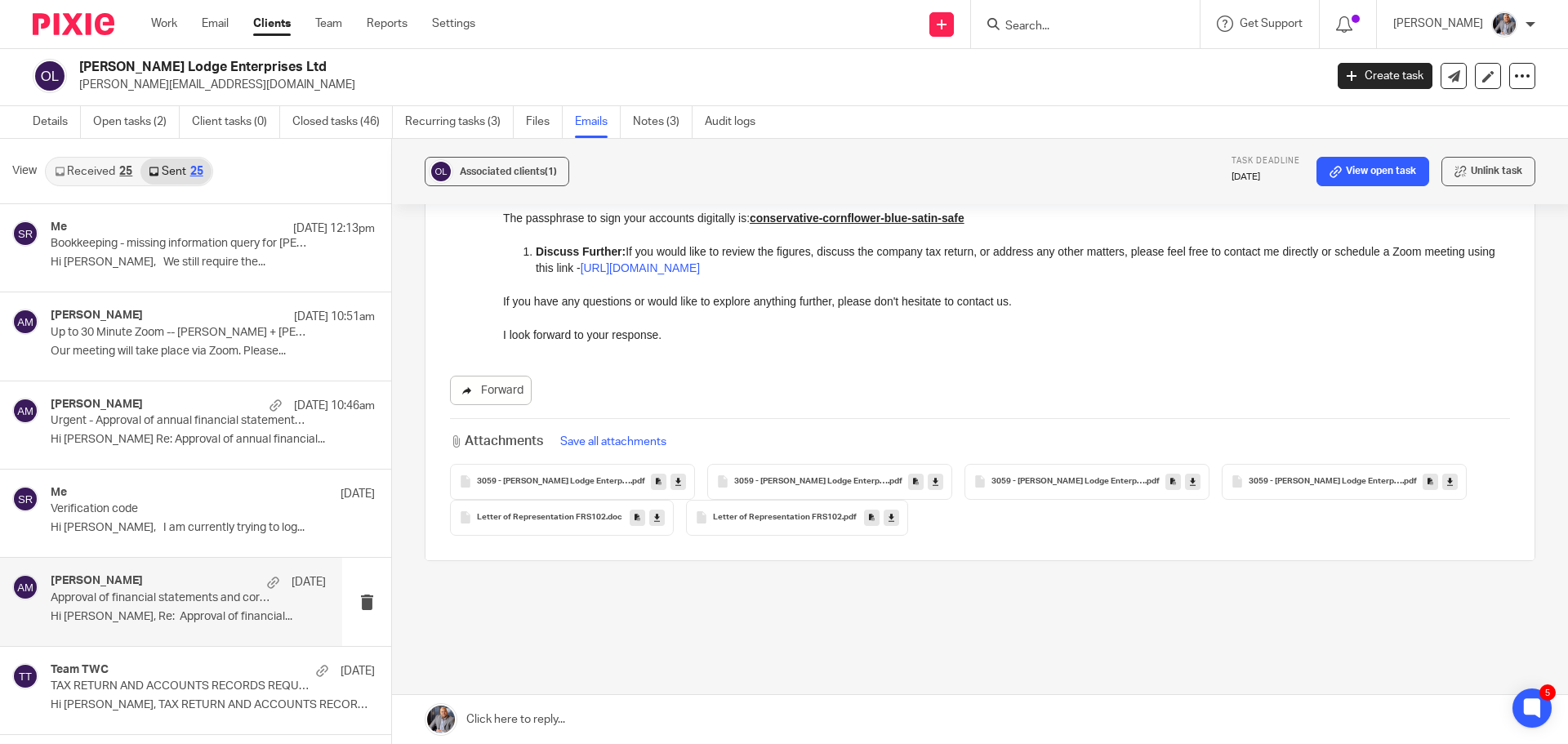
click at [493, 395] on link "Forward" at bounding box center [491, 390] width 82 height 30
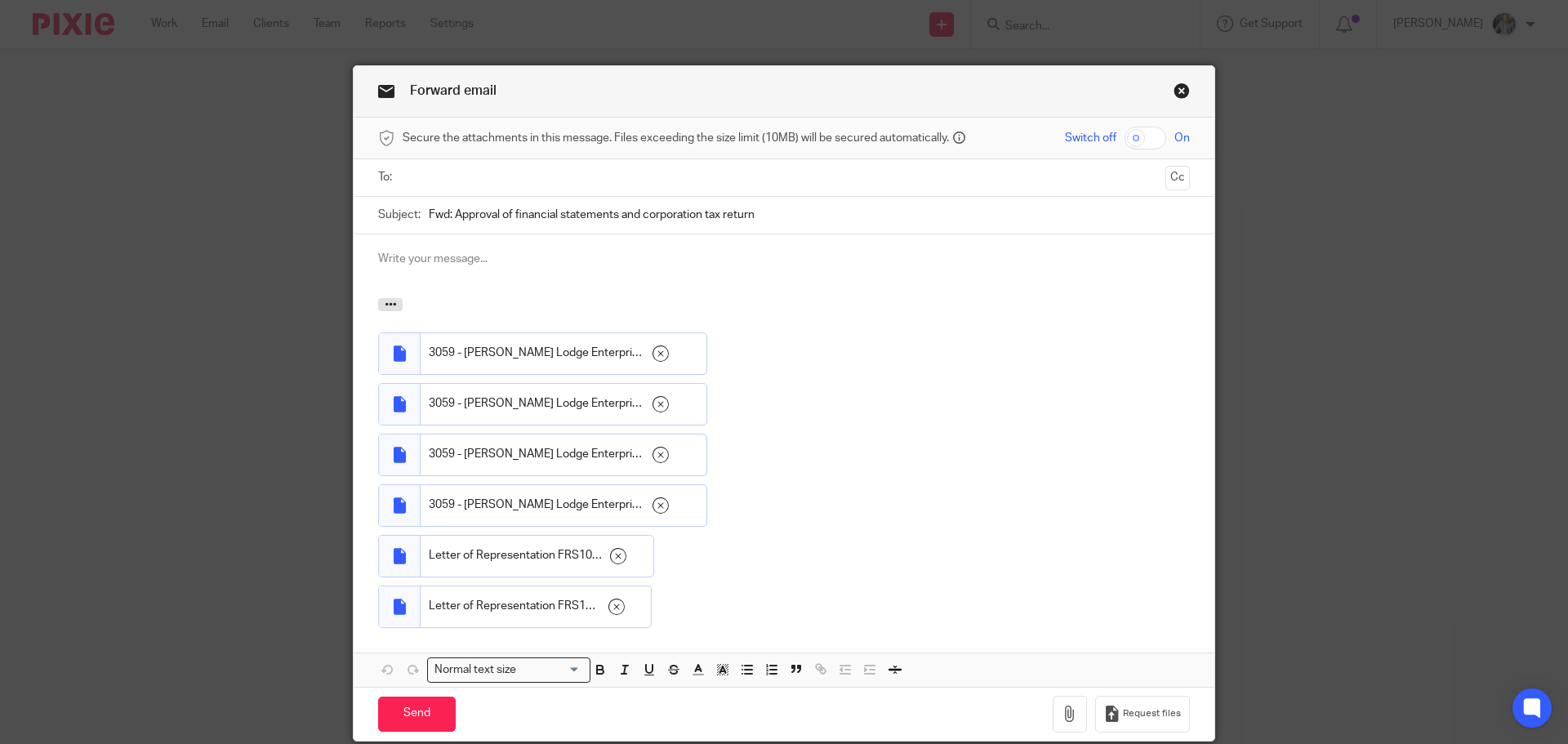
click at [550, 185] on input "text" at bounding box center [783, 177] width 750 height 19
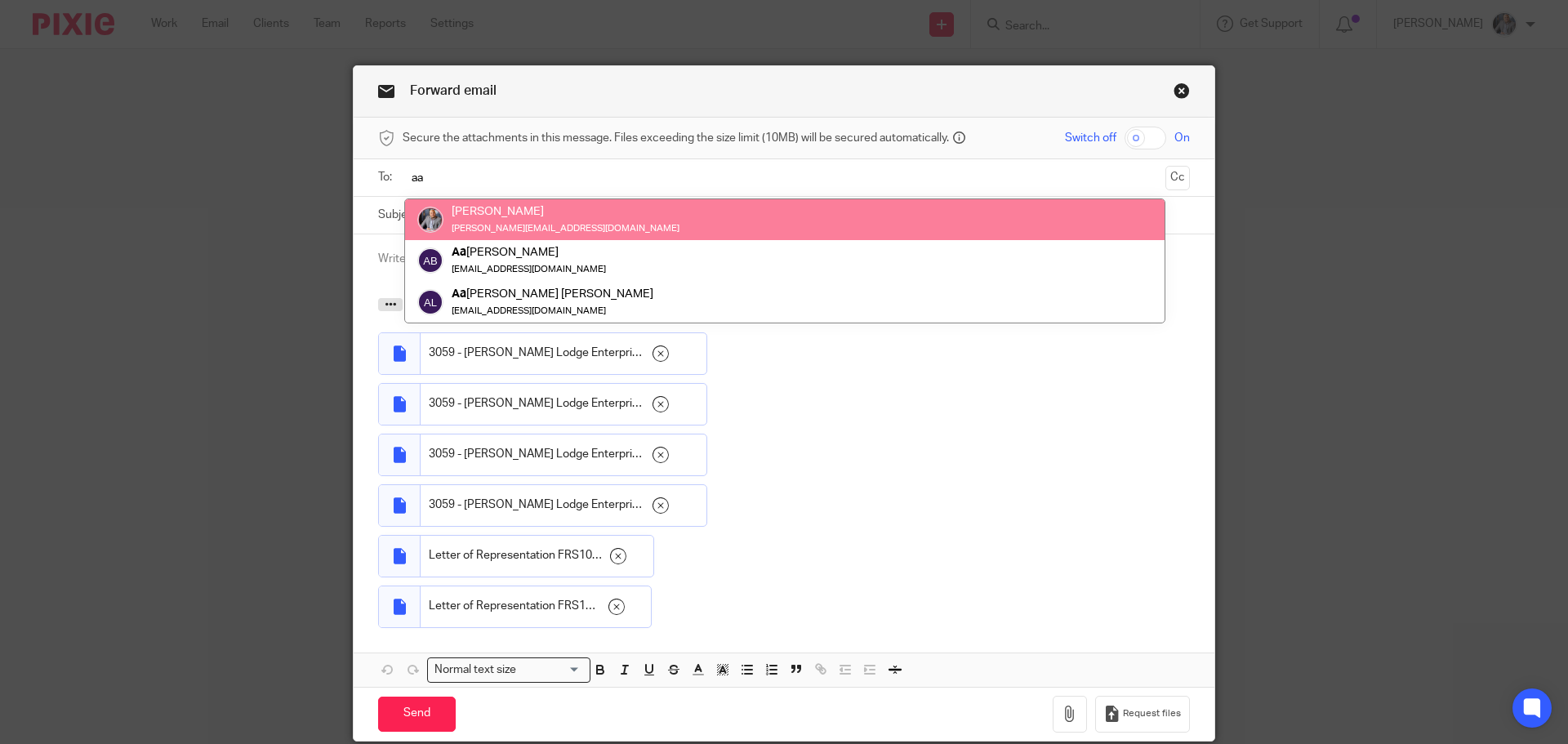
type input "aa"
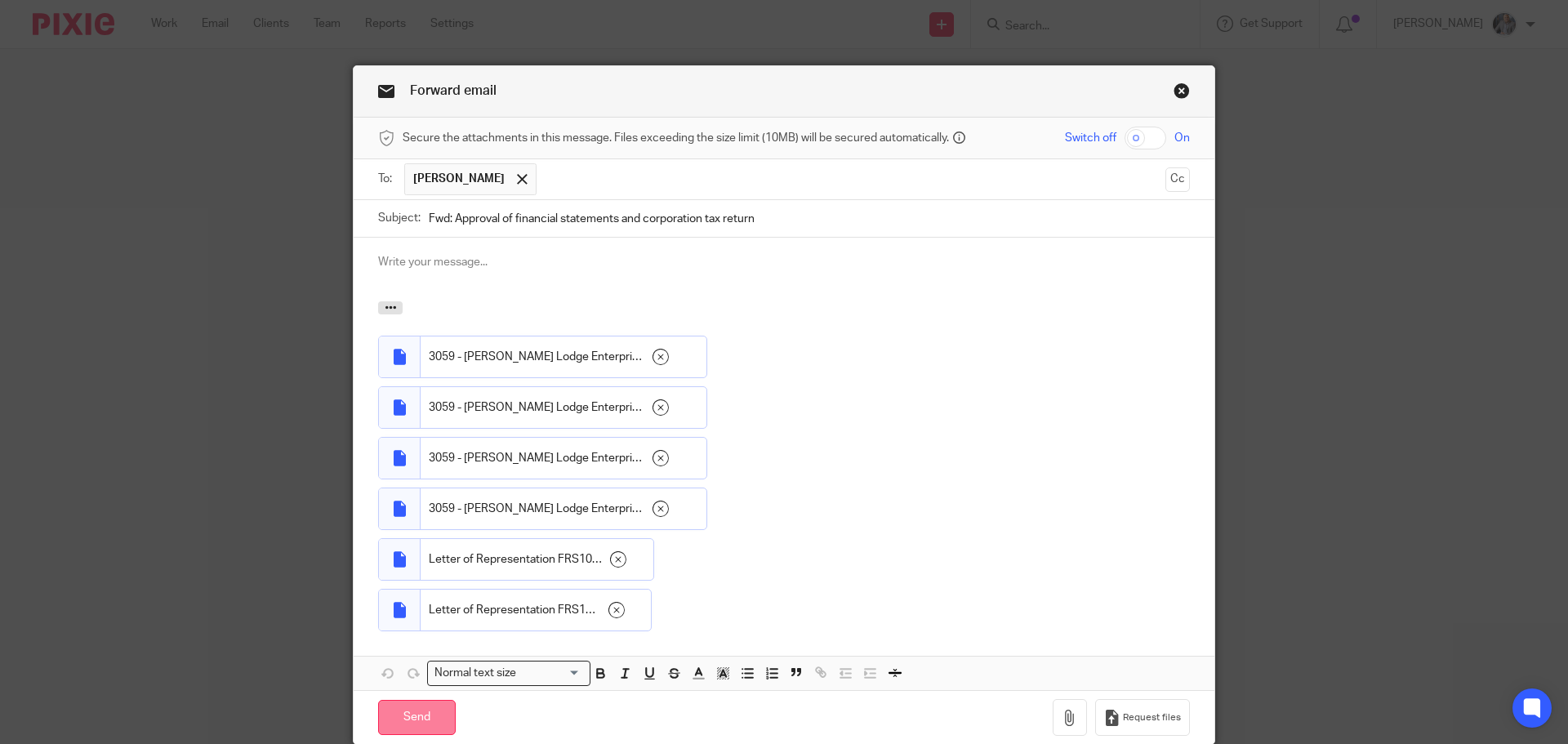
click at [419, 714] on input "Send" at bounding box center [417, 717] width 78 height 35
